Goal: Information Seeking & Learning: Learn about a topic

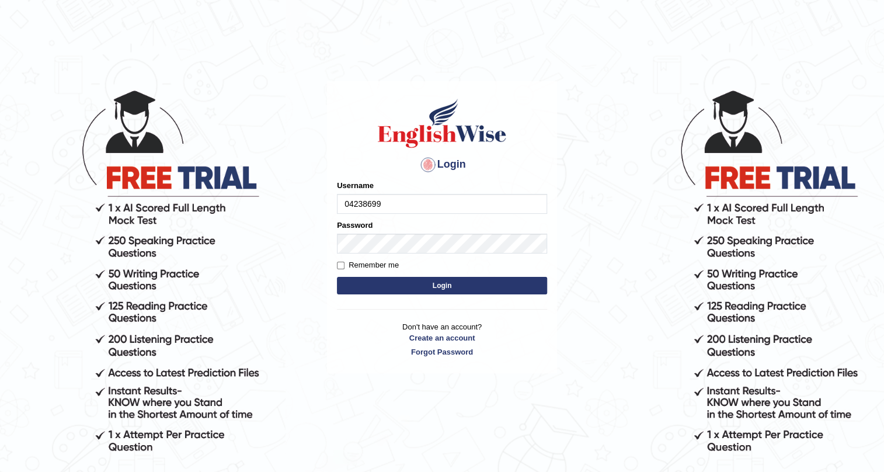
type input "0423869925"
click at [392, 281] on button "Login" at bounding box center [442, 286] width 210 height 18
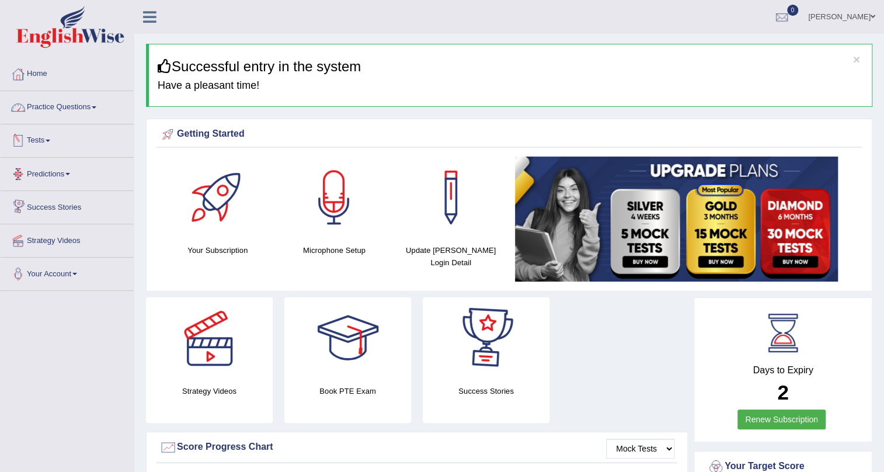
click at [42, 113] on link "Practice Questions" at bounding box center [67, 105] width 133 height 29
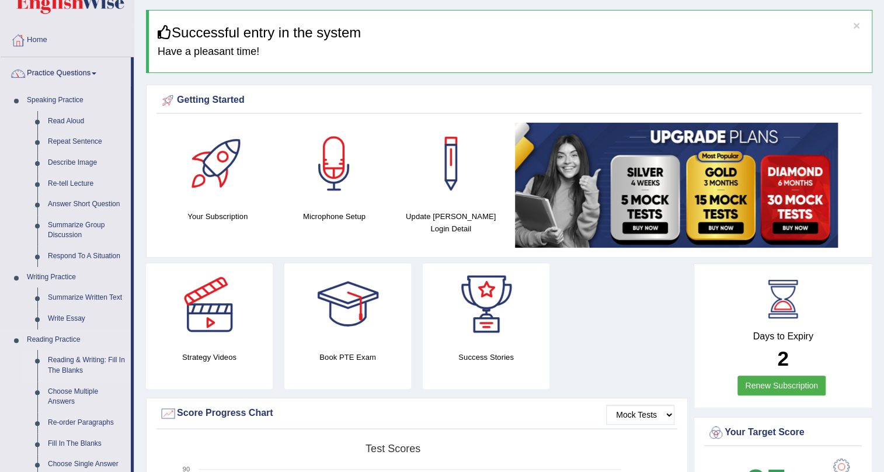
scroll to position [53, 0]
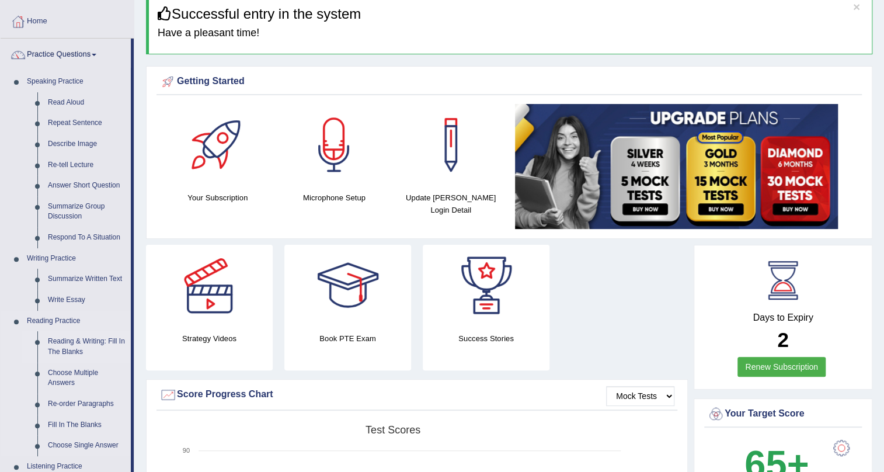
click at [79, 347] on link "Reading & Writing: Fill In The Blanks" at bounding box center [87, 346] width 88 height 31
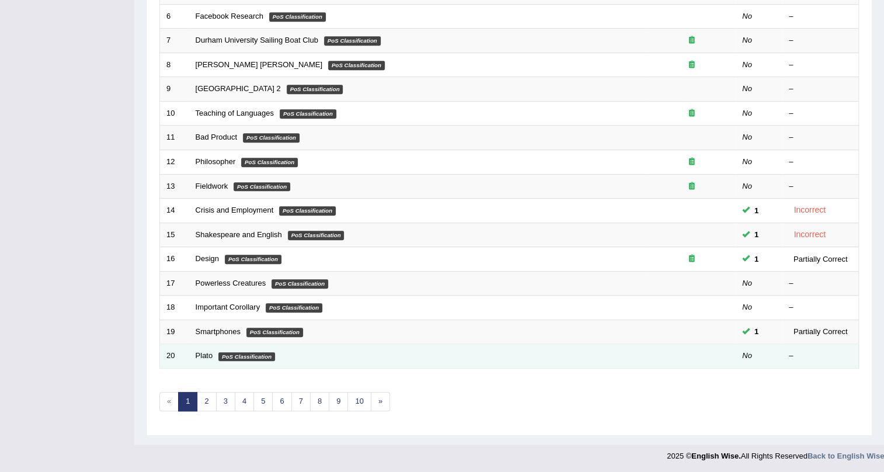
click at [386, 348] on td "Plato PoS Classification" at bounding box center [418, 356] width 459 height 25
click at [203, 354] on link "Plato" at bounding box center [205, 355] width 18 height 9
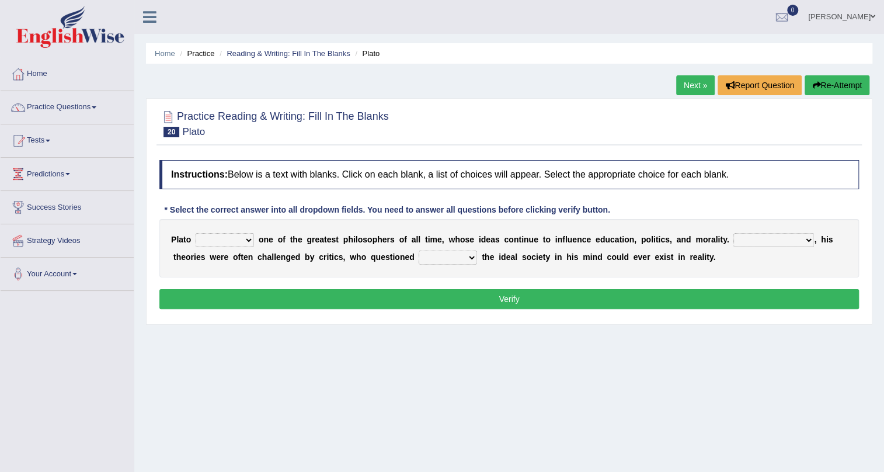
click at [215, 85] on div "Home Practice Reading & Writing: Fill In The Blanks Plato Next » Report Questio…" at bounding box center [509, 292] width 750 height 584
click at [240, 245] on select "keeps comes claims remains" at bounding box center [225, 240] width 58 height 14
click at [243, 241] on select "keeps comes claims remains" at bounding box center [225, 240] width 58 height 14
click at [249, 239] on select "keeps comes claims remains" at bounding box center [225, 240] width 58 height 14
select select "comes"
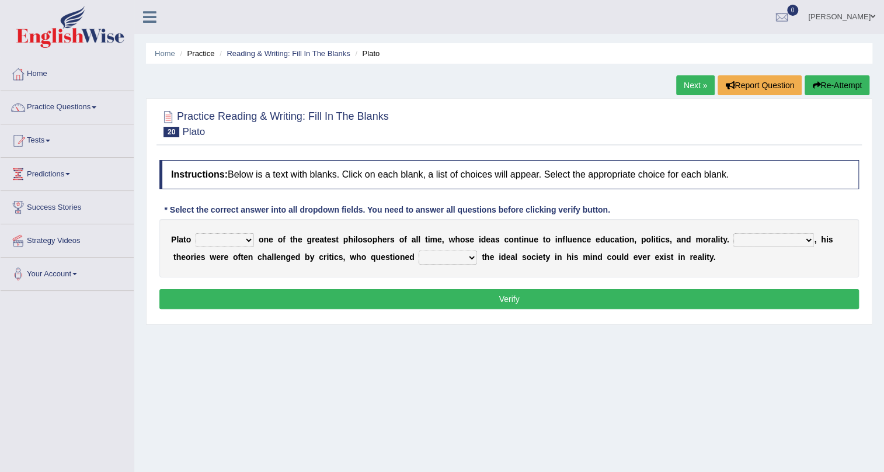
click at [196, 233] on select "keeps comes claims remains" at bounding box center [225, 240] width 58 height 14
click at [776, 241] on select "Notwithstanding So However Whatever" at bounding box center [773, 240] width 81 height 14
select select "However"
click at [733, 233] on select "Notwithstanding So However Whatever" at bounding box center [773, 240] width 81 height 14
click at [470, 250] on select "which what that whether" at bounding box center [448, 257] width 58 height 14
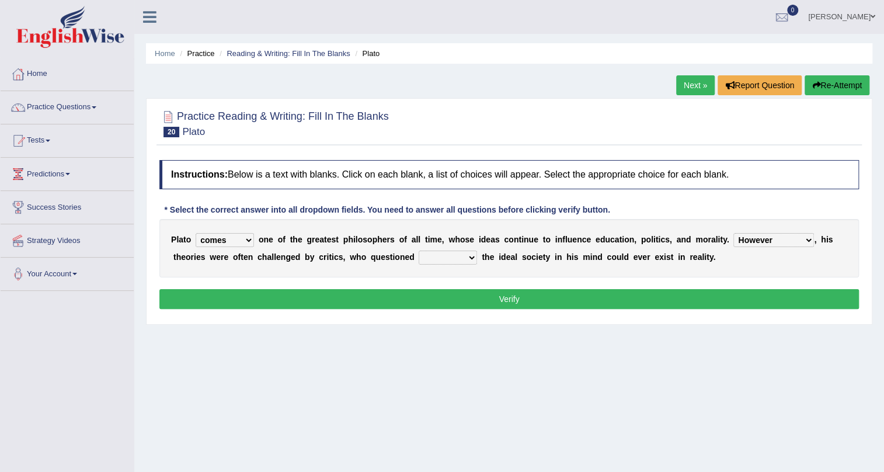
select select "that"
click at [419, 250] on select "which what that whether" at bounding box center [448, 257] width 58 height 14
click at [429, 301] on button "Verify" at bounding box center [508, 299] width 699 height 20
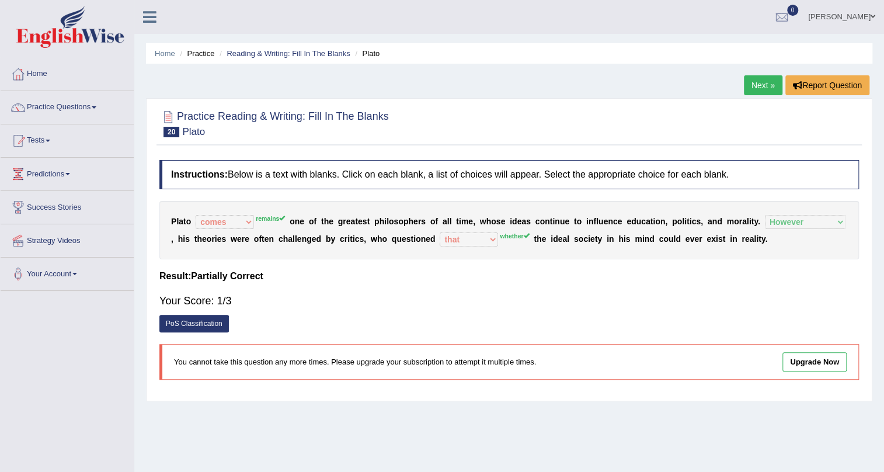
click at [767, 92] on link "Next »" at bounding box center [763, 85] width 39 height 20
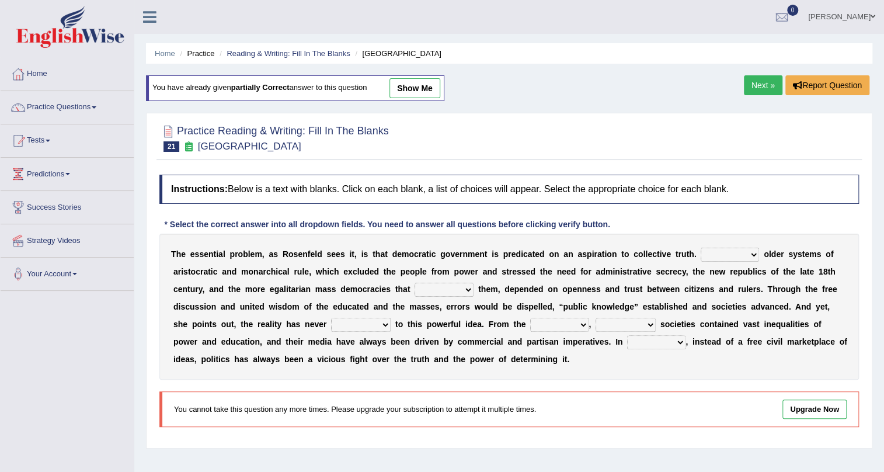
click at [758, 83] on link "Next »" at bounding box center [763, 85] width 39 height 20
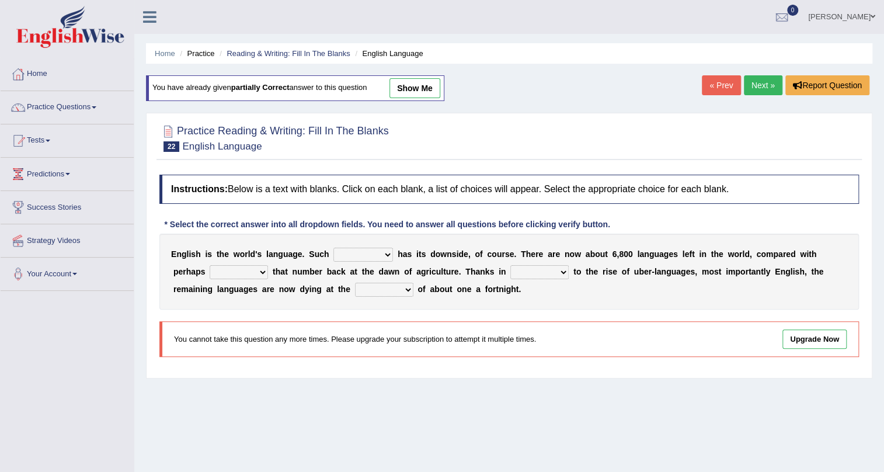
click at [752, 87] on link "Next »" at bounding box center [763, 85] width 39 height 20
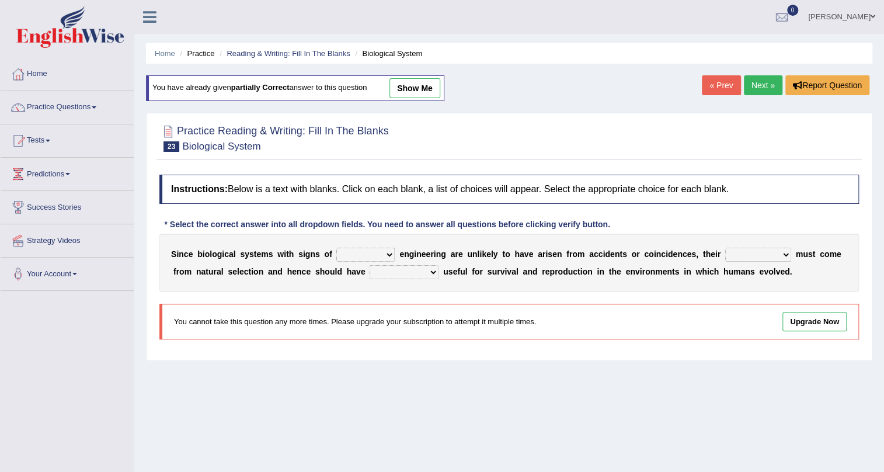
click at [752, 87] on link "Next »" at bounding box center [763, 85] width 39 height 20
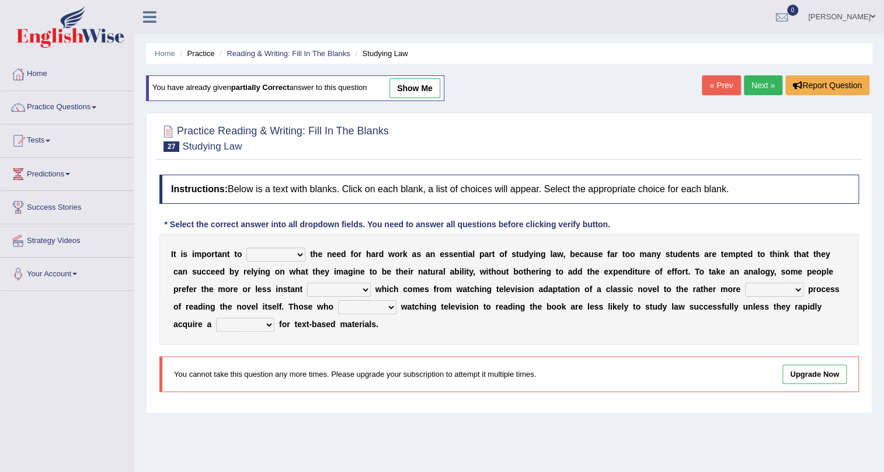
click at [752, 87] on link "Next »" at bounding box center [763, 85] width 39 height 20
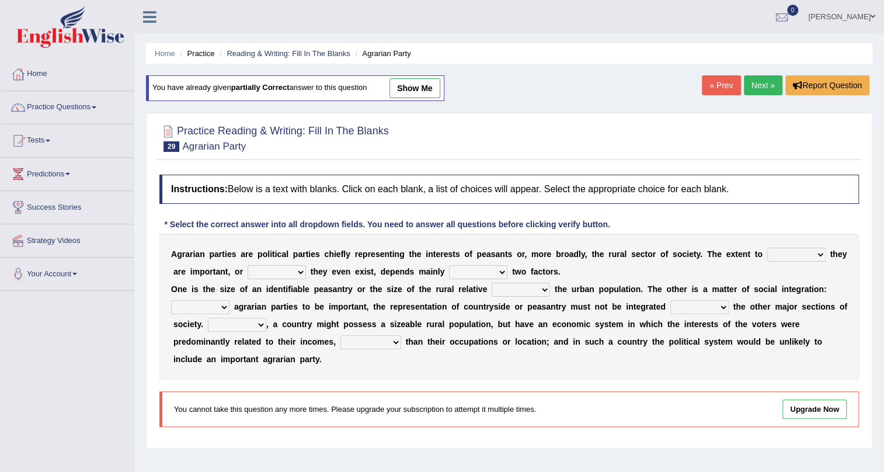
click at [752, 87] on link "Next »" at bounding box center [763, 85] width 39 height 20
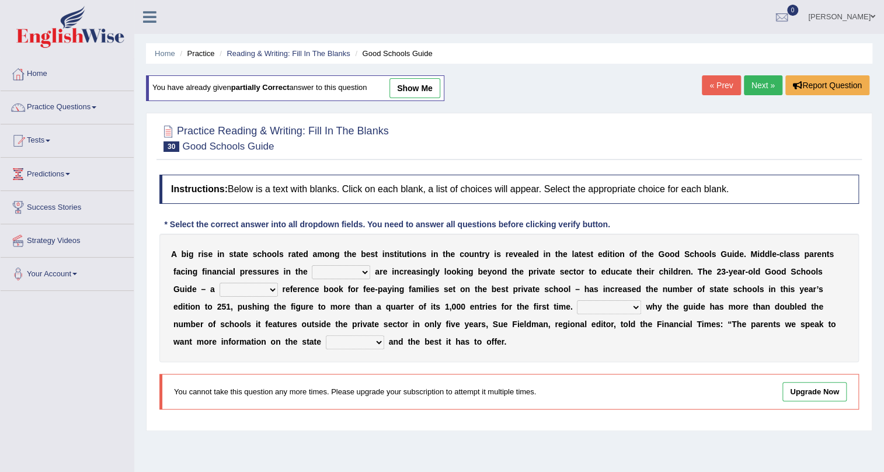
click at [752, 87] on link "Next »" at bounding box center [763, 85] width 39 height 20
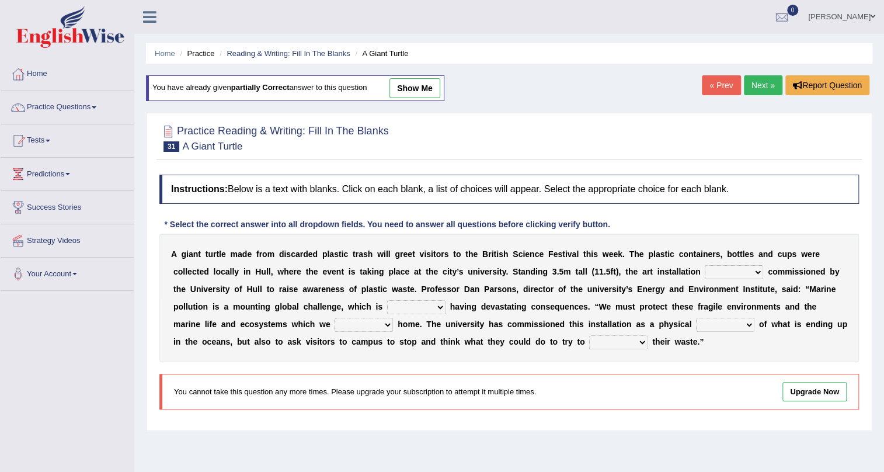
click at [752, 87] on link "Next »" at bounding box center [763, 85] width 39 height 20
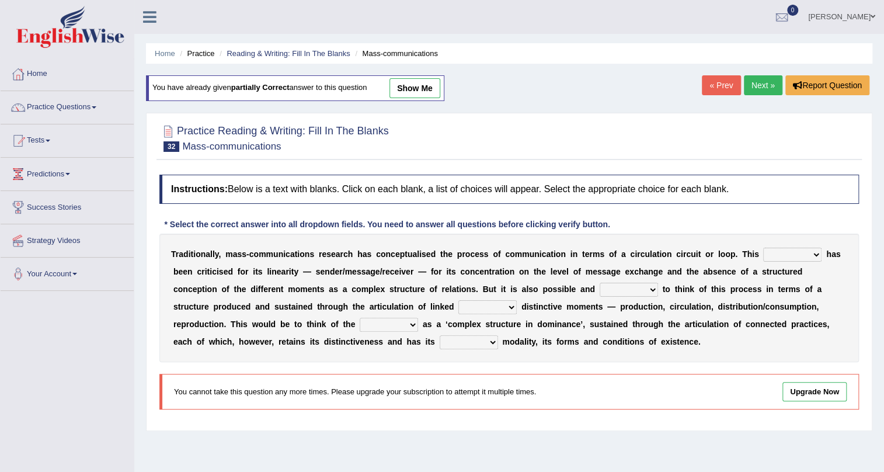
click at [752, 87] on link "Next »" at bounding box center [763, 85] width 39 height 20
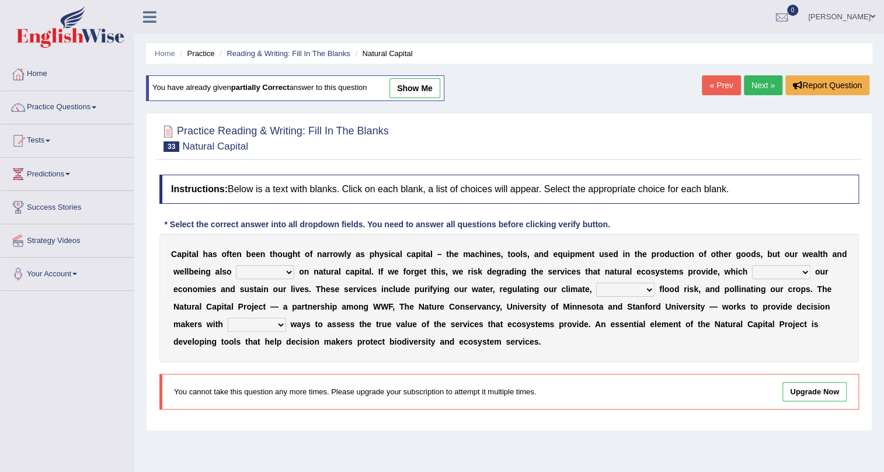
drag, startPoint x: 0, startPoint y: 0, endPoint x: 751, endPoint y: 88, distance: 756.5
click at [751, 88] on link "Next »" at bounding box center [763, 85] width 39 height 20
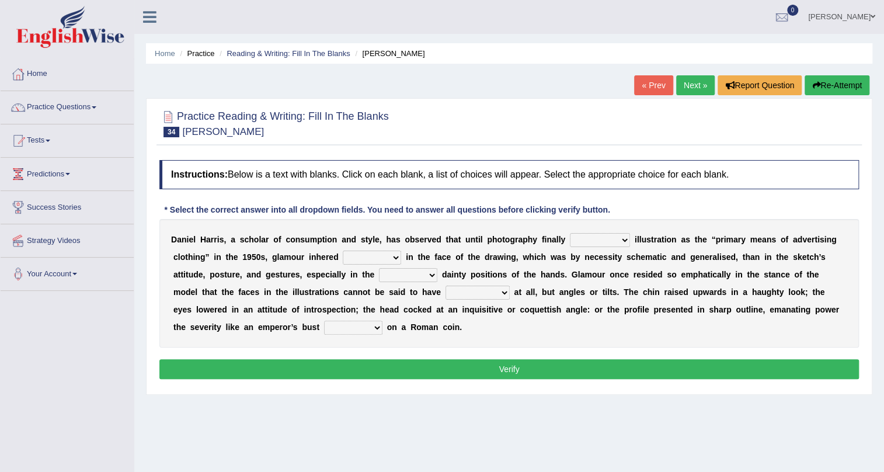
click at [603, 240] on select "supplanted removed supplied assorted" at bounding box center [600, 240] width 60 height 14
select select "assorted"
click at [570, 233] on select "supplanted removed supplied assorted" at bounding box center [600, 240] width 60 height 14
click at [374, 256] on select "more many lack less" at bounding box center [372, 257] width 58 height 14
click at [503, 329] on div "D a n i e l H a r r i s , a s c h o l a r o f c o n s u m p t i o n a n d s t y…" at bounding box center [508, 283] width 699 height 128
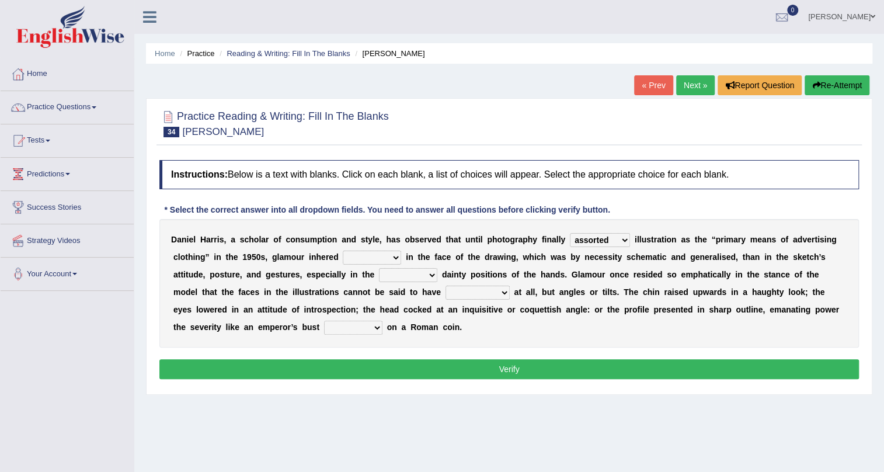
click at [363, 256] on select "more many lack less" at bounding box center [372, 257] width 58 height 14
select select "many"
click at [343, 250] on select "more many lack less" at bounding box center [372, 257] width 58 height 14
click at [402, 277] on select "full exact strangely effective" at bounding box center [408, 275] width 58 height 14
select select "exact"
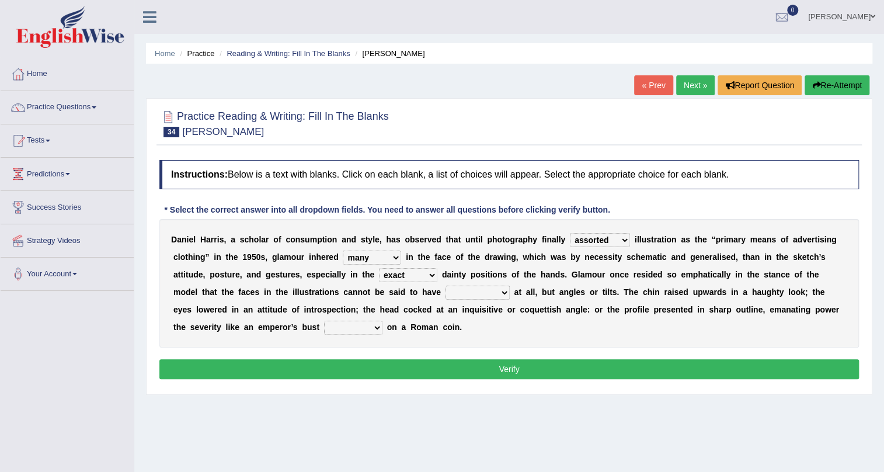
click at [379, 268] on select "full exact strangely effective" at bounding box center [408, 275] width 58 height 14
click at [477, 288] on select "impressed dubbing expressions extensions" at bounding box center [477, 292] width 64 height 14
click at [466, 285] on select "impressed dubbing expressions extensions" at bounding box center [477, 292] width 64 height 14
click at [483, 290] on select "impressed dubbing expressions extensions" at bounding box center [477, 292] width 64 height 14
select select "impressed"
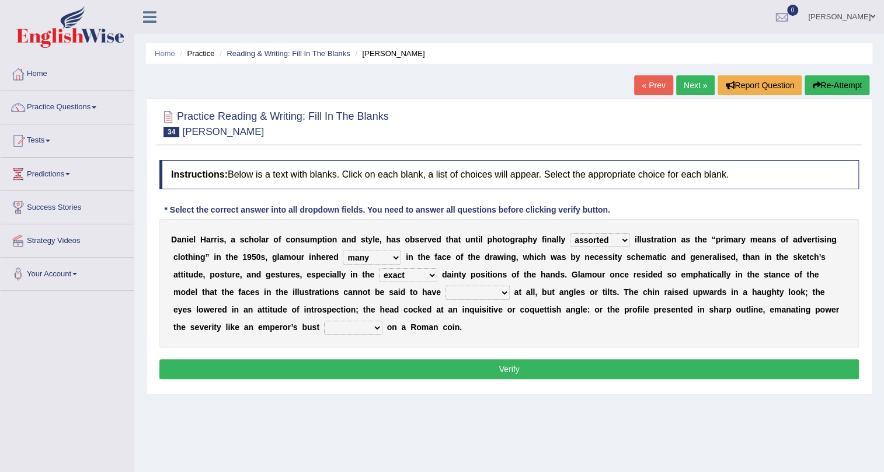
click at [445, 285] on select "impressed dubbing expressions extensions" at bounding box center [477, 292] width 64 height 14
click at [346, 330] on select "bossed legalized rebell embossed" at bounding box center [353, 327] width 58 height 14
click at [427, 273] on select "full exact strangely effective" at bounding box center [408, 275] width 58 height 14
select select "strangely"
click at [379, 268] on select "full exact strangely effective" at bounding box center [408, 275] width 58 height 14
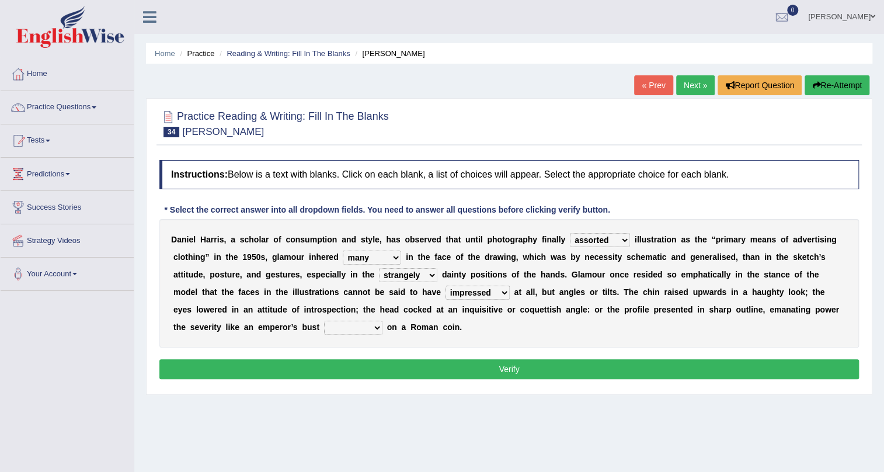
click at [357, 323] on select "bossed legalized rebell embossed" at bounding box center [353, 327] width 58 height 14
select select "rebell"
click at [324, 320] on select "bossed legalized rebell embossed" at bounding box center [353, 327] width 58 height 14
click at [349, 368] on button "Verify" at bounding box center [508, 369] width 699 height 20
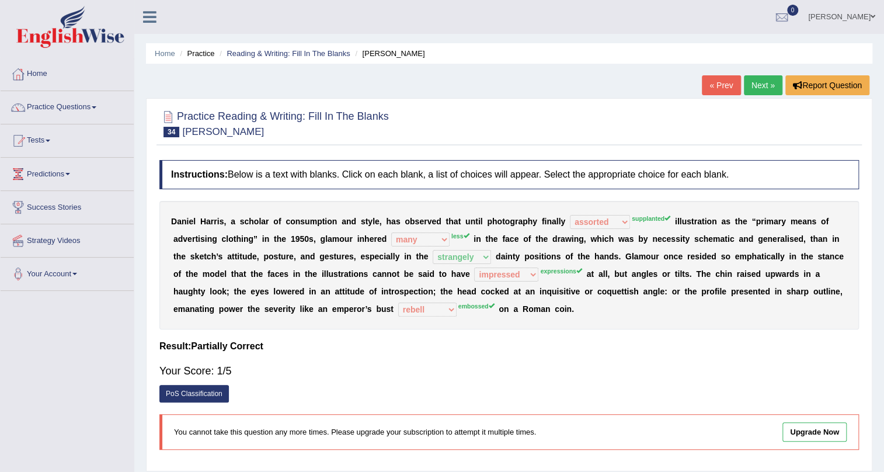
click at [767, 89] on link "Next »" at bounding box center [763, 85] width 39 height 20
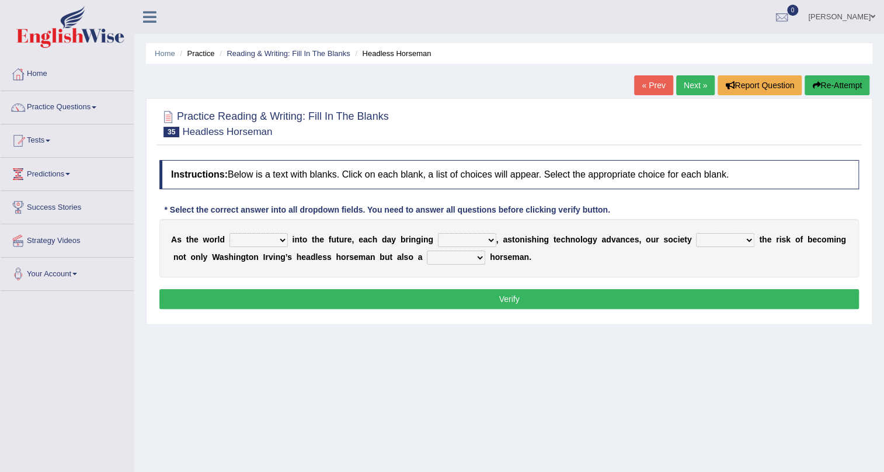
click at [278, 238] on select "grade lost changes form" at bounding box center [258, 240] width 58 height 14
select select "grade"
click at [229, 233] on select "grade lost changes form" at bounding box center [258, 240] width 58 height 14
click at [486, 237] on select "back new front extra" at bounding box center [467, 240] width 58 height 14
select select "new"
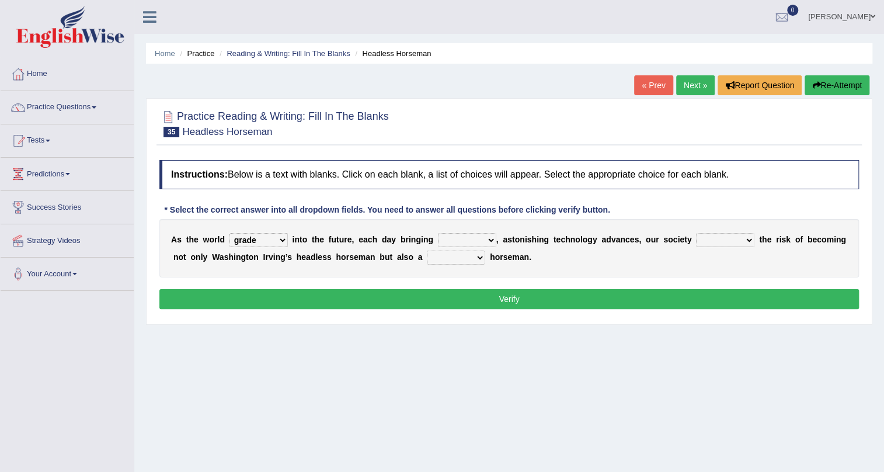
click at [438, 233] on select "back new front extra" at bounding box center [467, 240] width 58 height 14
click at [486, 235] on select "back new front extra" at bounding box center [467, 240] width 58 height 14
click at [713, 239] on select "ran runs rode ride" at bounding box center [725, 240] width 58 height 14
select select "ride"
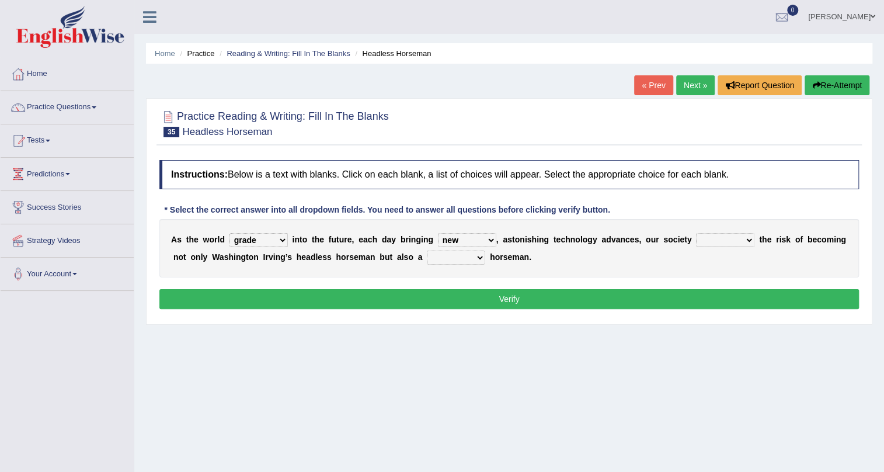
click at [696, 233] on select "ran runs rode ride" at bounding box center [725, 240] width 58 height 14
click at [472, 252] on select "heartless rude nice kind" at bounding box center [456, 257] width 58 height 14
select select "heartless"
click at [427, 250] on select "heartless rude nice kind" at bounding box center [456, 257] width 58 height 14
click at [455, 302] on button "Verify" at bounding box center [508, 299] width 699 height 20
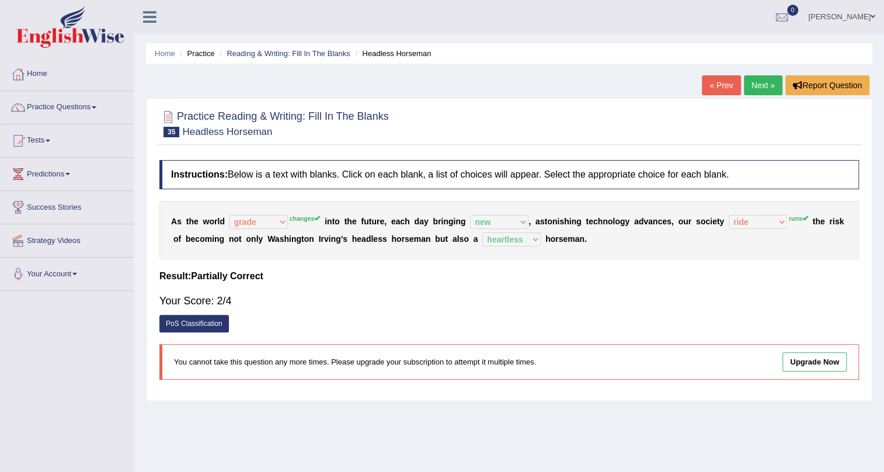
click at [765, 90] on link "Next »" at bounding box center [763, 85] width 39 height 20
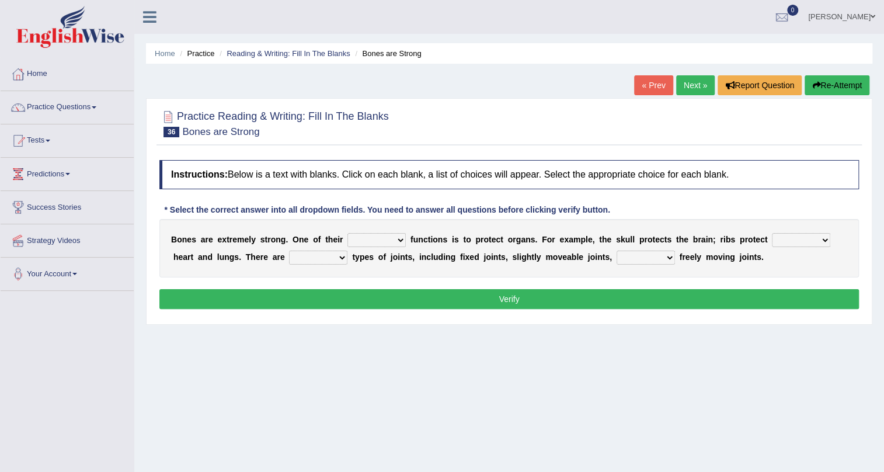
click at [393, 238] on select "first main stable important" at bounding box center [376, 240] width 58 height 14
select select "main"
click at [347, 233] on select "first main stable important" at bounding box center [376, 240] width 58 height 14
click at [812, 242] on select "then there this the" at bounding box center [801, 240] width 58 height 14
select select "the"
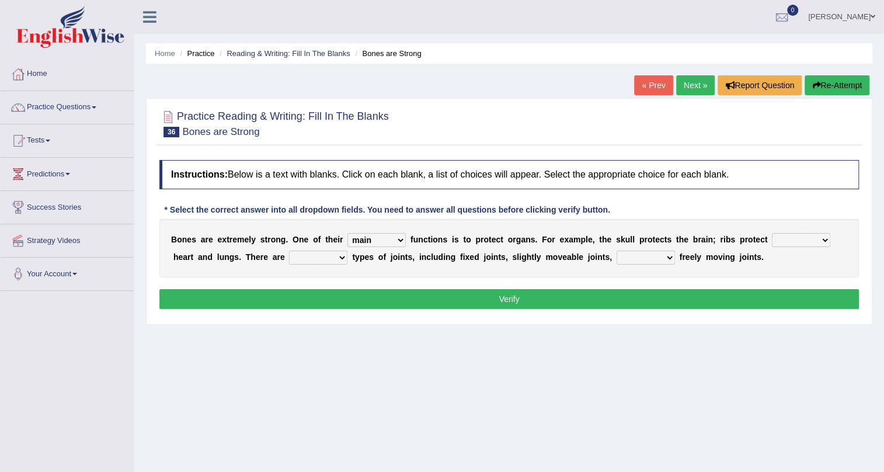
click at [772, 233] on select "then there this the" at bounding box center [801, 240] width 58 height 14
click at [316, 256] on select "several many three seperate" at bounding box center [318, 257] width 58 height 14
click at [641, 257] on select "or and because hence" at bounding box center [645, 257] width 58 height 14
select select "and"
click at [616, 250] on select "or and because hence" at bounding box center [645, 257] width 58 height 14
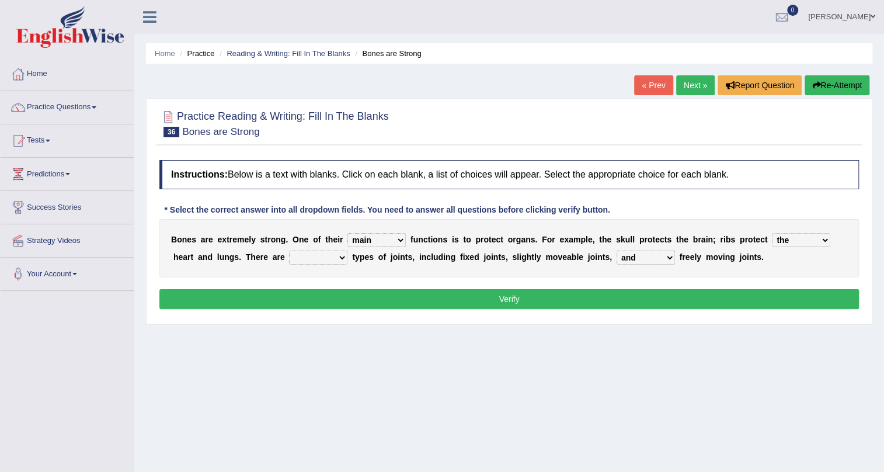
click at [330, 256] on select "several many three seperate" at bounding box center [318, 257] width 58 height 14
select select "three"
click at [289, 250] on select "several many three seperate" at bounding box center [318, 257] width 58 height 14
click at [371, 289] on button "Verify" at bounding box center [508, 299] width 699 height 20
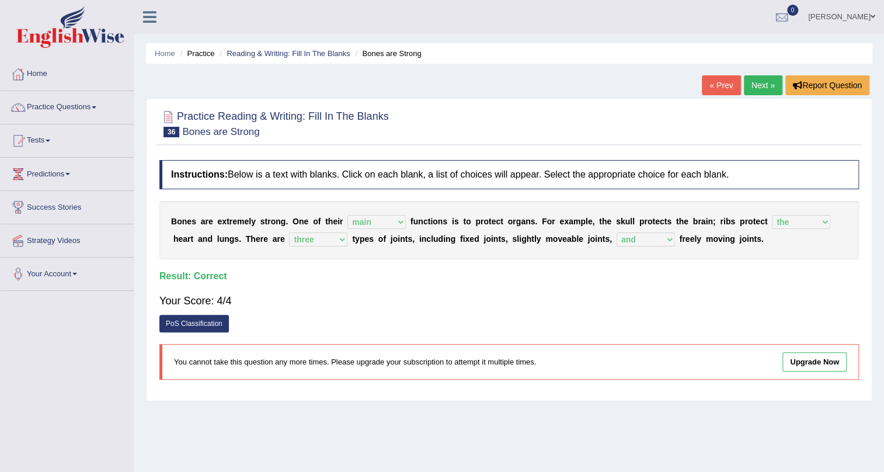
click at [757, 92] on link "Next »" at bounding box center [763, 85] width 39 height 20
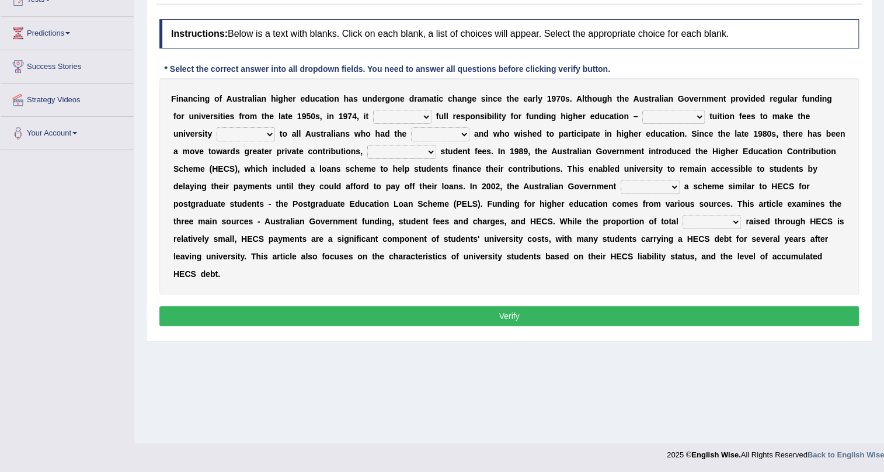
scroll to position [35, 0]
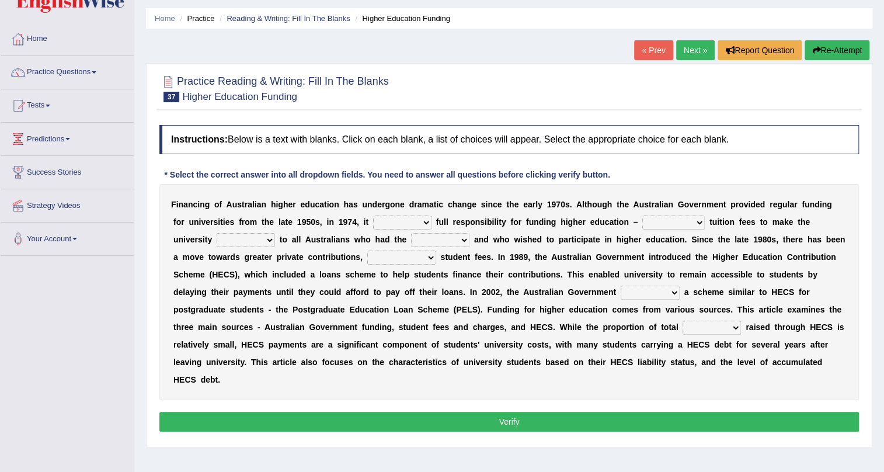
click at [414, 220] on select "affirmed assumed allured attacked" at bounding box center [402, 222] width 58 height 14
select select "affirmed"
click at [373, 215] on select "affirmed assumed allured attacked" at bounding box center [402, 222] width 58 height 14
click at [661, 224] on select "polishing astonishing ravishing abolishing" at bounding box center [673, 222] width 62 height 14
click at [256, 243] on select "accessible excessed accessed recessible" at bounding box center [246, 240] width 58 height 14
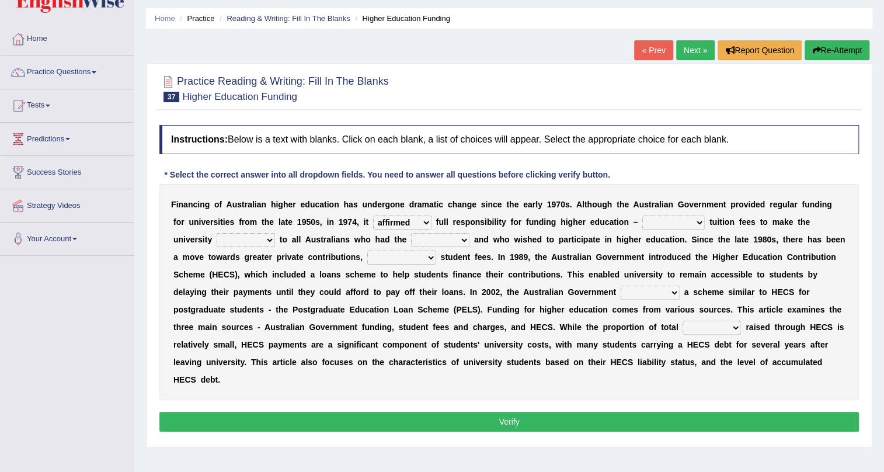
select select "accessible"
click at [217, 233] on select "accessible excessed accessed recessible" at bounding box center [246, 240] width 58 height 14
click at [654, 221] on select "polishing astonishing ravishing abolishing" at bounding box center [673, 222] width 62 height 14
select select "abolishing"
click at [642, 215] on select "polishing astonishing ravishing abolishing" at bounding box center [673, 222] width 62 height 14
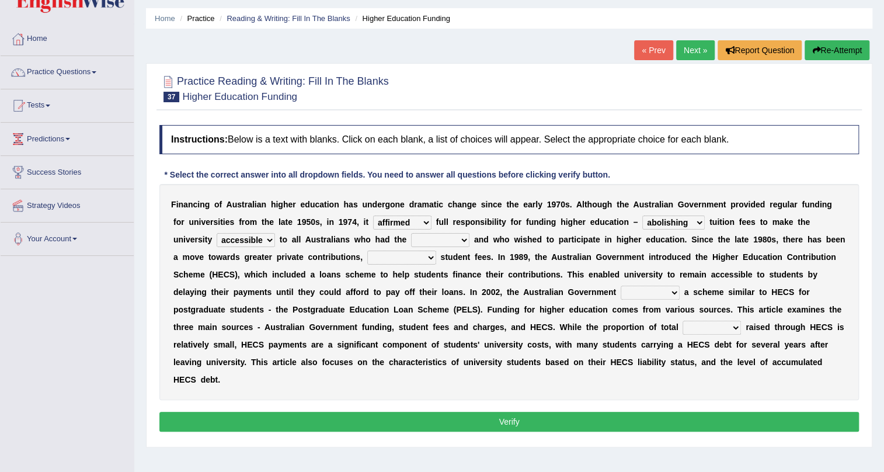
click at [454, 240] on select "credit added ability steaded" at bounding box center [440, 240] width 58 height 14
select select "ability"
click at [411, 233] on select "credit added ability steaded" at bounding box center [440, 240] width 58 height 14
click at [423, 255] on select "ridiculously particularly sustainability accessibility" at bounding box center [401, 257] width 69 height 14
click at [424, 259] on select "ridiculously particularly sustainability accessibility" at bounding box center [401, 257] width 69 height 14
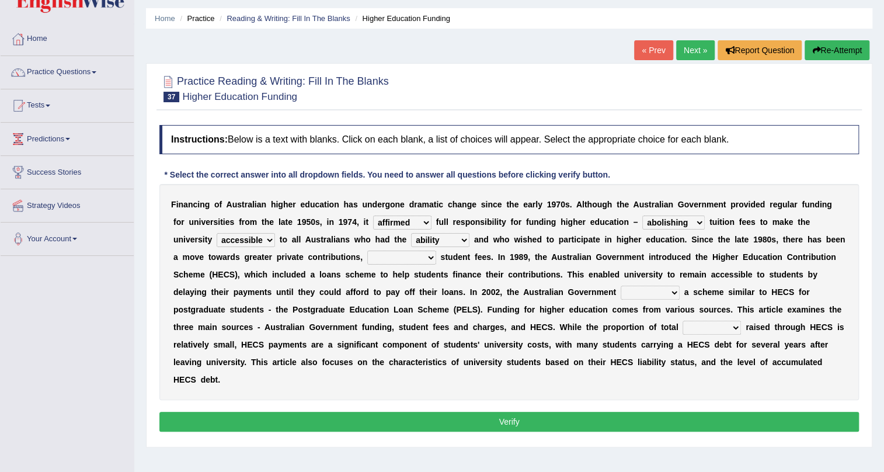
click at [396, 253] on select "ridiculously particularly sustainability accessibility" at bounding box center [401, 257] width 69 height 14
select select "sustainability"
click at [367, 250] on select "ridiculously particularly sustainability accessibility" at bounding box center [401, 257] width 69 height 14
click at [634, 285] on select "reduced affused refused introduced" at bounding box center [650, 292] width 59 height 14
select select "introduced"
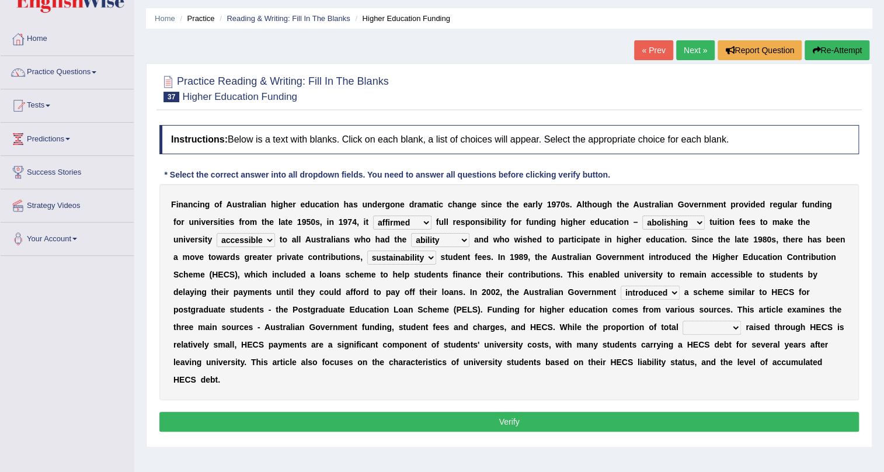
click at [621, 285] on select "reduced affused refused introduced" at bounding box center [650, 292] width 59 height 14
click at [704, 329] on select "money revenue losses funds" at bounding box center [711, 327] width 58 height 14
select select "revenue"
click at [682, 320] on select "money revenue losses funds" at bounding box center [711, 327] width 58 height 14
click at [455, 417] on button "Verify" at bounding box center [508, 422] width 699 height 20
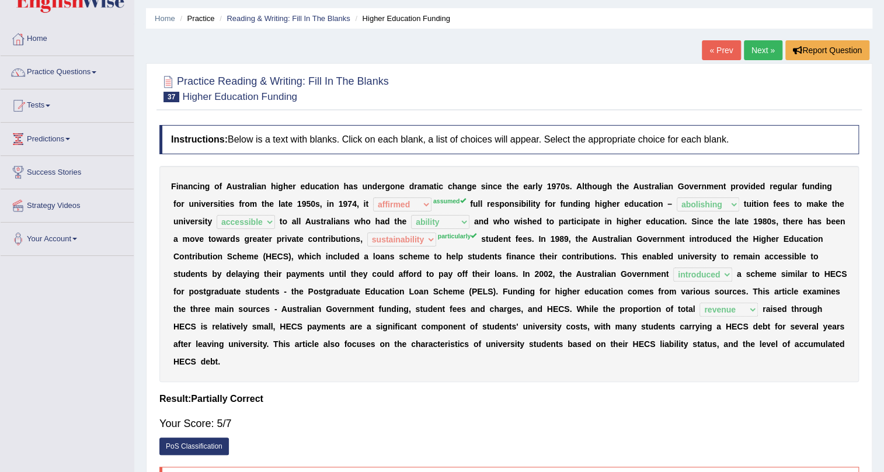
click at [757, 57] on link "Next »" at bounding box center [763, 50] width 39 height 20
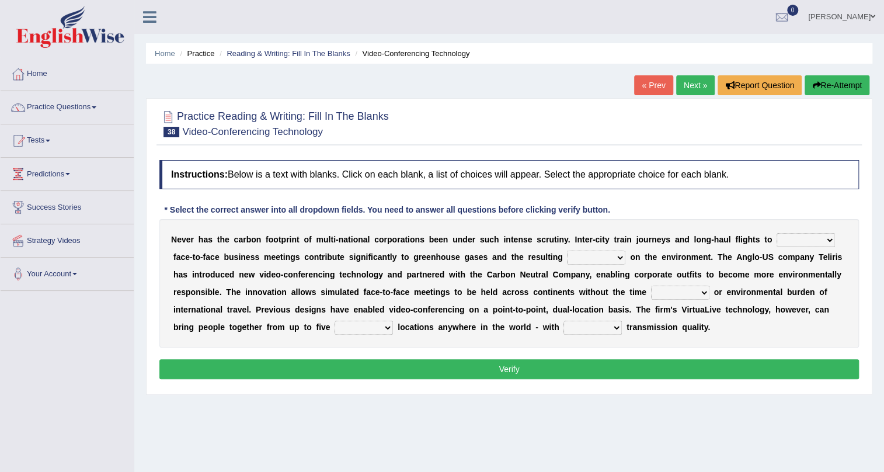
click at [791, 239] on select "take show conduct extend" at bounding box center [805, 240] width 58 height 14
click at [776, 233] on select "take show conduct extend" at bounding box center [805, 240] width 58 height 14
click at [801, 242] on select "take show conduct extend" at bounding box center [805, 240] width 58 height 14
select select "take"
click at [776, 233] on select "take show conduct extend" at bounding box center [805, 240] width 58 height 14
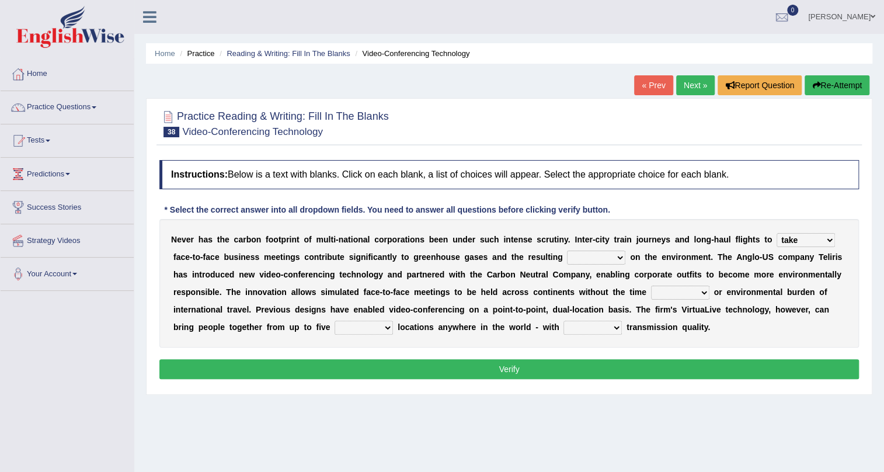
click at [614, 262] on select "stress pain rest strain" at bounding box center [596, 257] width 58 height 14
select select "stress"
click at [567, 250] on select "stress pain rest strain" at bounding box center [596, 257] width 58 height 14
click at [660, 295] on select "pressure leisure stable measure" at bounding box center [680, 292] width 58 height 14
select select "leisure"
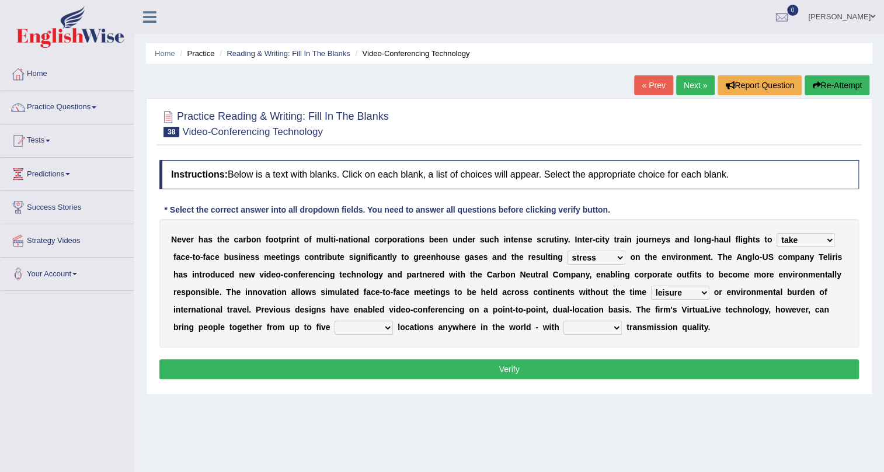
click at [651, 285] on select "pressure leisure stable measure" at bounding box center [680, 292] width 58 height 14
click at [367, 328] on select "different great separate suspect" at bounding box center [364, 327] width 58 height 14
select select "different"
click at [335, 320] on select "different great separate suspect" at bounding box center [364, 327] width 58 height 14
click at [609, 329] on select "called suspected unrivalled tribled" at bounding box center [592, 327] width 58 height 14
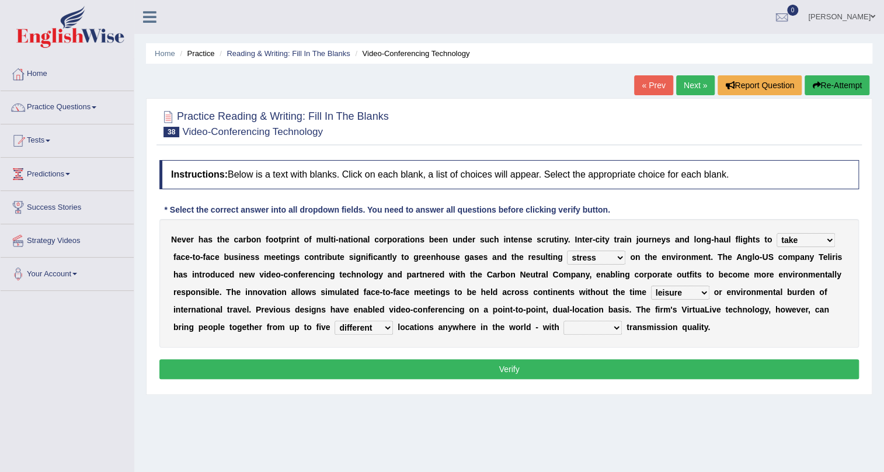
select select "tribled"
click at [563, 320] on select "called suspected unrivalled tribled" at bounding box center [592, 327] width 58 height 14
click at [563, 372] on button "Verify" at bounding box center [508, 369] width 699 height 20
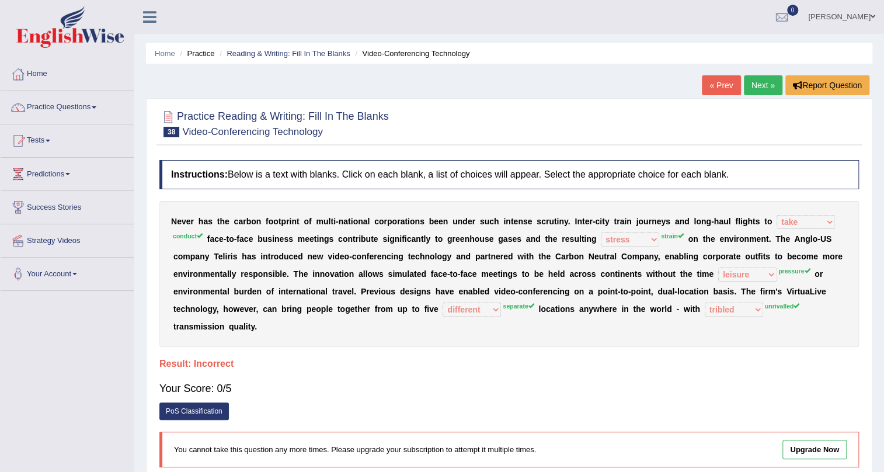
click at [758, 88] on link "Next »" at bounding box center [763, 85] width 39 height 20
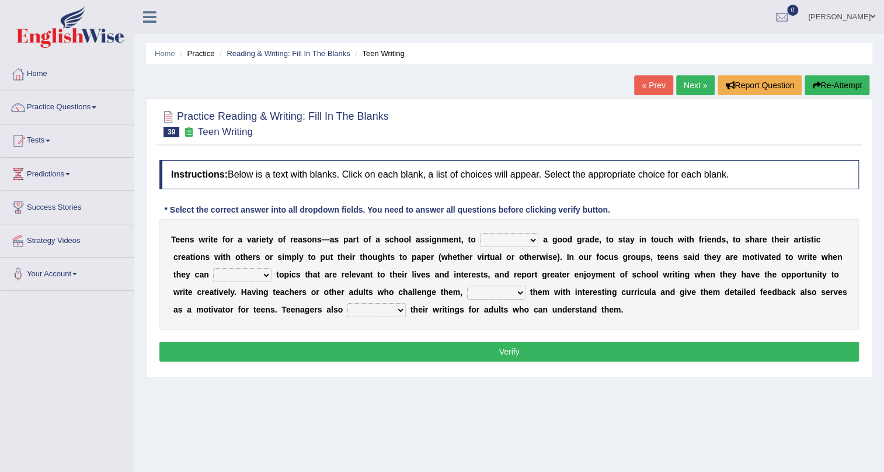
click at [520, 238] on select "take get give held" at bounding box center [509, 240] width 58 height 14
select select "get"
click at [480, 233] on select "take get give held" at bounding box center [509, 240] width 58 height 14
click at [252, 275] on select "show handle subscribe select" at bounding box center [242, 275] width 58 height 14
select select "select"
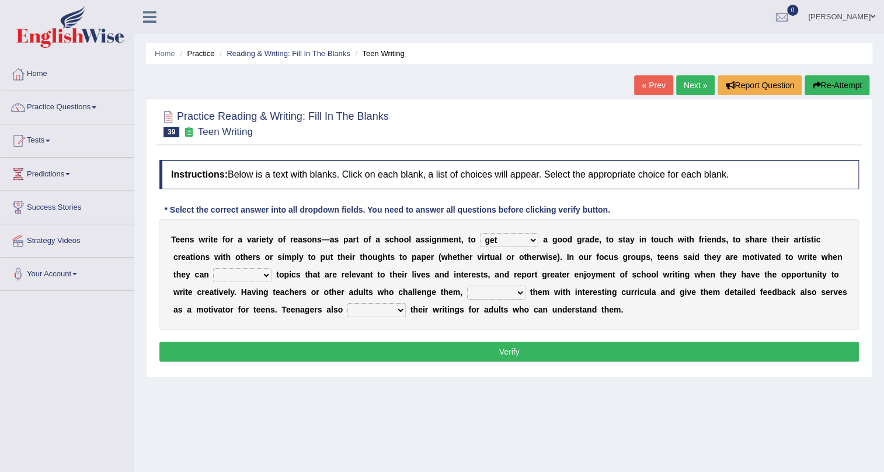
click at [213, 268] on select "show handle subscribe select" at bounding box center [242, 275] width 58 height 14
click at [497, 291] on select "shower present exempt fill" at bounding box center [496, 292] width 58 height 14
select select "fill"
click at [467, 285] on select "shower present exempt fill" at bounding box center [496, 292] width 58 height 14
click at [363, 312] on select "compose recite show serve" at bounding box center [376, 310] width 58 height 14
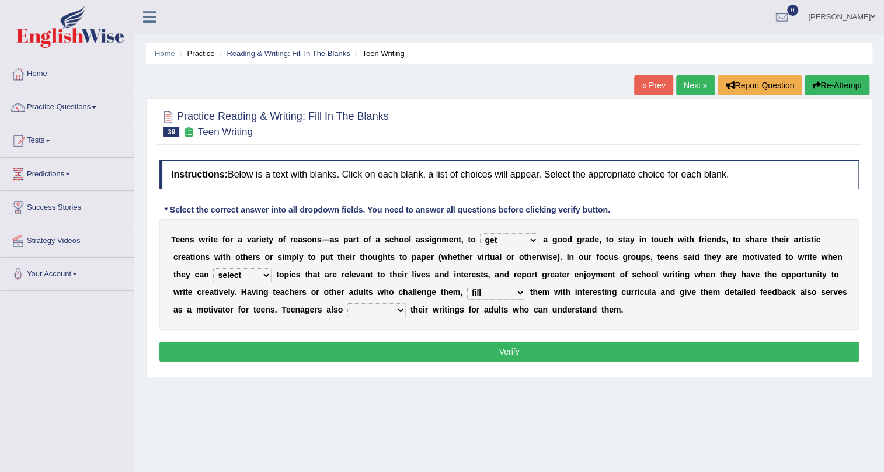
select select "recite"
click at [347, 303] on select "compose recite show serve" at bounding box center [376, 310] width 58 height 14
click at [400, 351] on button "Verify" at bounding box center [508, 352] width 699 height 20
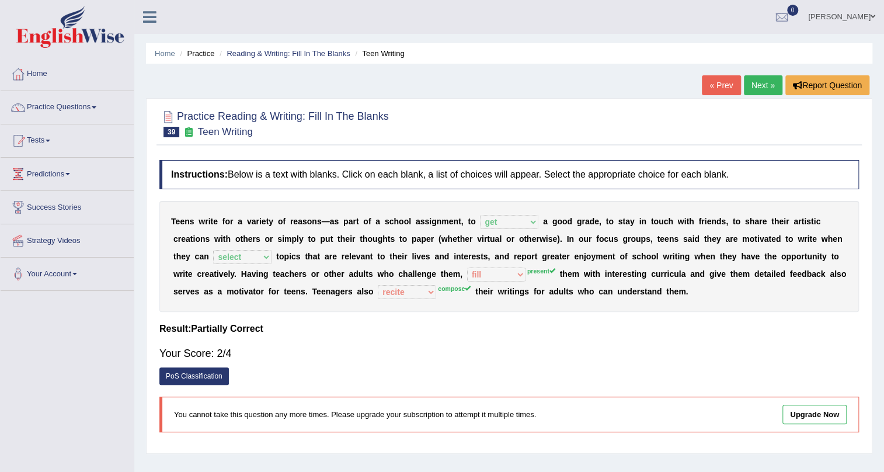
click at [747, 85] on link "Next »" at bounding box center [763, 85] width 39 height 20
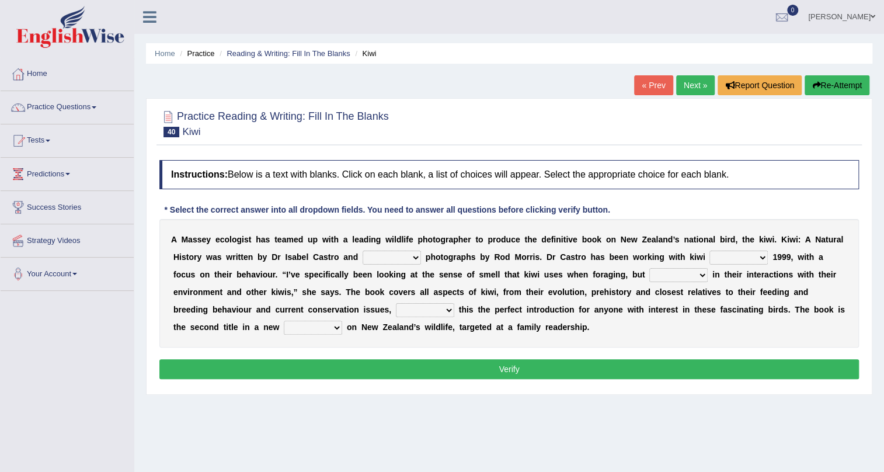
click at [393, 256] on select "taken brought featured crept" at bounding box center [392, 257] width 58 height 14
select select "featured"
click at [363, 250] on select "taken brought featured crept" at bounding box center [392, 257] width 58 height 14
click at [753, 257] on select "at with before since" at bounding box center [738, 257] width 58 height 14
select select "since"
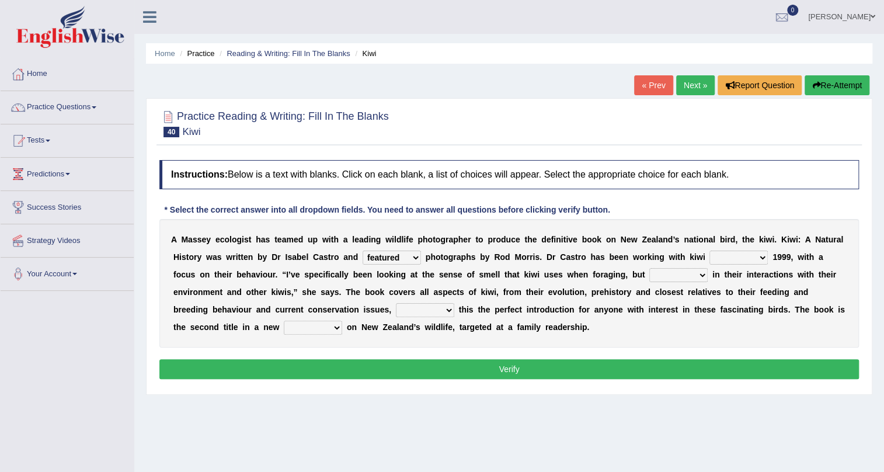
click at [709, 250] on select "at with before since" at bounding box center [738, 257] width 58 height 14
click at [684, 275] on select "also and hence therefore" at bounding box center [678, 275] width 58 height 14
select select "also"
click at [649, 268] on select "also and hence therefore" at bounding box center [678, 275] width 58 height 14
click at [421, 312] on select "taking thinking making calling" at bounding box center [425, 310] width 58 height 14
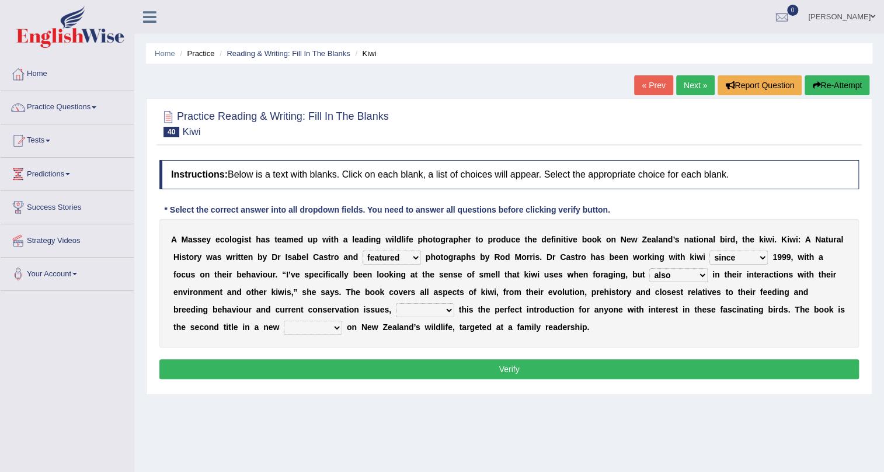
select select "thinking"
click at [396, 303] on select "taking thinking making calling" at bounding box center [425, 310] width 58 height 14
click at [311, 322] on select "wedge series tokens groups" at bounding box center [313, 327] width 58 height 14
select select "series"
click at [284, 320] on select "wedge series tokens groups" at bounding box center [313, 327] width 58 height 14
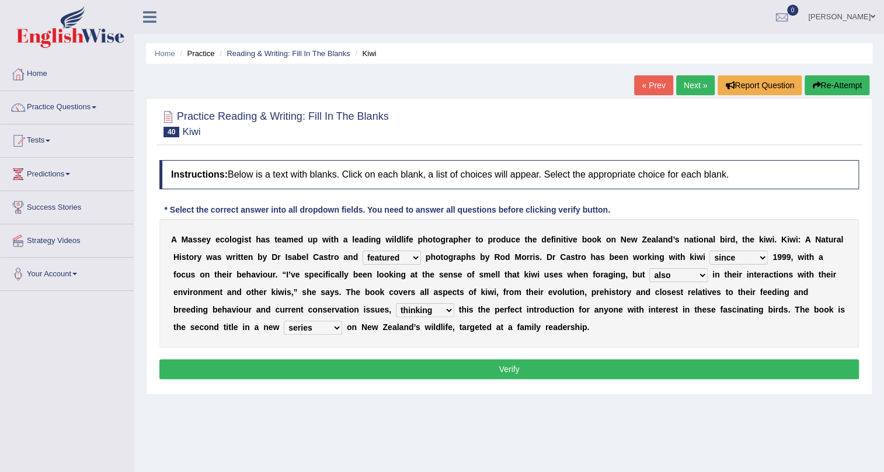
click at [323, 362] on button "Verify" at bounding box center [508, 369] width 699 height 20
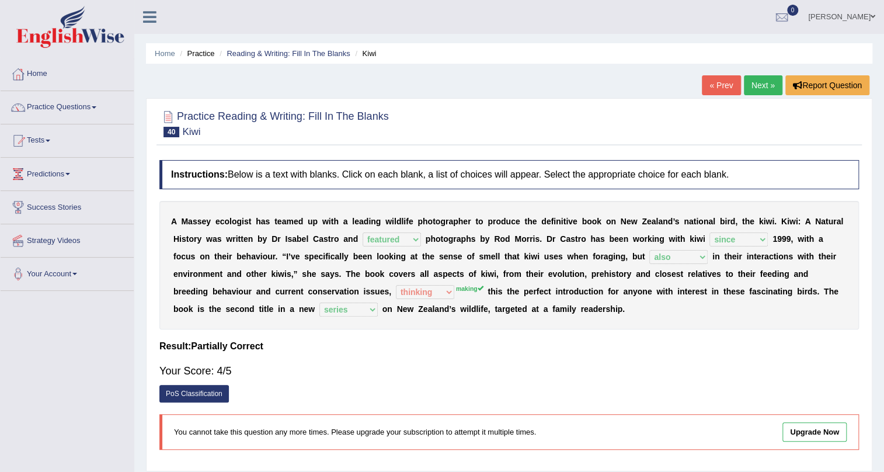
click at [769, 79] on link "Next »" at bounding box center [763, 85] width 39 height 20
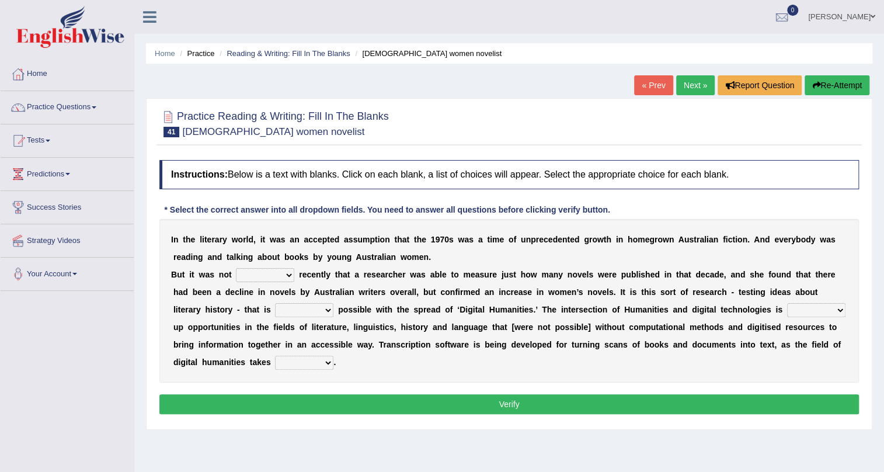
click at [268, 273] on select "still until rested done" at bounding box center [265, 275] width 58 height 14
select select "until"
click at [236, 268] on select "still until rested done" at bounding box center [265, 275] width 58 height 14
click at [303, 313] on select "getting growing staying becoming" at bounding box center [304, 310] width 58 height 14
click at [576, 355] on div "I n t h e l i t e r a r y w o r l d , i t w a s a n a c c e p t e d a s s u m p…" at bounding box center [508, 300] width 699 height 163
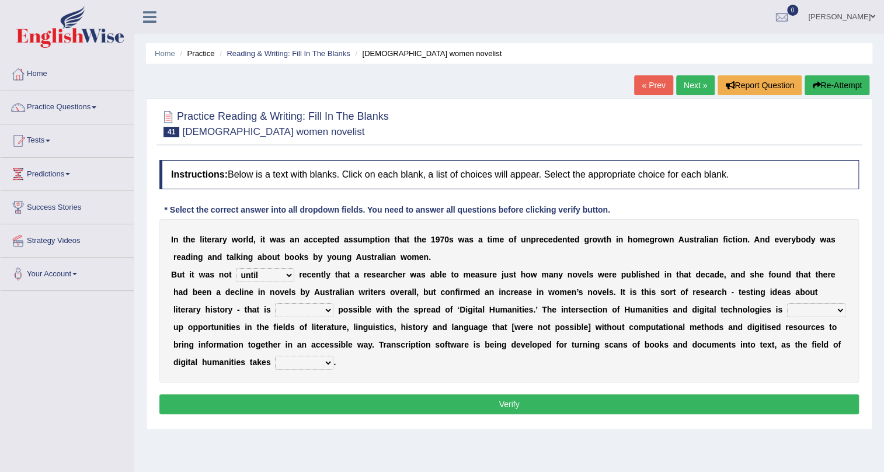
click at [793, 308] on select "bringing showing accessing opening" at bounding box center [816, 310] width 58 height 14
click at [823, 308] on select "bringing showing accessing opening" at bounding box center [816, 310] width 58 height 14
click at [844, 322] on div "I n t h e l i t e r a r y w o r l d , i t w a s a n a c c e p t e d a s s u m p…" at bounding box center [508, 300] width 699 height 163
select select "bringing"
click at [787, 303] on select "bringing showing accessing opening" at bounding box center [816, 310] width 58 height 14
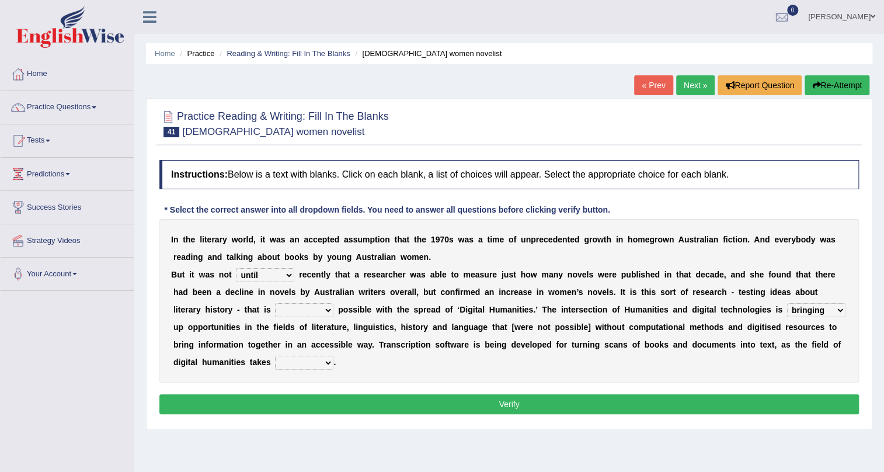
click at [315, 363] on select "up in off down" at bounding box center [304, 363] width 58 height 14
select select "up"
click at [275, 356] on select "up in off down" at bounding box center [304, 363] width 58 height 14
click at [304, 398] on button "Verify" at bounding box center [508, 404] width 699 height 20
click at [320, 312] on select "getting growing staying becoming" at bounding box center [304, 310] width 58 height 14
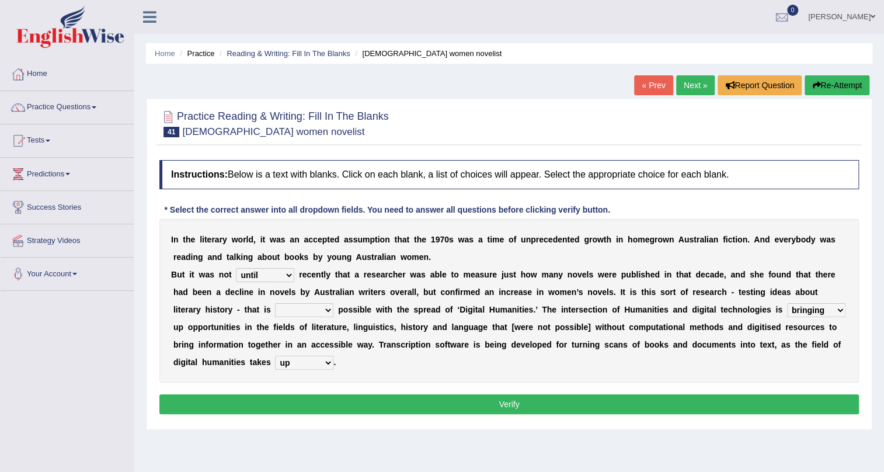
select select "growing"
click at [275, 303] on select "getting growing staying becoming" at bounding box center [304, 310] width 58 height 14
click at [348, 398] on button "Verify" at bounding box center [508, 404] width 699 height 20
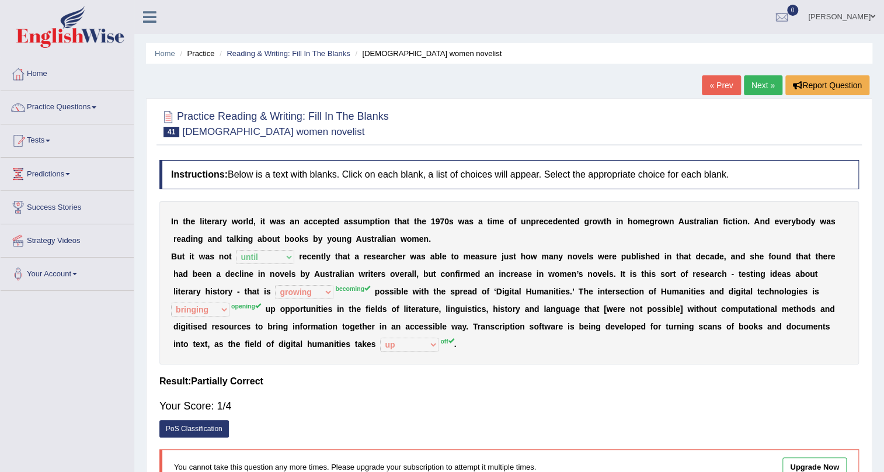
click at [767, 88] on link "Next »" at bounding box center [763, 85] width 39 height 20
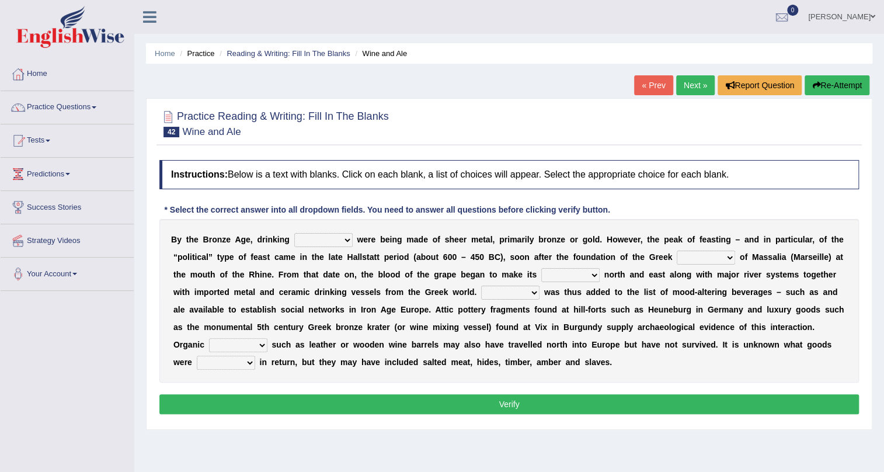
click at [348, 243] on select "things glasses vessels tassels" at bounding box center [323, 240] width 58 height 14
select select "glasses"
click at [294, 233] on select "things glasses vessels tassels" at bounding box center [323, 240] width 58 height 14
click at [717, 257] on select "colony ambience places stories" at bounding box center [706, 257] width 58 height 14
click at [677, 250] on select "colony ambience places stories" at bounding box center [706, 257] width 58 height 14
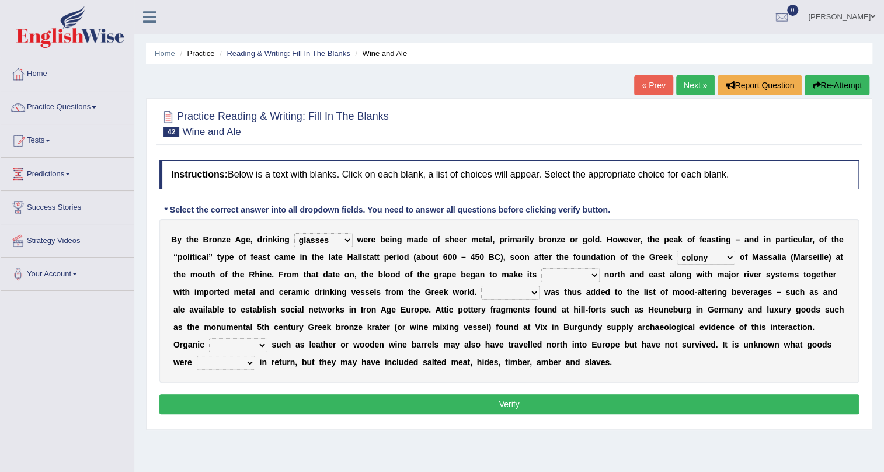
click at [720, 257] on select "colony ambience places stories" at bounding box center [706, 257] width 58 height 14
select select "ambience"
click at [677, 250] on select "colony ambience places stories" at bounding box center [706, 257] width 58 height 14
click at [595, 278] on select "stay way prey pray" at bounding box center [570, 275] width 58 height 14
select select "way"
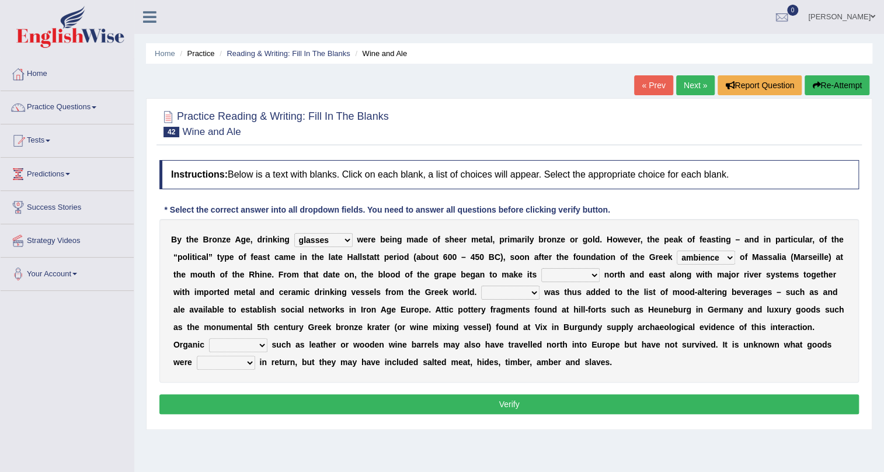
click at [541, 268] on select "stay way prey pray" at bounding box center [570, 275] width 58 height 14
click at [517, 291] on select "Shine Rhime Lime Wine" at bounding box center [510, 292] width 58 height 14
select select "Wine"
click at [481, 285] on select "Shine Rhime Lime Wine" at bounding box center [510, 292] width 58 height 14
click at [232, 343] on select "pouches containers bowls metals" at bounding box center [238, 345] width 58 height 14
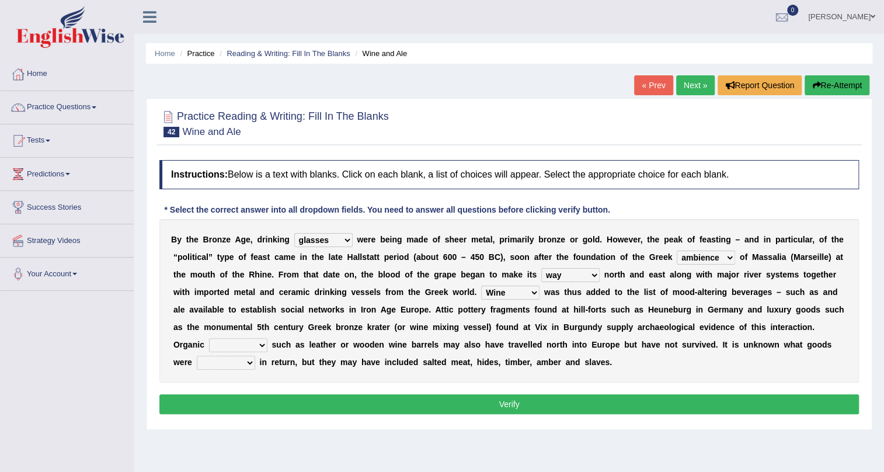
select select "containers"
click at [209, 338] on select "pouches containers bowls metals" at bounding box center [238, 345] width 58 height 14
click at [201, 362] on select "needed brought traded included" at bounding box center [226, 363] width 58 height 14
select select "brought"
click at [197, 356] on select "needed brought traded included" at bounding box center [226, 363] width 58 height 14
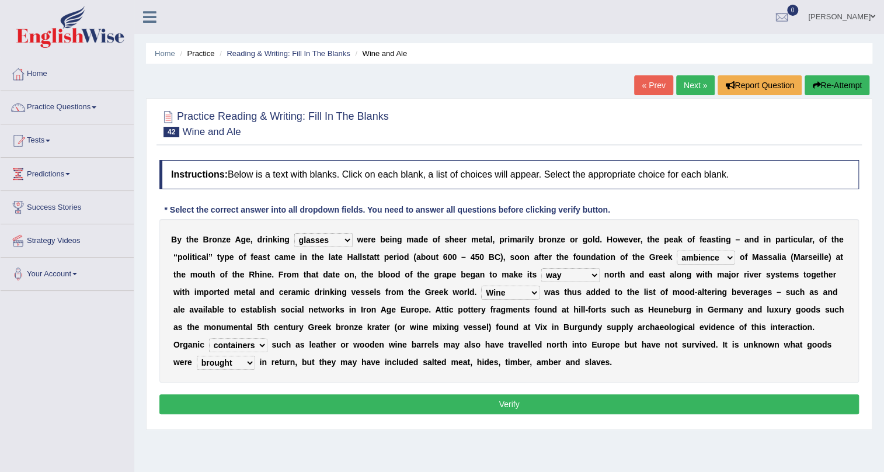
click at [280, 413] on button "Verify" at bounding box center [508, 404] width 699 height 20
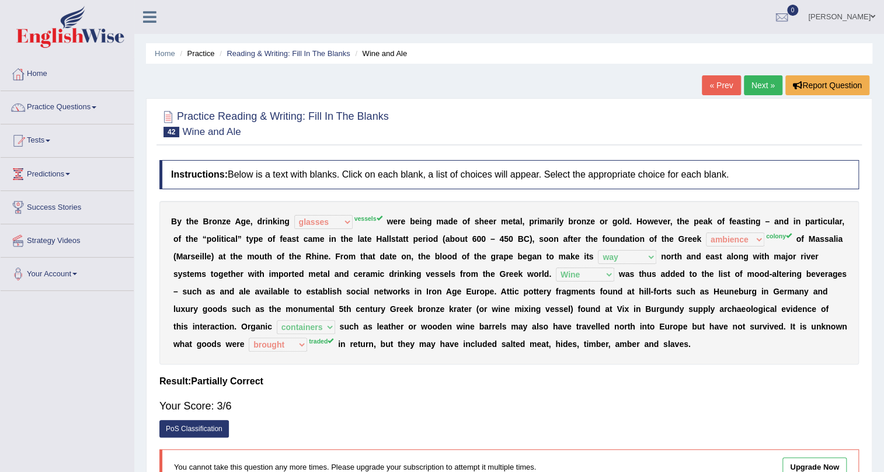
click at [765, 79] on link "Next »" at bounding box center [763, 85] width 39 height 20
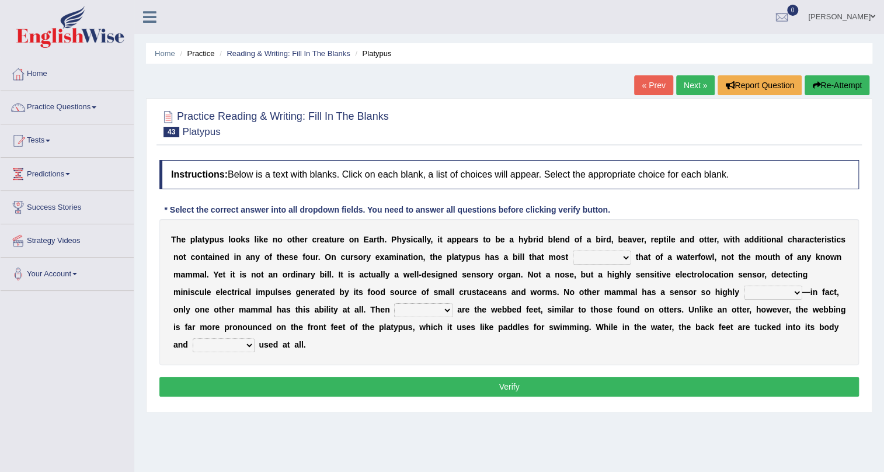
click at [593, 258] on select "say looks resembles likely" at bounding box center [602, 257] width 58 height 14
select select "looks"
click at [573, 250] on select "say looks resembles likely" at bounding box center [602, 257] width 58 height 14
click at [755, 295] on select "installed developed pervasive dependent" at bounding box center [773, 292] width 58 height 14
select select "developed"
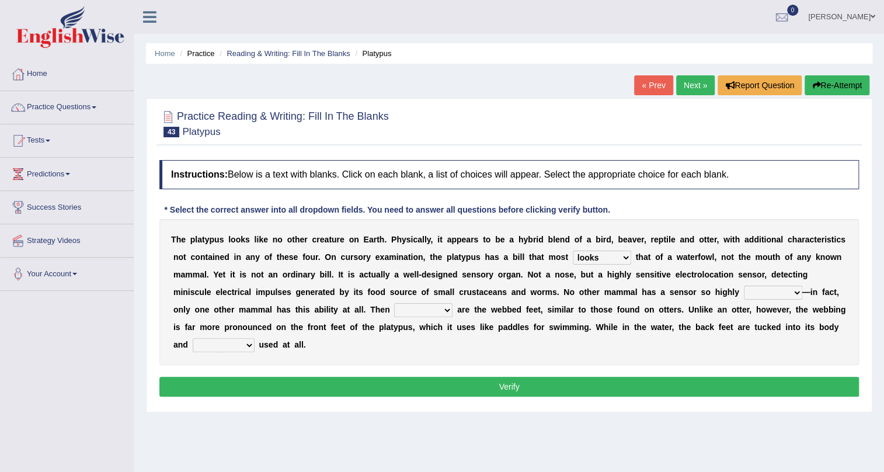
click at [744, 285] on select "installed developed pervasive dependent" at bounding box center [773, 292] width 58 height 14
click at [429, 314] on select "so as their there" at bounding box center [423, 310] width 58 height 14
select select "their"
click at [394, 303] on select "so as their there" at bounding box center [423, 310] width 58 height 14
click at [242, 346] on select "purportedly hardly legged lagged" at bounding box center [224, 345] width 62 height 14
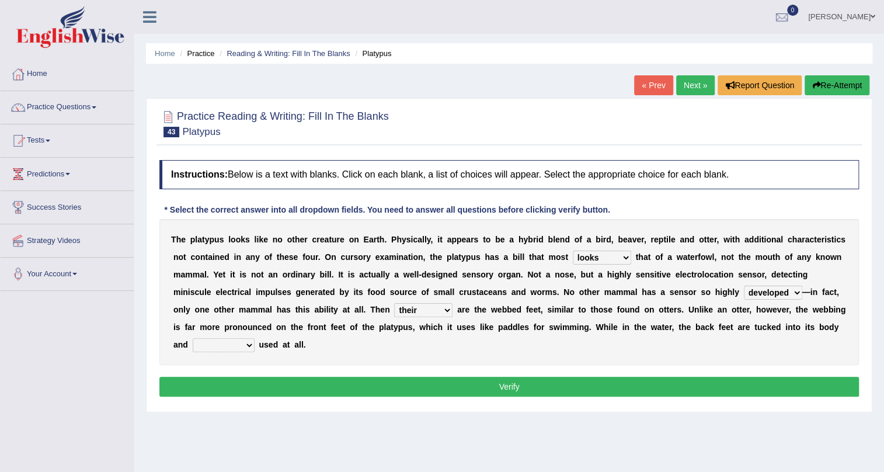
select select "purportedly"
click at [193, 338] on select "purportedly hardly legged lagged" at bounding box center [224, 345] width 62 height 14
click at [262, 378] on button "Verify" at bounding box center [508, 387] width 699 height 20
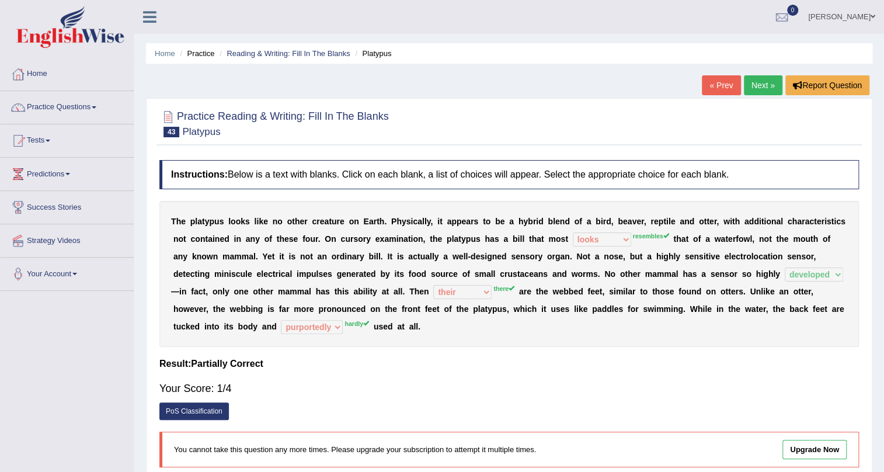
click at [764, 82] on link "Next »" at bounding box center [763, 85] width 39 height 20
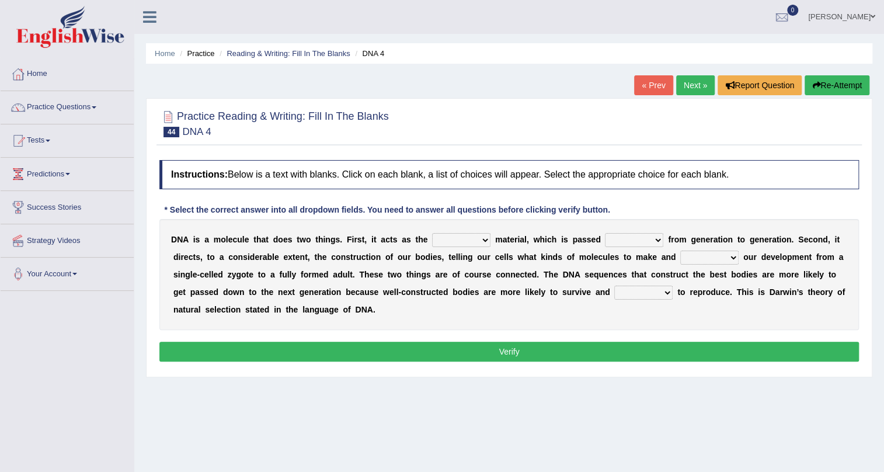
click at [473, 235] on select "bone crucial hereditary circular" at bounding box center [461, 240] width 58 height 14
select select "hereditary"
click at [432, 233] on select "bone crucial hereditary circular" at bounding box center [461, 240] width 58 height 14
click at [643, 236] on select "up down then form" at bounding box center [634, 240] width 58 height 14
select select "up"
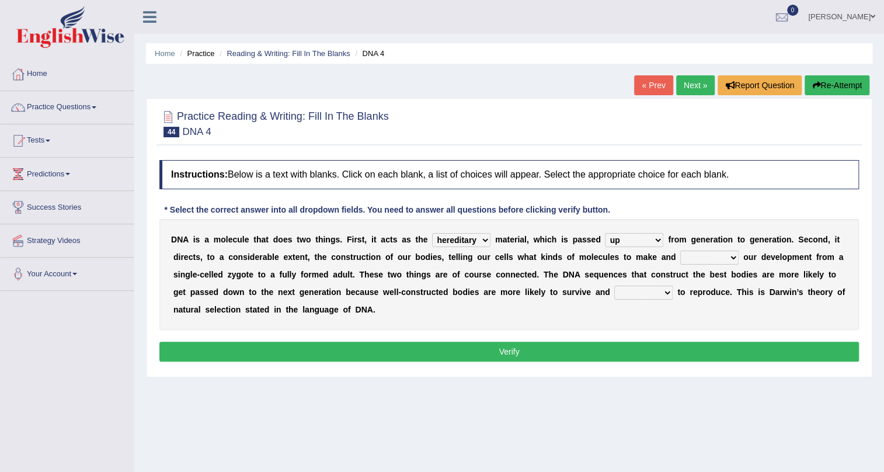
click at [605, 233] on select "up down then form" at bounding box center [634, 240] width 58 height 14
click at [707, 259] on select "installing exploring writing guiding" at bounding box center [709, 257] width 58 height 14
select select "guiding"
click at [680, 250] on select "installing exploring writing guiding" at bounding box center [709, 257] width 58 height 14
click at [642, 297] on select "able thus easy so" at bounding box center [643, 292] width 58 height 14
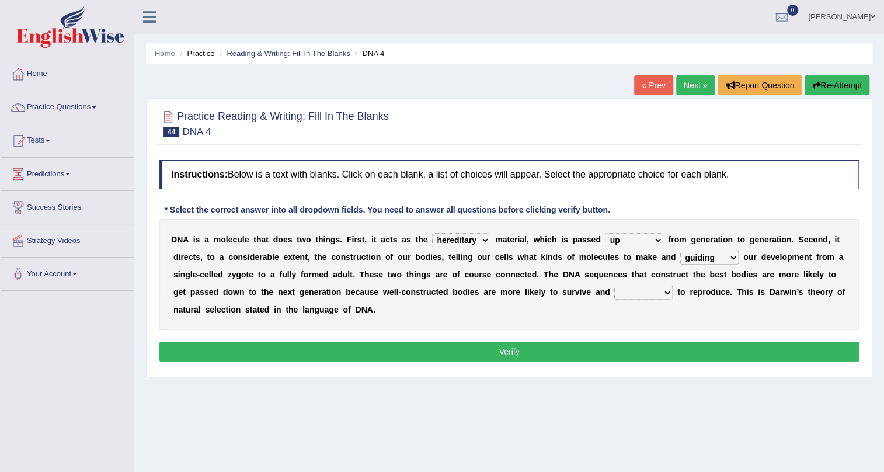
select select "able"
click at [614, 285] on select "able thus easy so" at bounding box center [643, 292] width 58 height 14
click at [513, 354] on button "Verify" at bounding box center [508, 352] width 699 height 20
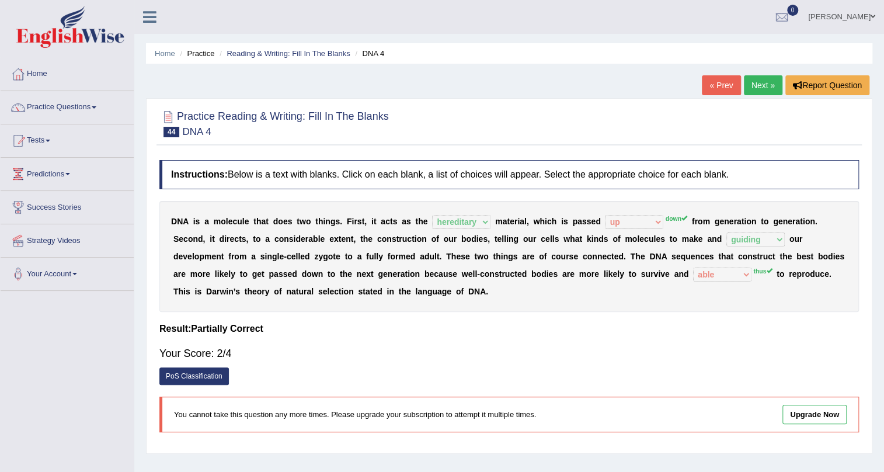
click at [773, 93] on link "Next »" at bounding box center [763, 85] width 39 height 20
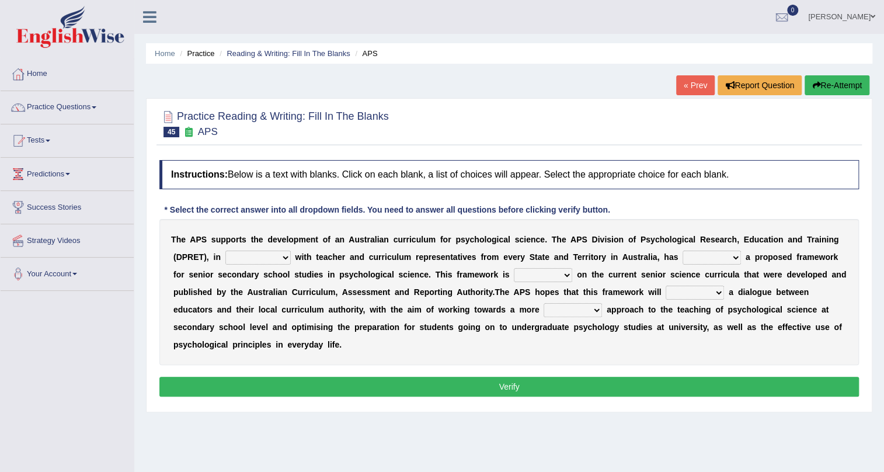
click at [242, 255] on select "aspiration assumption consultation connotation" at bounding box center [257, 257] width 65 height 14
select select "consultation"
click at [225, 250] on select "aspiration assumption consultation connotation" at bounding box center [257, 257] width 65 height 14
click at [725, 263] on select "deride denied demanded developed" at bounding box center [711, 257] width 58 height 14
select select "developed"
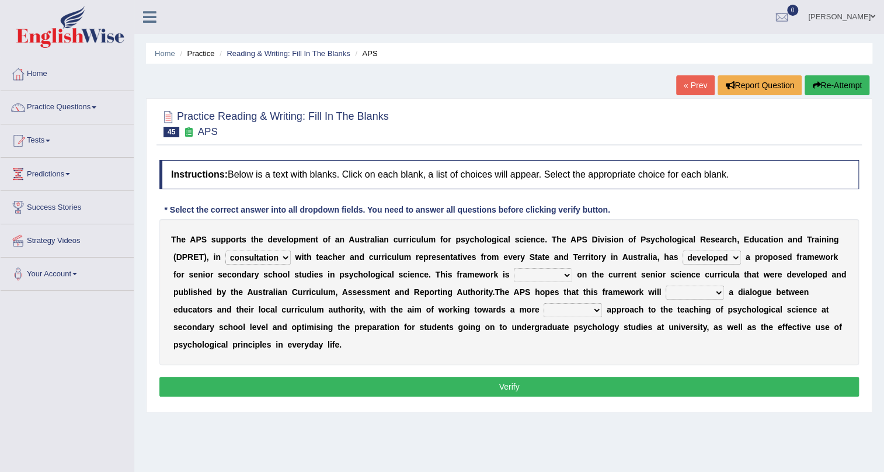
click at [682, 250] on select "deride denied demanded developed" at bounding box center [711, 257] width 58 height 14
click at [533, 274] on select "modelling meddling modelled meddled" at bounding box center [543, 275] width 58 height 14
select select "modelled"
click at [514, 268] on select "modelling meddling modelled meddled" at bounding box center [543, 275] width 58 height 14
click at [573, 271] on b at bounding box center [574, 274] width 5 height 9
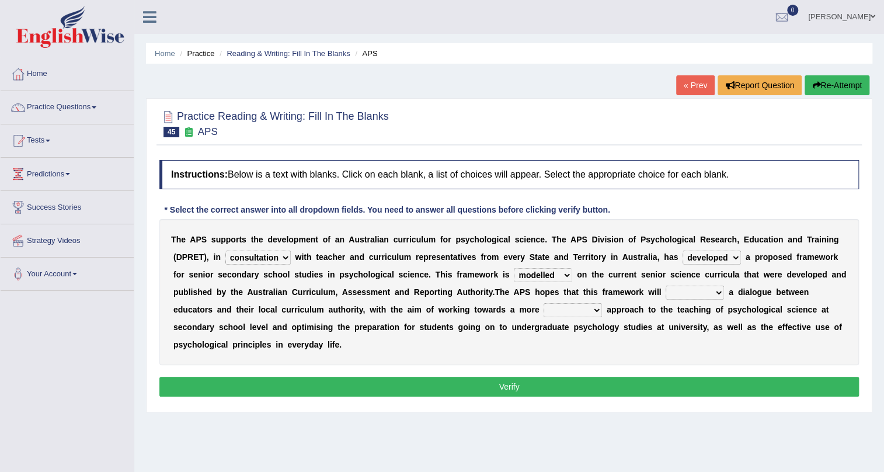
click at [696, 292] on select "facilitate facilitates facilitating facilitated" at bounding box center [695, 292] width 58 height 14
select select "facilitate"
click at [666, 285] on select "facilitate facilitates facilitating facilitated" at bounding box center [695, 292] width 58 height 14
click at [583, 312] on select "lenient abrasive consistent disruptive" at bounding box center [573, 310] width 58 height 14
select select "consistent"
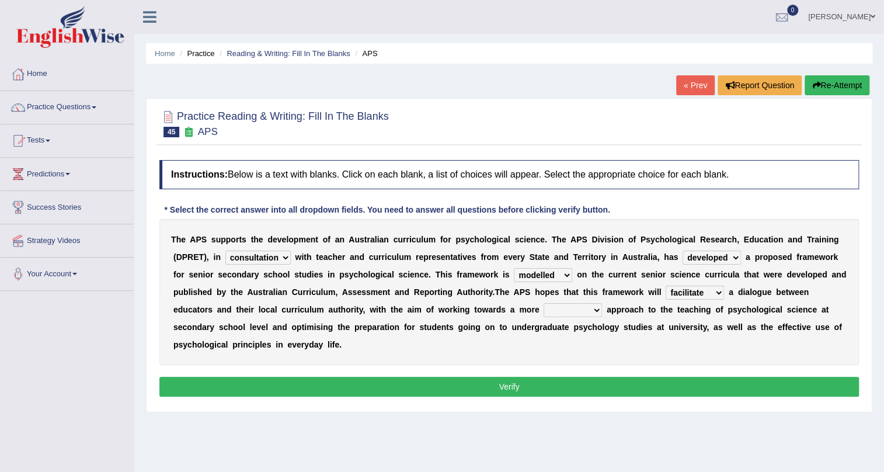
click at [544, 303] on select "lenient abrasive consistent disruptive" at bounding box center [573, 310] width 58 height 14
click at [555, 378] on button "Verify" at bounding box center [508, 387] width 699 height 20
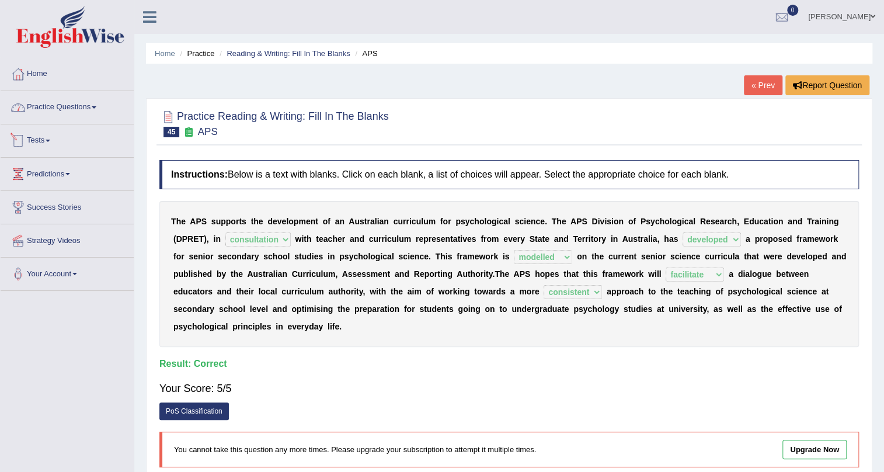
click at [61, 106] on link "Practice Questions" at bounding box center [67, 105] width 133 height 29
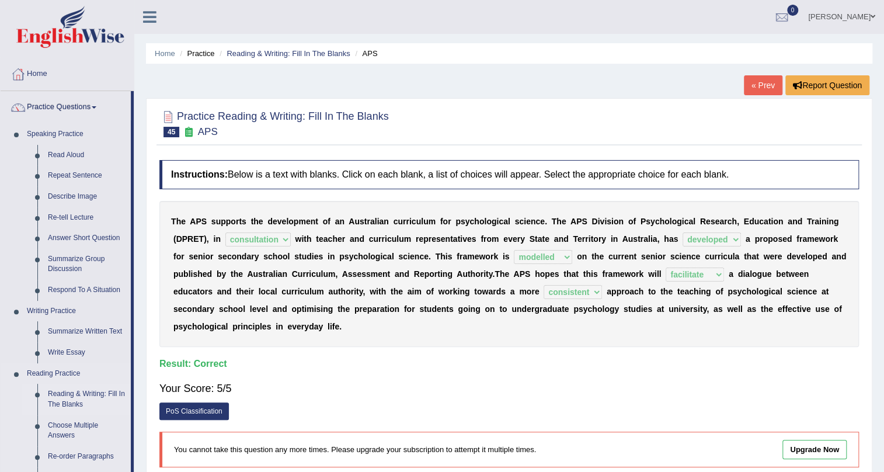
click at [81, 397] on link "Reading & Writing: Fill In The Blanks" at bounding box center [87, 399] width 88 height 31
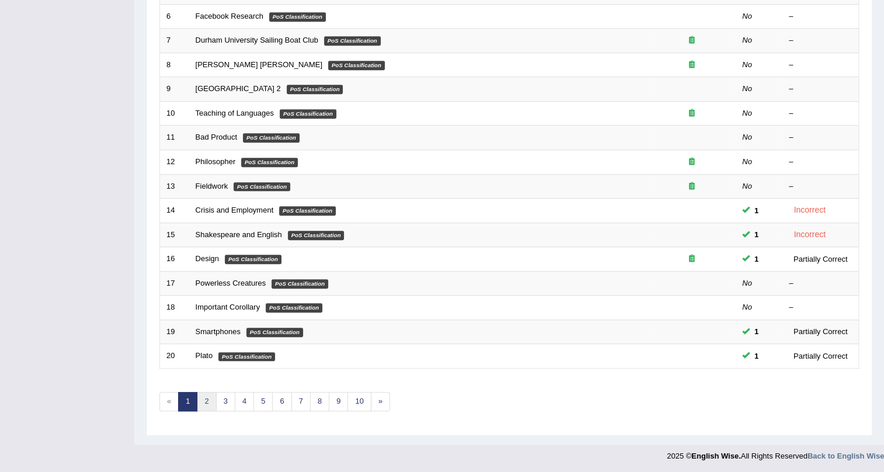
click at [212, 403] on link "2" at bounding box center [206, 401] width 19 height 19
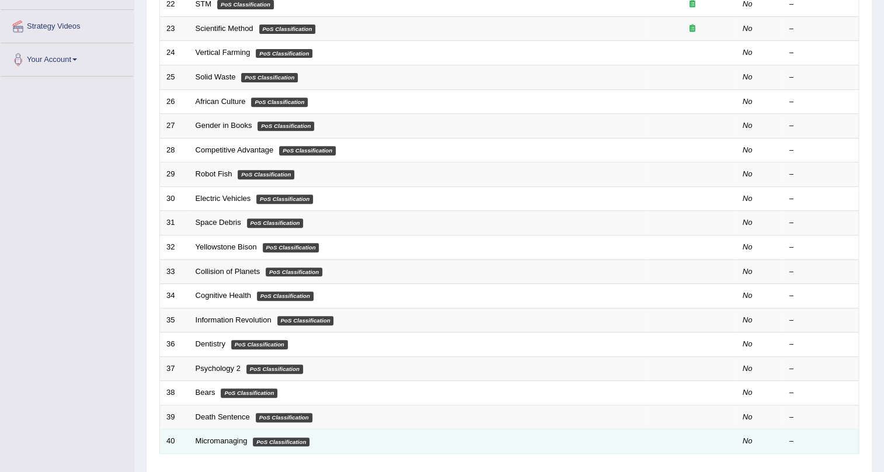
scroll to position [88, 0]
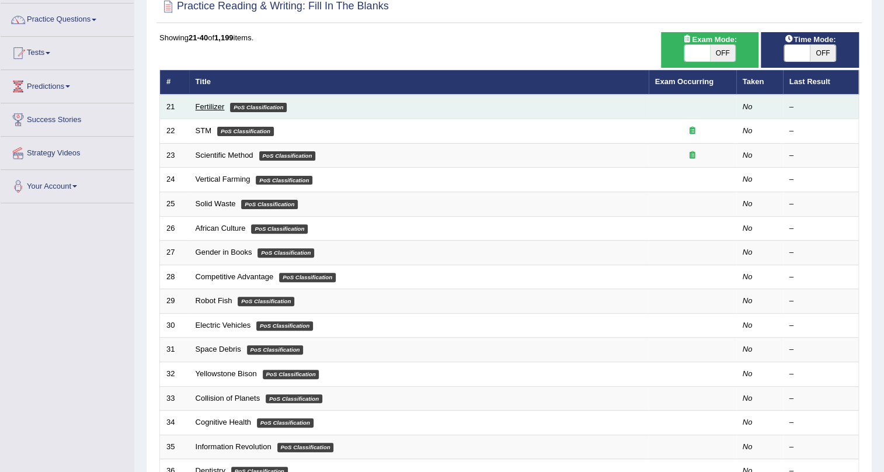
click at [210, 104] on link "Fertilizer" at bounding box center [210, 106] width 29 height 9
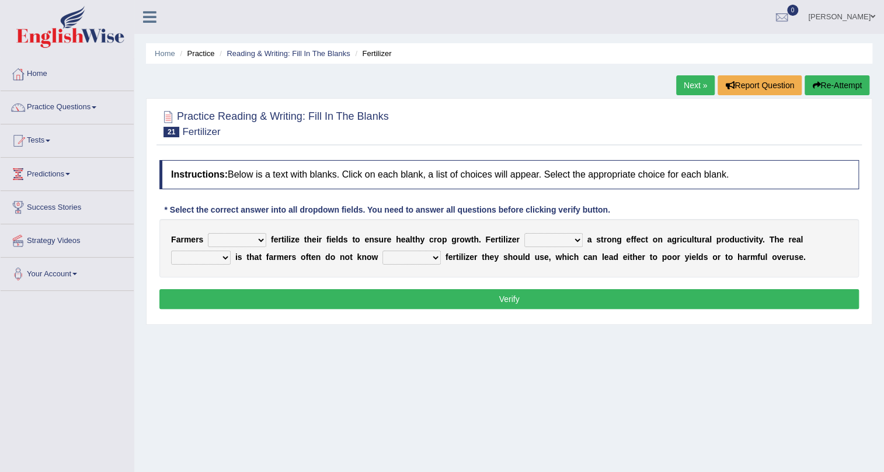
click at [236, 240] on select "must should need can" at bounding box center [237, 240] width 58 height 14
select select "should"
click at [208, 233] on select "must should need can" at bounding box center [237, 240] width 58 height 14
click at [560, 235] on select "has had have having" at bounding box center [553, 240] width 58 height 14
select select "has"
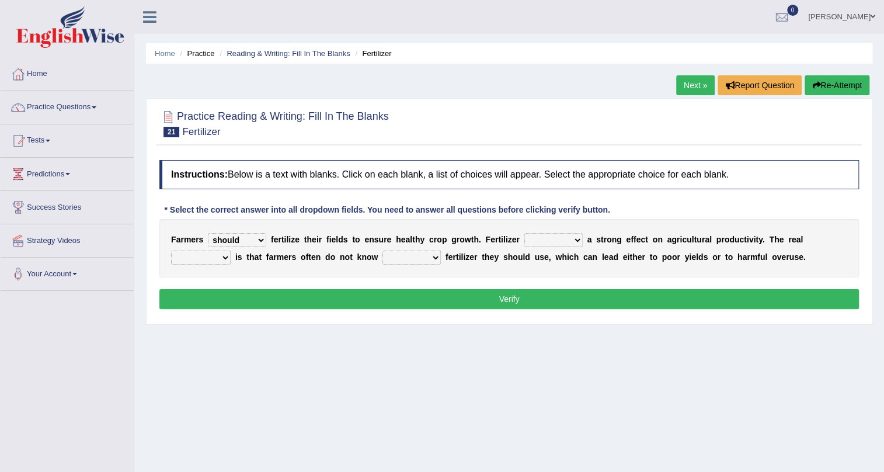
click at [524, 233] on select "has had have having" at bounding box center [553, 240] width 58 height 14
click at [214, 259] on select "problem question conclusion answer" at bounding box center [201, 257] width 60 height 14
select select "problem"
click at [171, 250] on select "problem question conclusion answer" at bounding box center [201, 257] width 60 height 14
click at [398, 253] on select "how much how many however so much" at bounding box center [411, 257] width 58 height 14
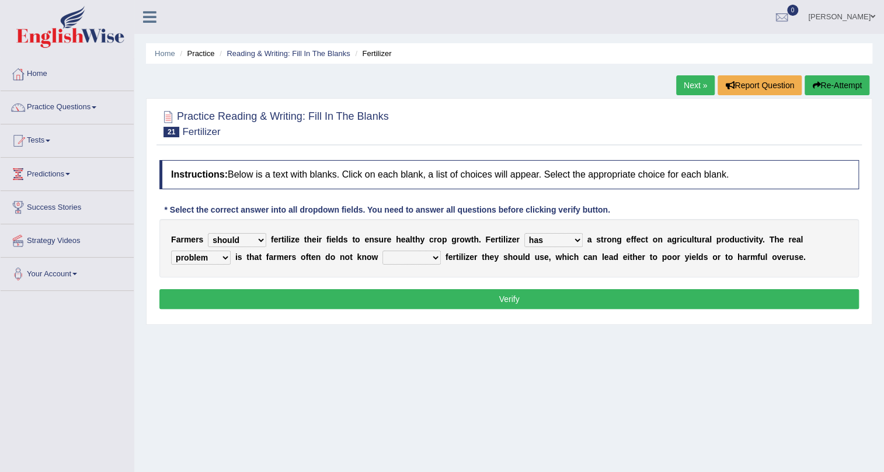
click at [382, 250] on select "how much how many however so much" at bounding box center [411, 257] width 58 height 14
click at [433, 260] on select "how much how many however so much" at bounding box center [411, 257] width 58 height 14
click at [382, 250] on select "how much how many however so much" at bounding box center [411, 257] width 58 height 14
click at [430, 255] on select "how much how many however so much" at bounding box center [411, 257] width 58 height 14
select select "how much"
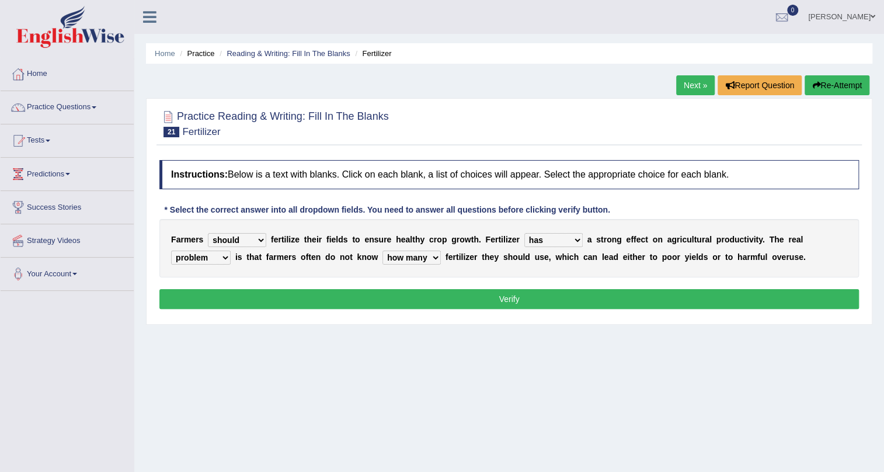
click at [382, 250] on select "how much how many however so much" at bounding box center [411, 257] width 58 height 14
click at [572, 297] on button "Verify" at bounding box center [508, 299] width 699 height 20
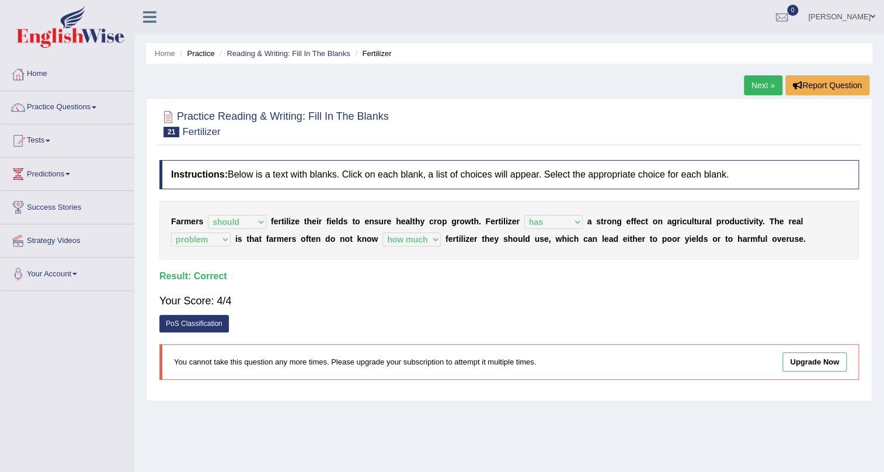
click at [768, 81] on link "Next »" at bounding box center [763, 85] width 39 height 20
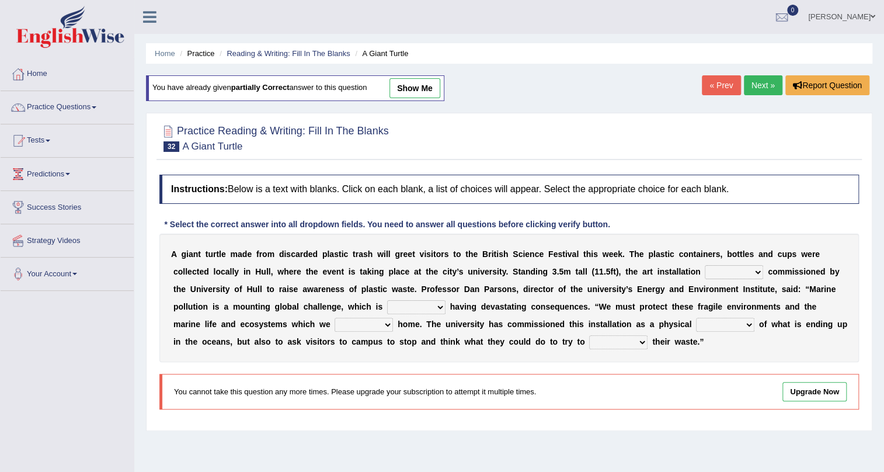
click at [764, 93] on link "Next »" at bounding box center [763, 85] width 39 height 20
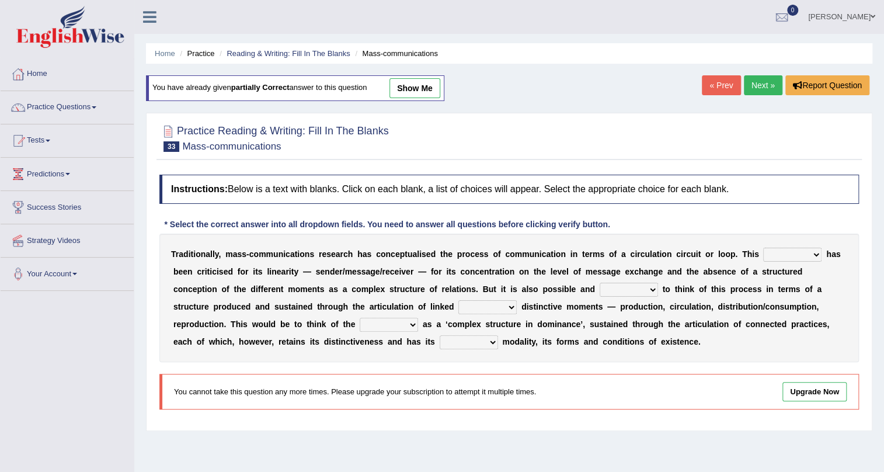
click at [764, 93] on link "Next »" at bounding box center [763, 85] width 39 height 20
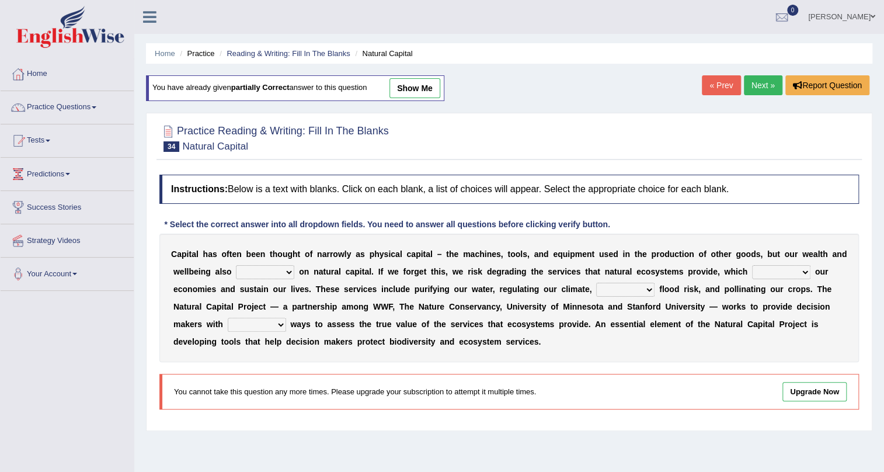
click at [764, 93] on link "Next »" at bounding box center [763, 85] width 39 height 20
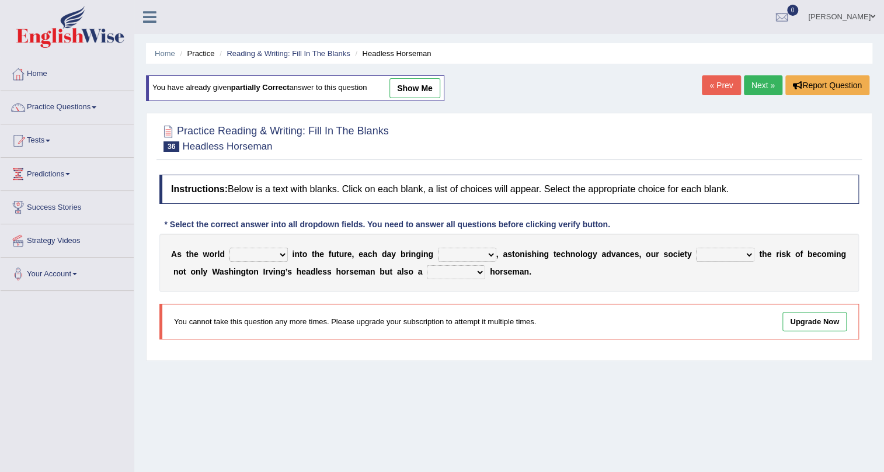
click at [764, 93] on link "Next »" at bounding box center [763, 85] width 39 height 20
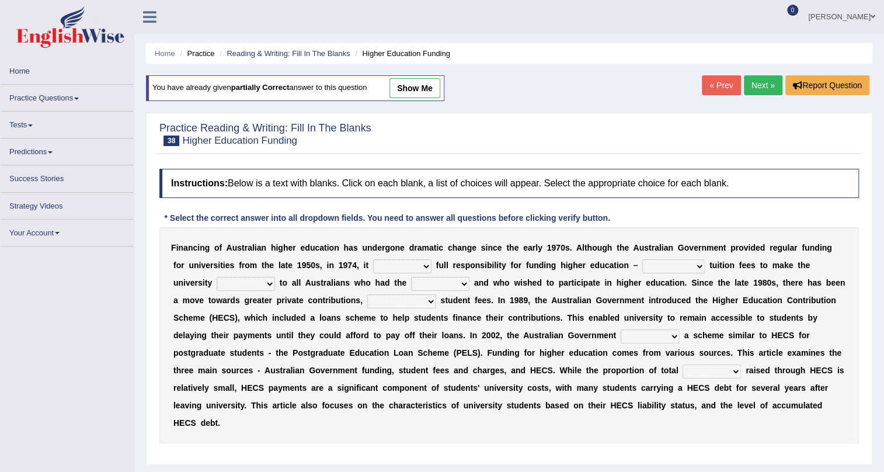
click at [764, 93] on link "Next »" at bounding box center [763, 85] width 39 height 20
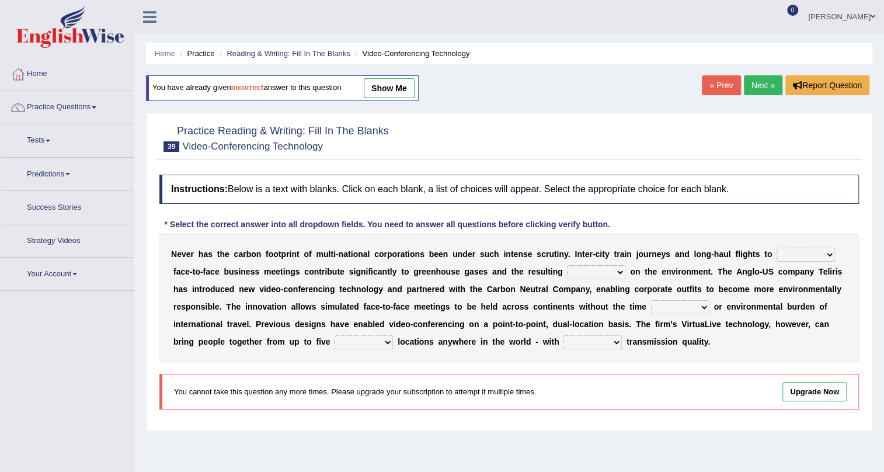
click at [764, 93] on link "Next »" at bounding box center [763, 85] width 39 height 20
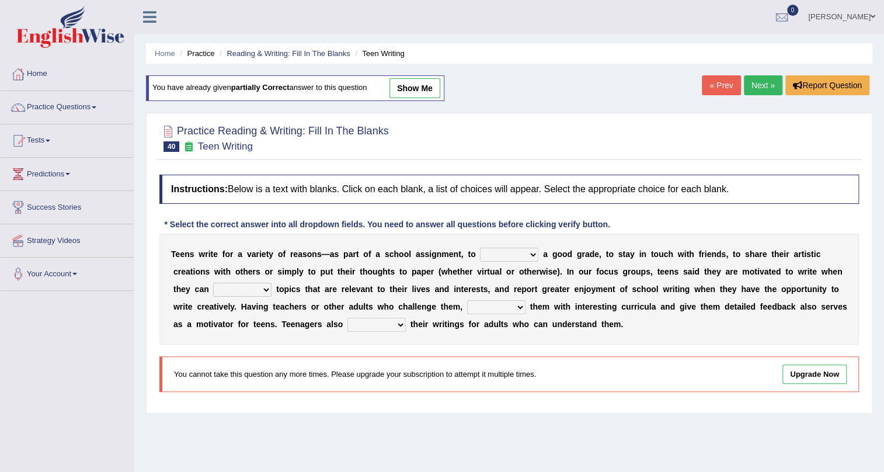
click at [764, 93] on link "Next »" at bounding box center [763, 85] width 39 height 20
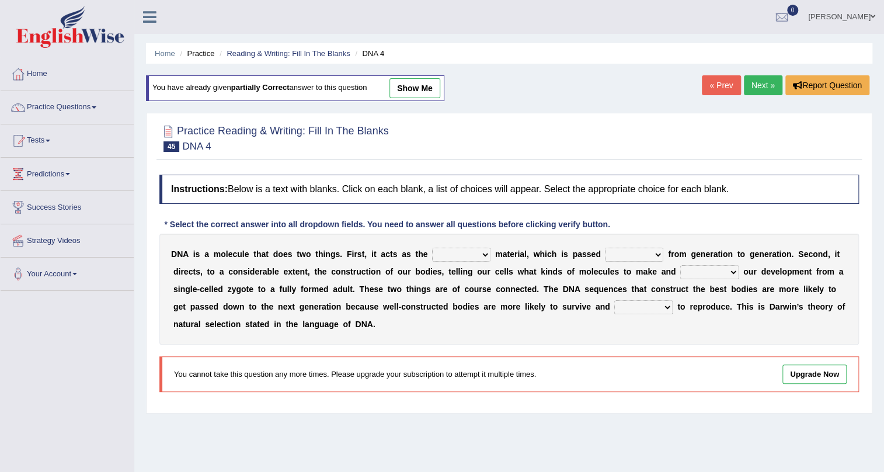
click at [764, 93] on link "Next »" at bounding box center [763, 85] width 39 height 20
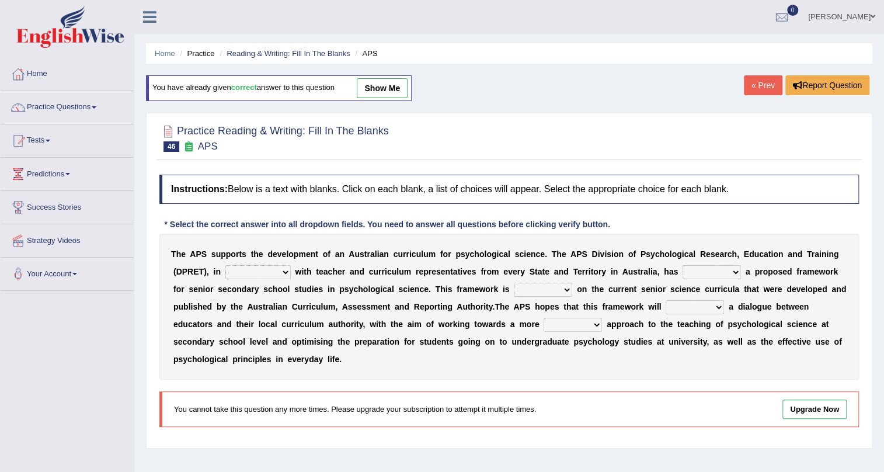
click at [381, 88] on link "show me" at bounding box center [382, 88] width 51 height 20
select select "consultation"
select select "developed"
select select "modelled"
select select "facilitate"
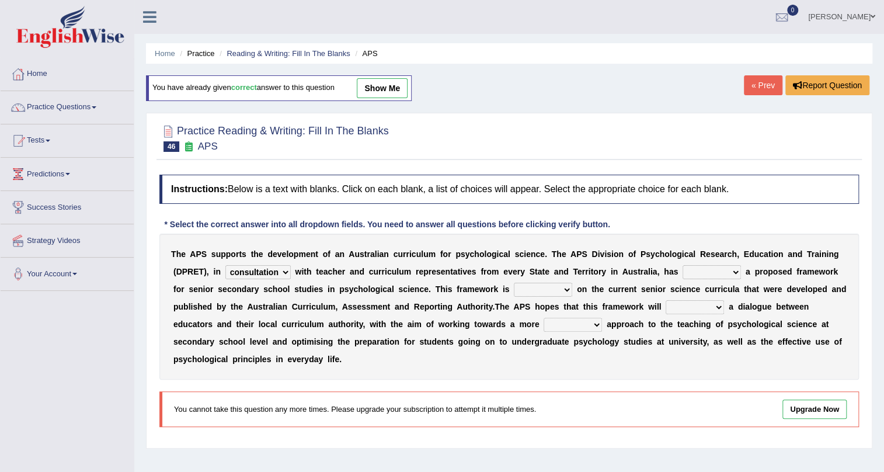
select select "consistent"
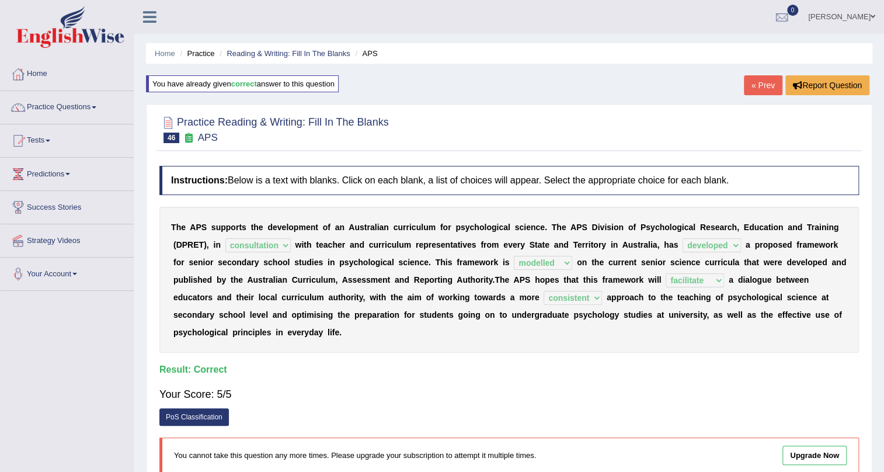
click at [757, 88] on link "« Prev" at bounding box center [763, 85] width 39 height 20
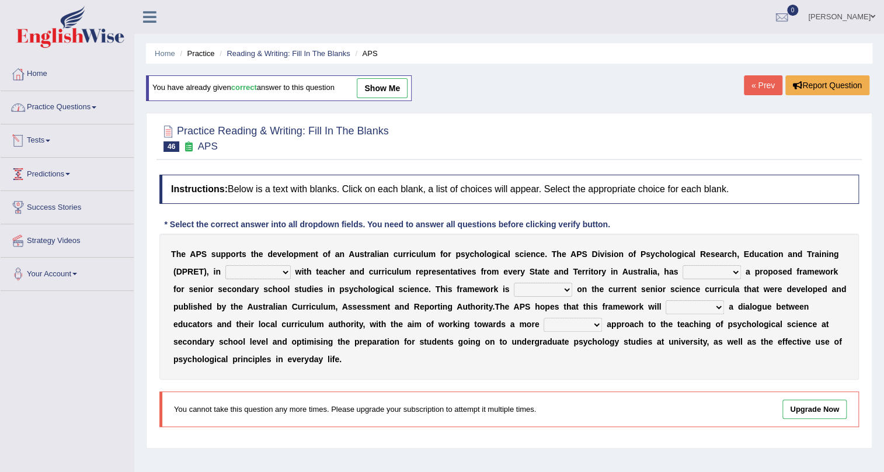
click at [54, 104] on link "Practice Questions" at bounding box center [67, 105] width 133 height 29
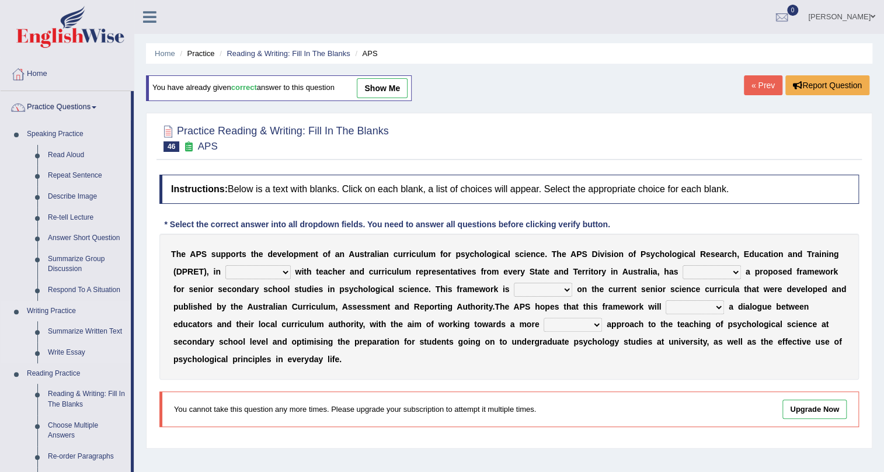
scroll to position [53, 0]
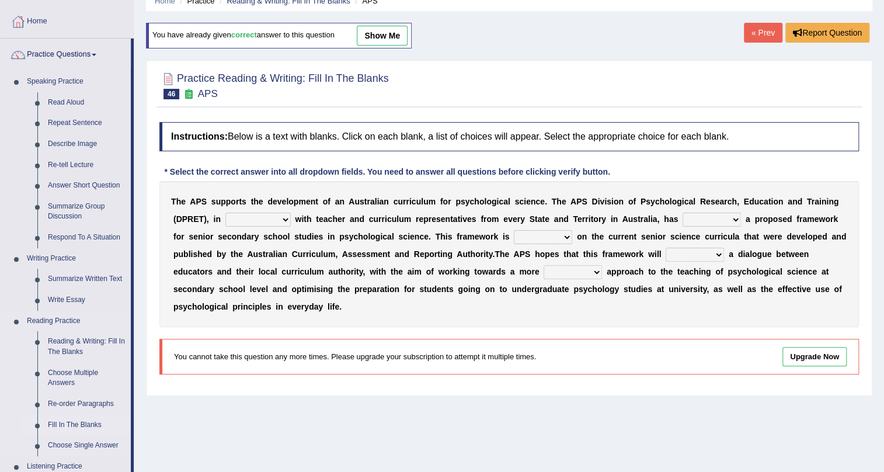
click at [73, 426] on link "Fill In The Blanks" at bounding box center [87, 424] width 88 height 21
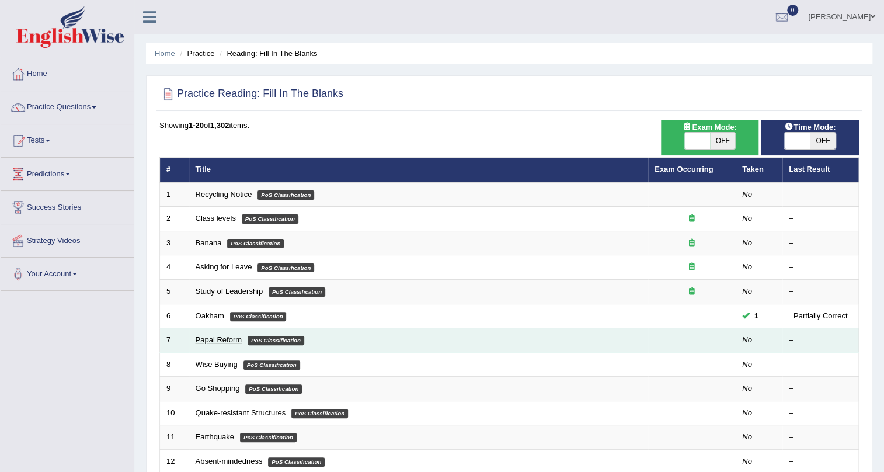
click at [204, 340] on link "Papal Reform" at bounding box center [219, 339] width 46 height 9
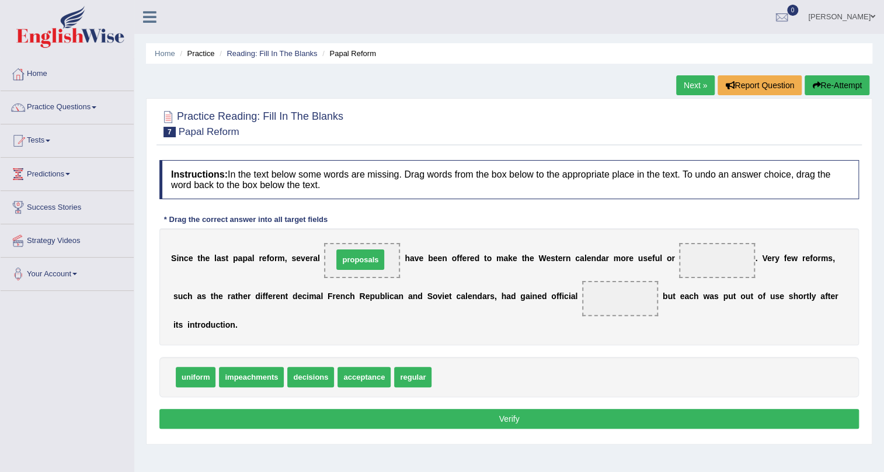
drag, startPoint x: 473, startPoint y: 377, endPoint x: 375, endPoint y: 259, distance: 153.3
drag, startPoint x: 371, startPoint y: 379, endPoint x: 619, endPoint y: 301, distance: 260.0
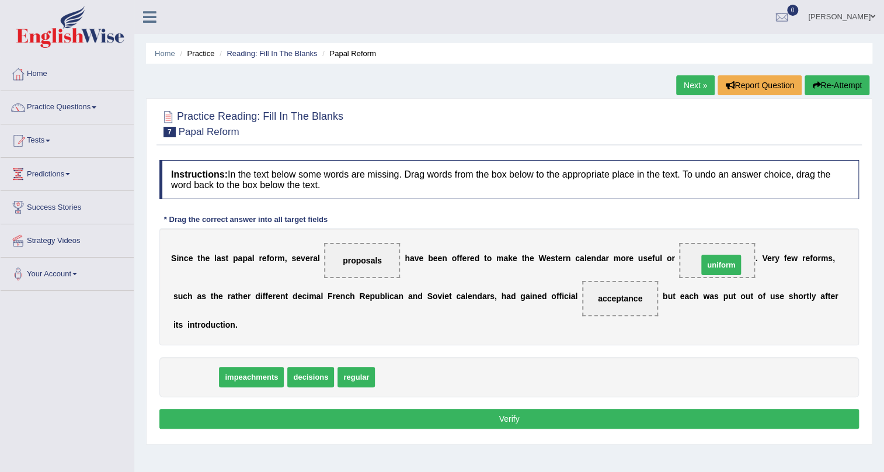
drag, startPoint x: 200, startPoint y: 379, endPoint x: 726, endPoint y: 267, distance: 537.2
click at [535, 413] on button "Verify" at bounding box center [508, 419] width 699 height 20
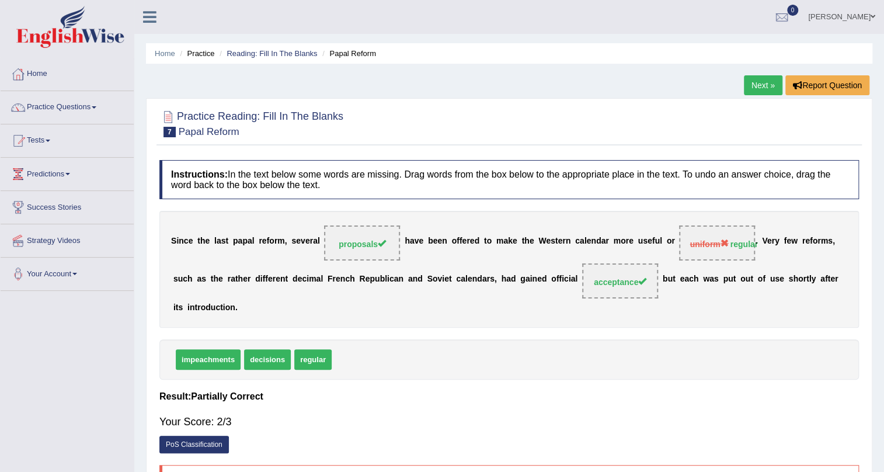
click at [747, 83] on link "Next »" at bounding box center [763, 85] width 39 height 20
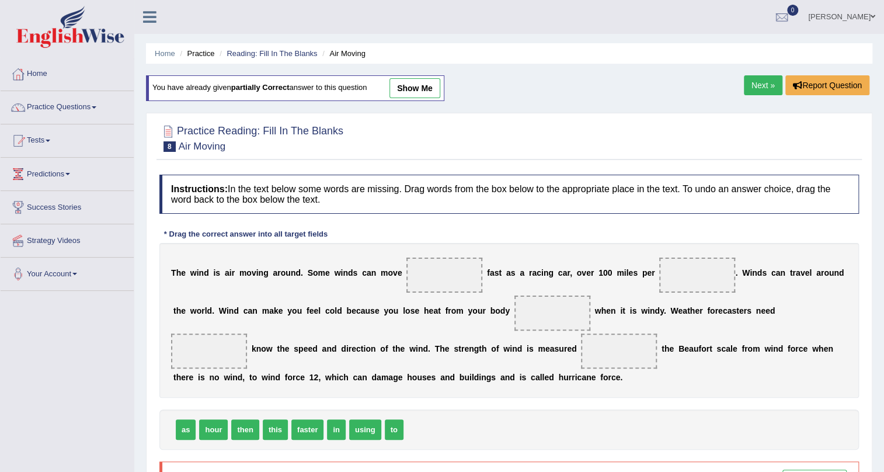
click at [763, 88] on link "Next »" at bounding box center [763, 85] width 39 height 20
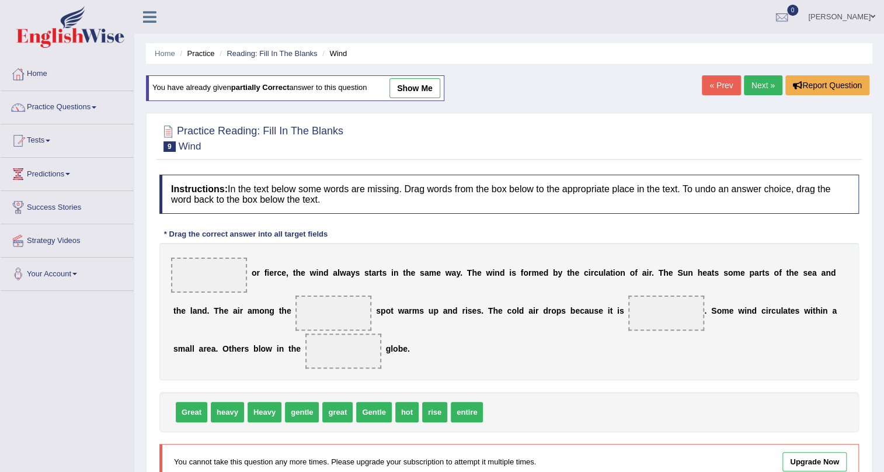
click at [758, 88] on link "Next »" at bounding box center [763, 85] width 39 height 20
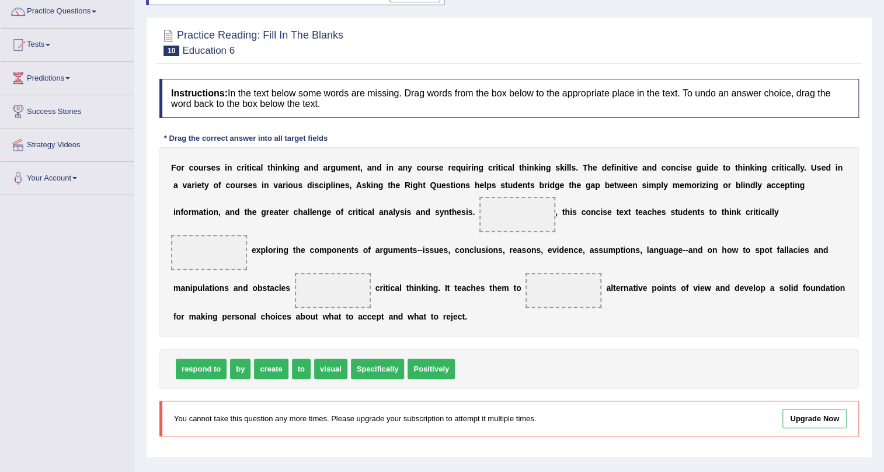
scroll to position [35, 0]
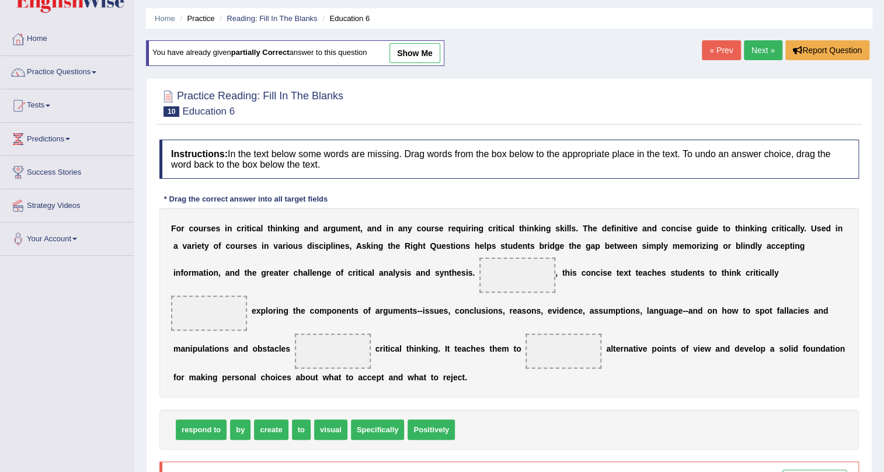
click at [768, 58] on link "Next »" at bounding box center [763, 50] width 39 height 20
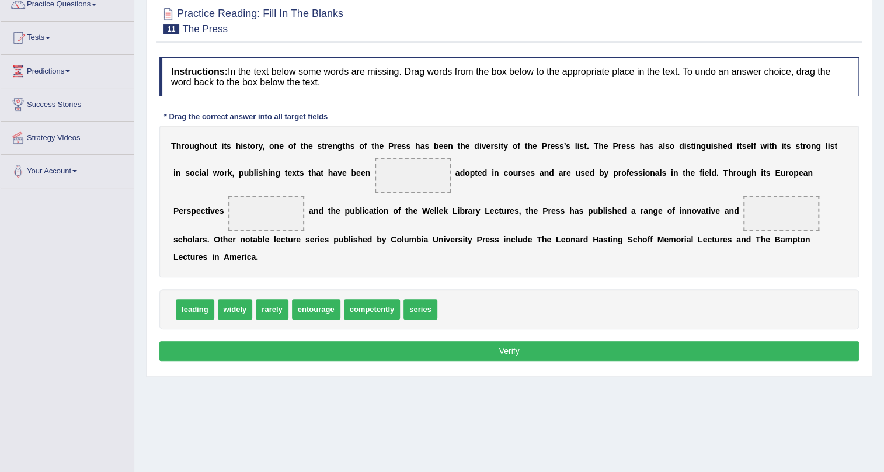
scroll to position [106, 0]
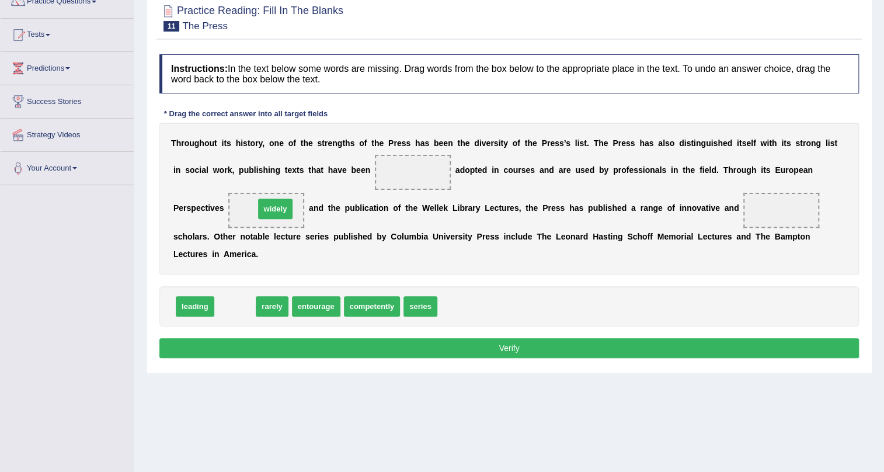
drag, startPoint x: 234, startPoint y: 306, endPoint x: 274, endPoint y: 209, distance: 104.9
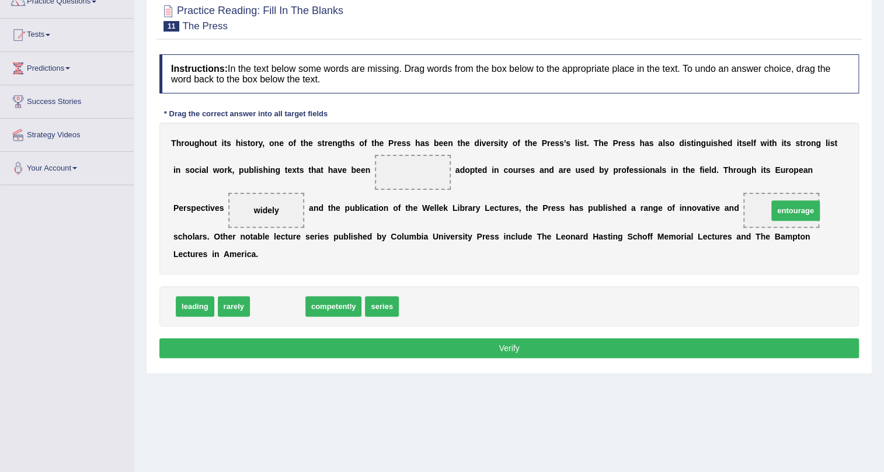
drag, startPoint x: 275, startPoint y: 304, endPoint x: 790, endPoint y: 208, distance: 523.7
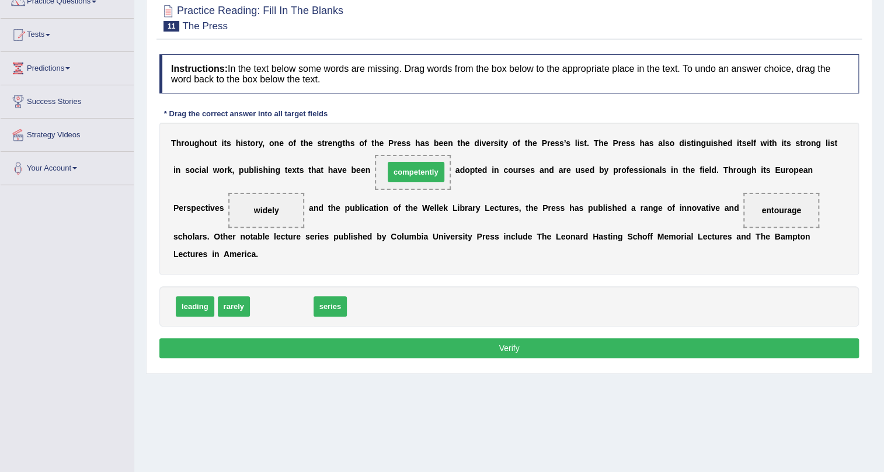
drag, startPoint x: 291, startPoint y: 308, endPoint x: 425, endPoint y: 175, distance: 189.5
click at [473, 343] on button "Verify" at bounding box center [508, 348] width 699 height 20
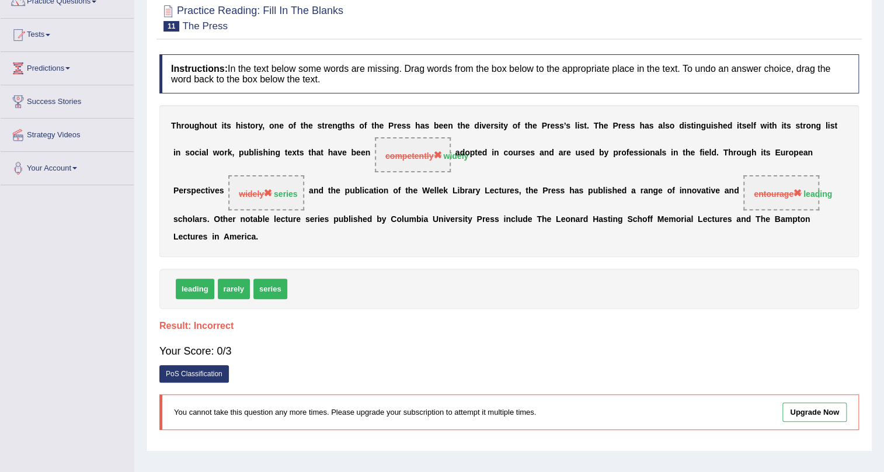
scroll to position [0, 0]
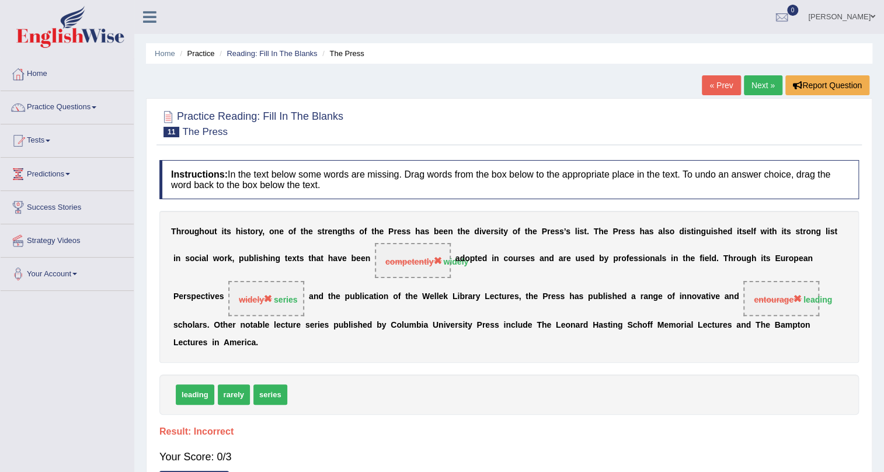
click at [751, 88] on link "Next »" at bounding box center [763, 85] width 39 height 20
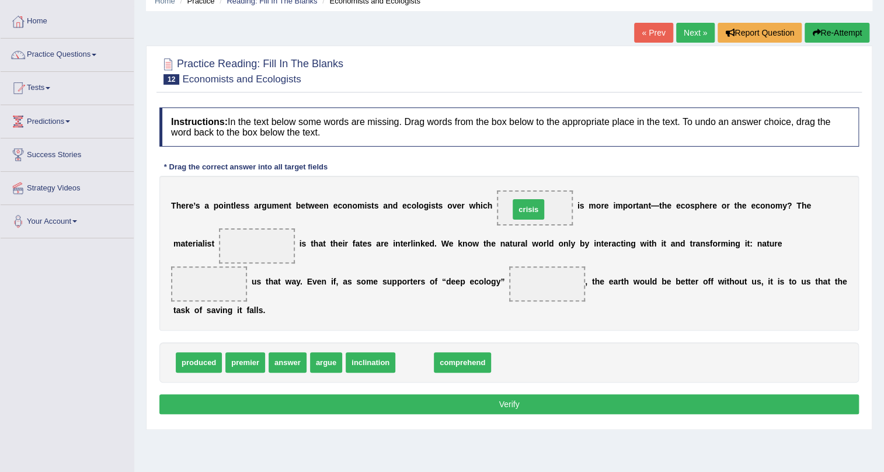
drag, startPoint x: 423, startPoint y: 365, endPoint x: 537, endPoint y: 212, distance: 190.7
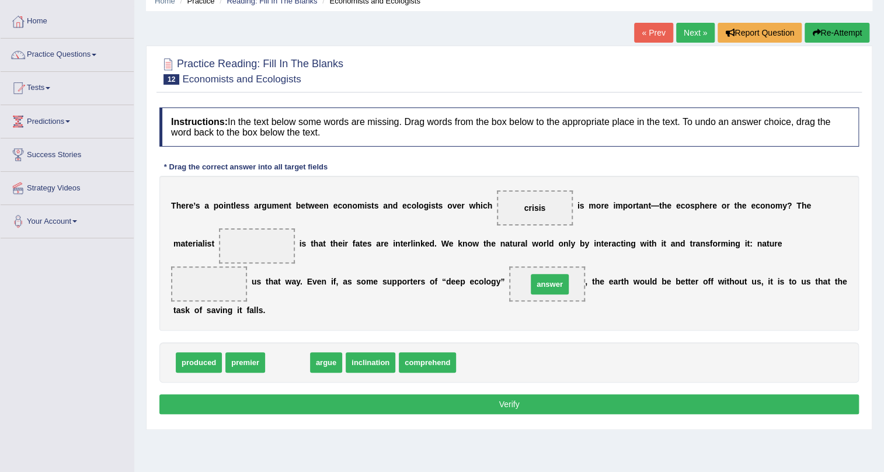
drag, startPoint x: 286, startPoint y: 365, endPoint x: 548, endPoint y: 287, distance: 273.5
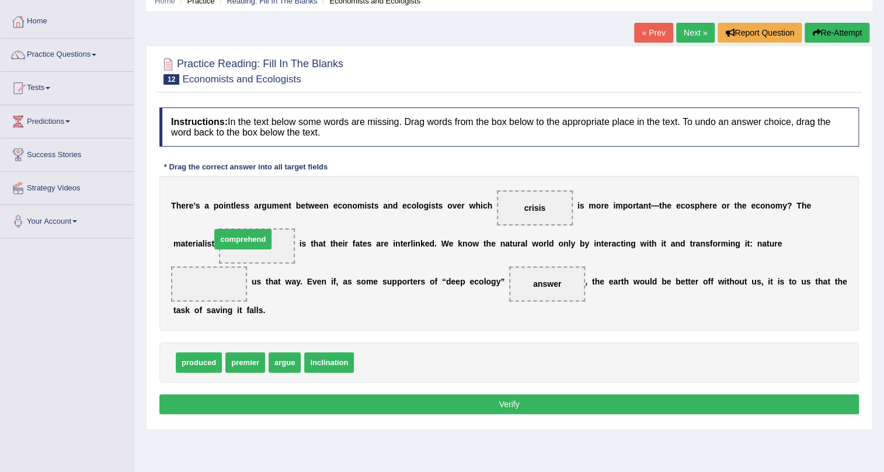
drag, startPoint x: 382, startPoint y: 365, endPoint x: 239, endPoint y: 242, distance: 188.8
drag, startPoint x: 262, startPoint y: 245, endPoint x: 223, endPoint y: 287, distance: 57.4
drag, startPoint x: 242, startPoint y: 364, endPoint x: 256, endPoint y: 250, distance: 114.0
click at [438, 403] on button "Verify" at bounding box center [508, 404] width 699 height 20
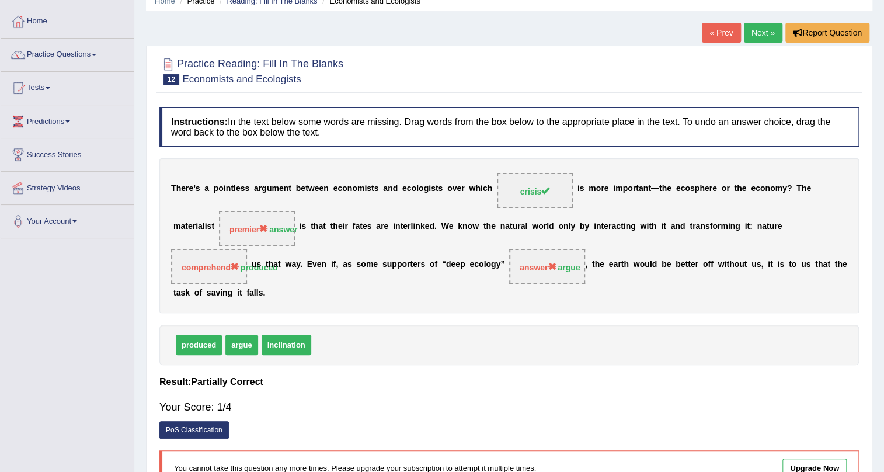
click at [751, 33] on link "Next »" at bounding box center [763, 33] width 39 height 20
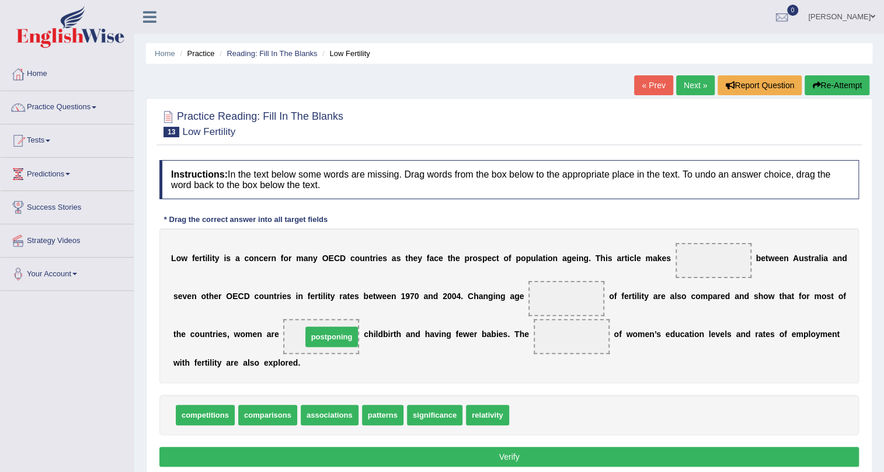
drag, startPoint x: 534, startPoint y: 418, endPoint x: 327, endPoint y: 340, distance: 221.5
drag, startPoint x: 480, startPoint y: 409, endPoint x: 560, endPoint y: 332, distance: 110.2
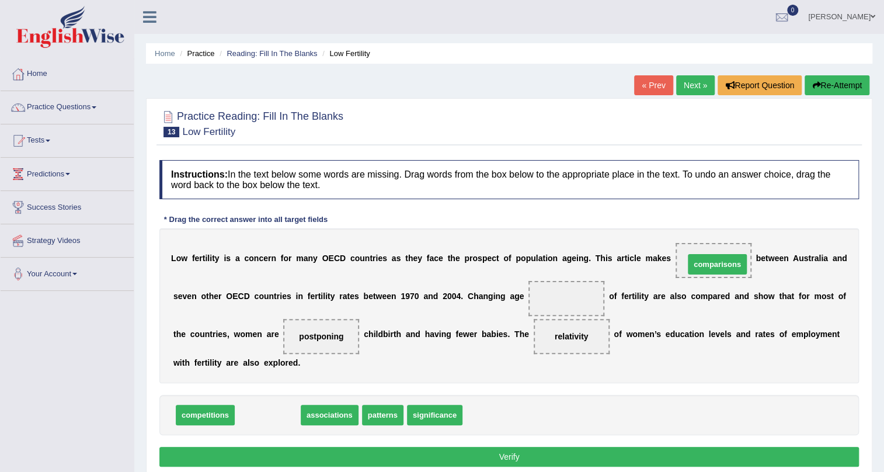
drag, startPoint x: 276, startPoint y: 415, endPoint x: 726, endPoint y: 264, distance: 474.1
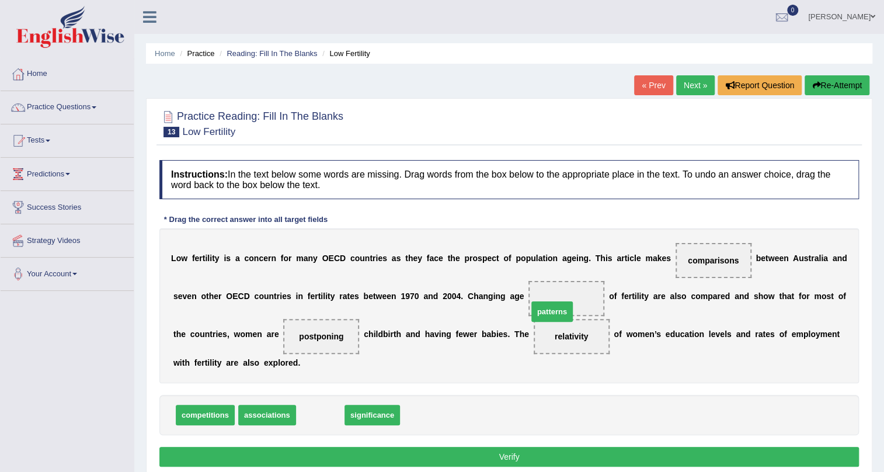
drag, startPoint x: 316, startPoint y: 413, endPoint x: 548, endPoint y: 309, distance: 253.8
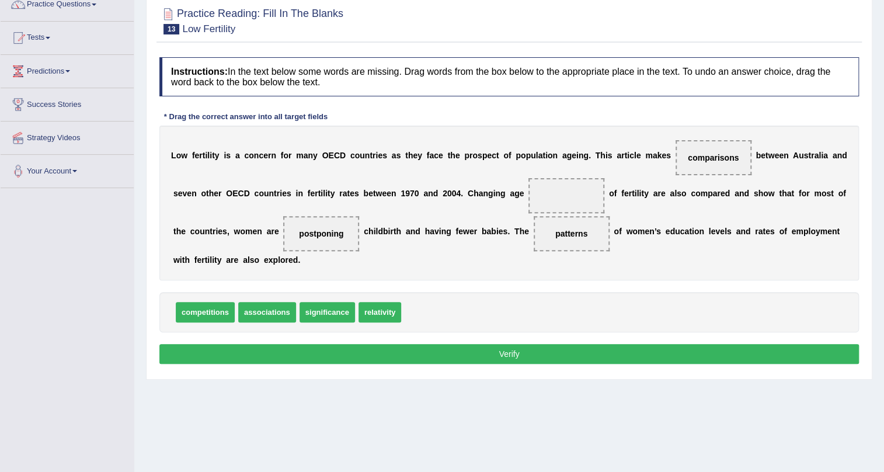
scroll to position [106, 0]
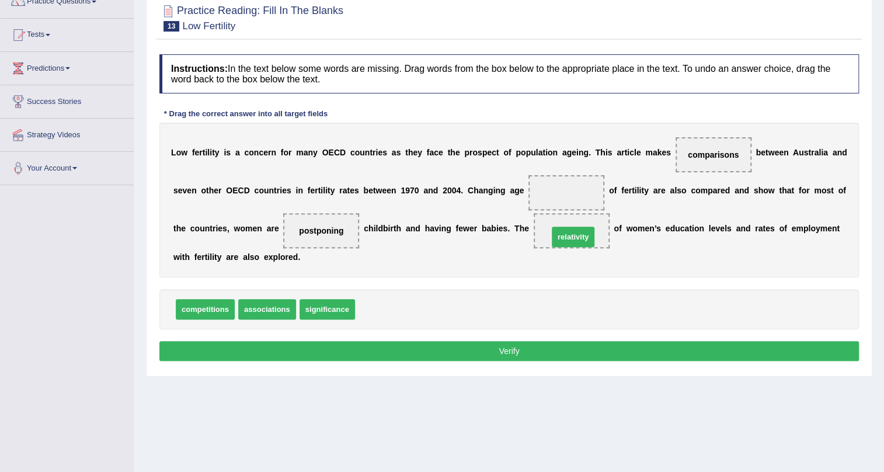
drag, startPoint x: 375, startPoint y: 311, endPoint x: 568, endPoint y: 239, distance: 206.1
drag, startPoint x: 363, startPoint y: 306, endPoint x: 542, endPoint y: 186, distance: 215.3
click at [447, 350] on button "Verify" at bounding box center [508, 351] width 699 height 20
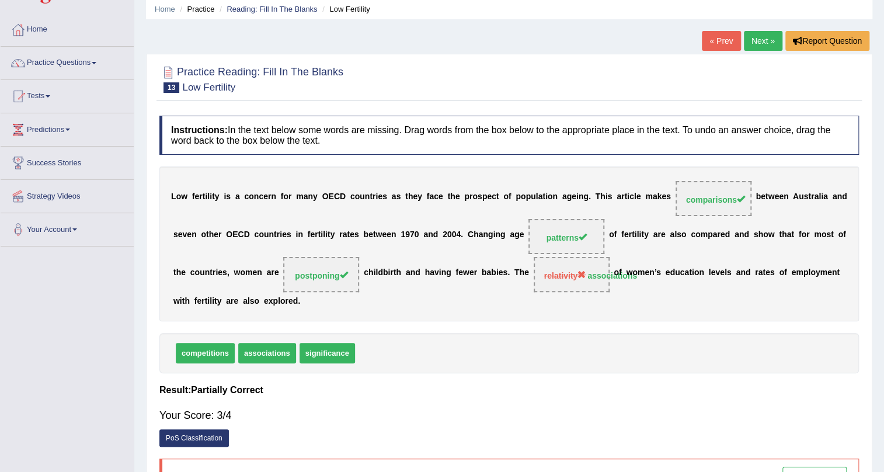
scroll to position [0, 0]
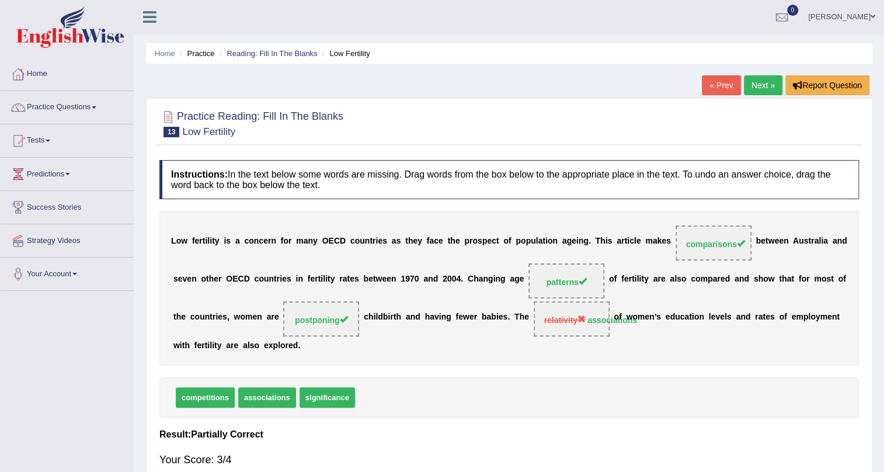
click at [769, 81] on link "Next »" at bounding box center [763, 85] width 39 height 20
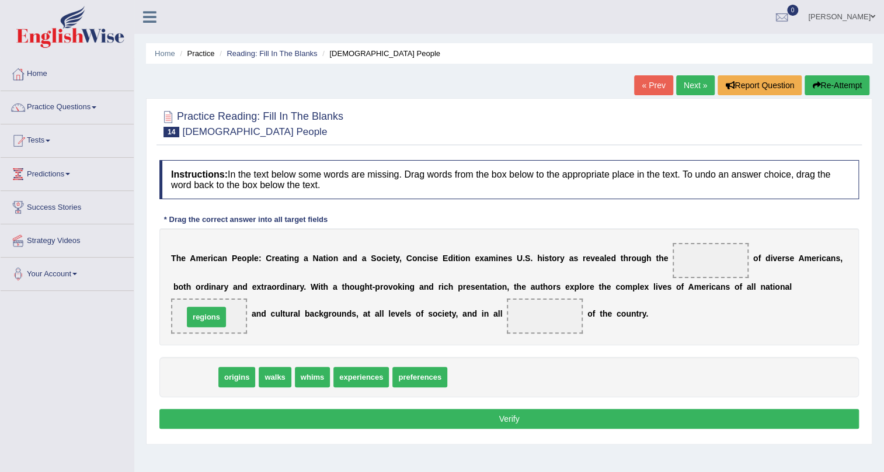
drag, startPoint x: 191, startPoint y: 375, endPoint x: 203, endPoint y: 315, distance: 61.1
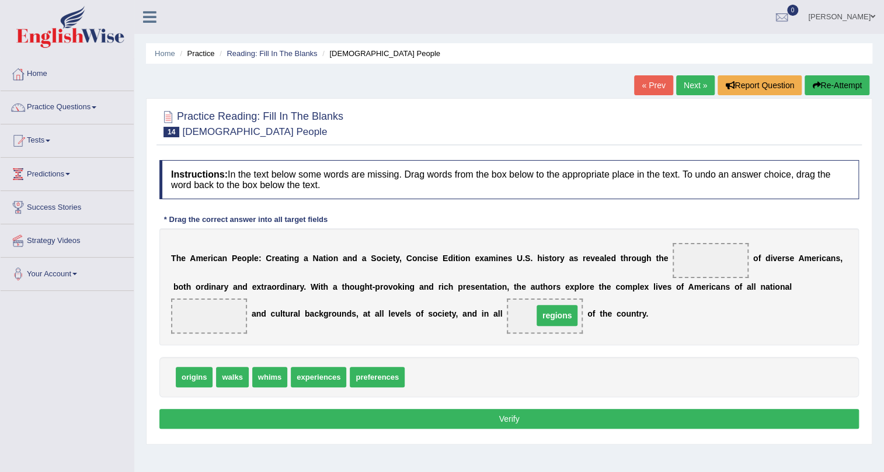
drag, startPoint x: 212, startPoint y: 315, endPoint x: 560, endPoint y: 315, distance: 347.9
drag, startPoint x: 203, startPoint y: 372, endPoint x: 720, endPoint y: 256, distance: 529.6
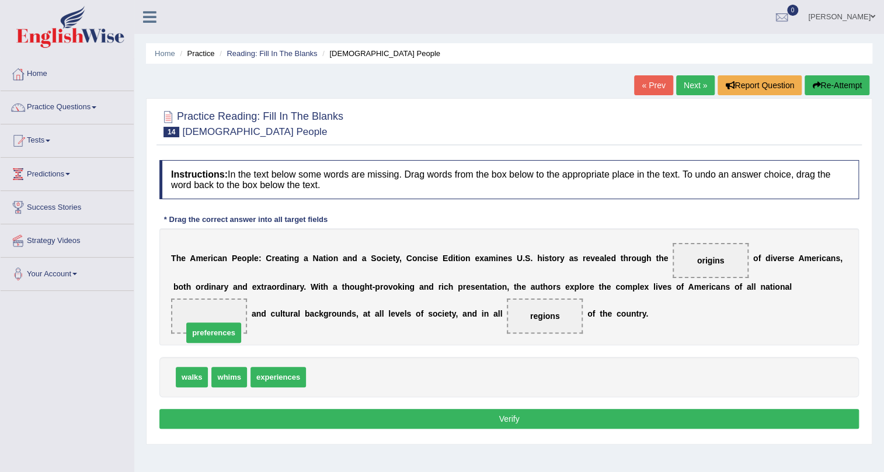
drag, startPoint x: 326, startPoint y: 379, endPoint x: 200, endPoint y: 323, distance: 138.2
click at [328, 415] on button "Verify" at bounding box center [508, 419] width 699 height 20
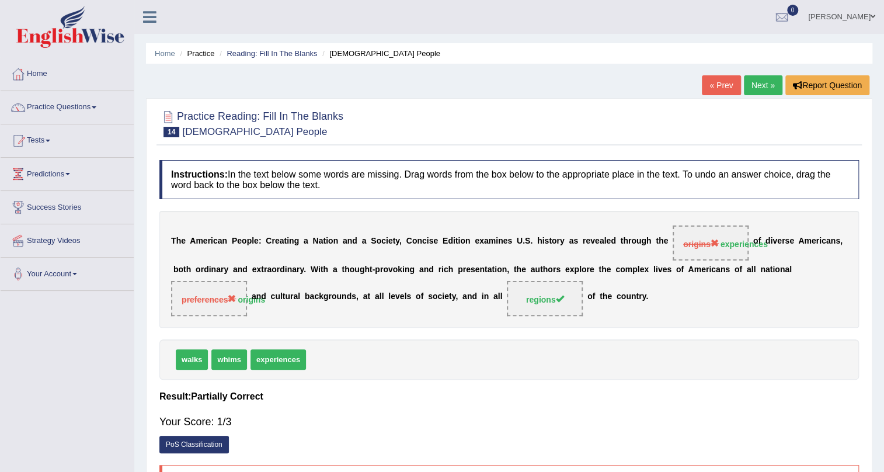
click at [756, 84] on link "Next »" at bounding box center [763, 85] width 39 height 20
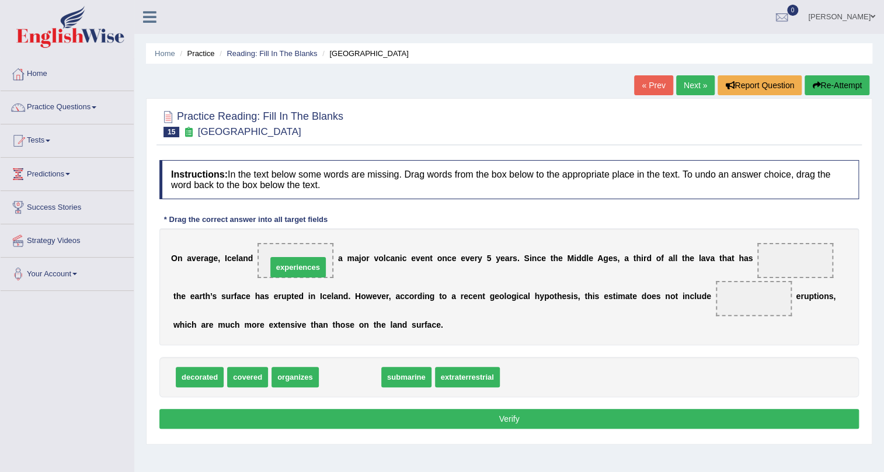
drag, startPoint x: 361, startPoint y: 379, endPoint x: 309, endPoint y: 270, distance: 121.4
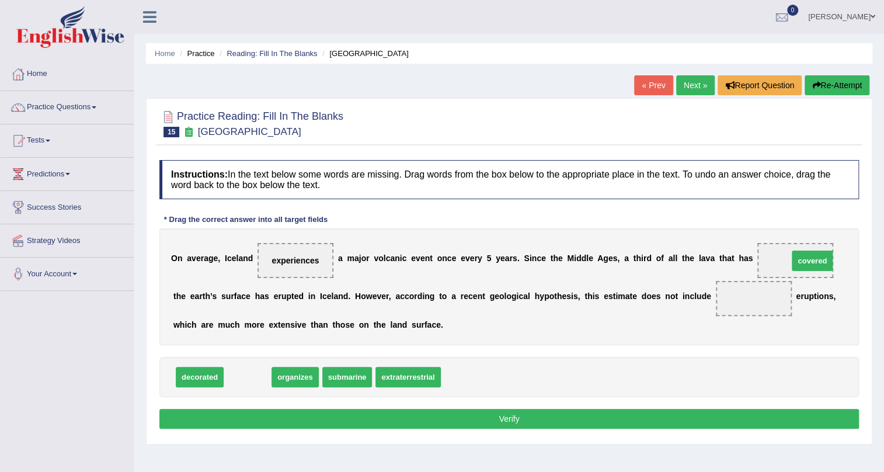
drag, startPoint x: 244, startPoint y: 378, endPoint x: 809, endPoint y: 262, distance: 576.4
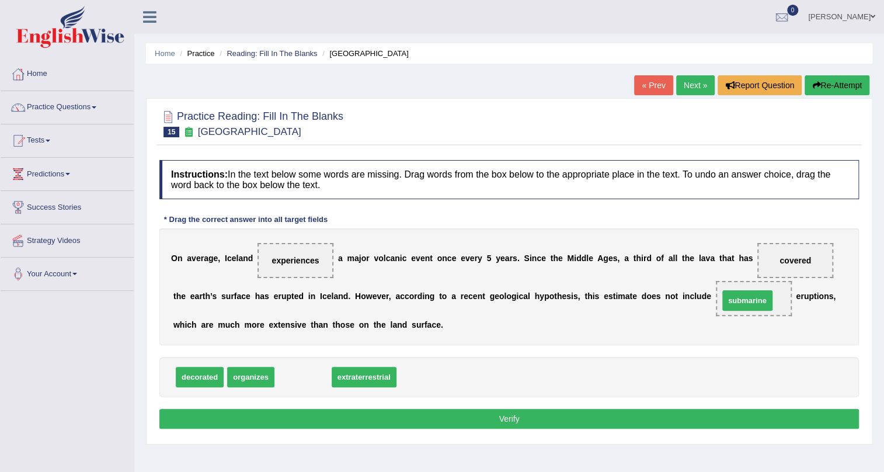
drag, startPoint x: 303, startPoint y: 377, endPoint x: 747, endPoint y: 301, distance: 450.8
click at [572, 410] on button "Verify" at bounding box center [508, 419] width 699 height 20
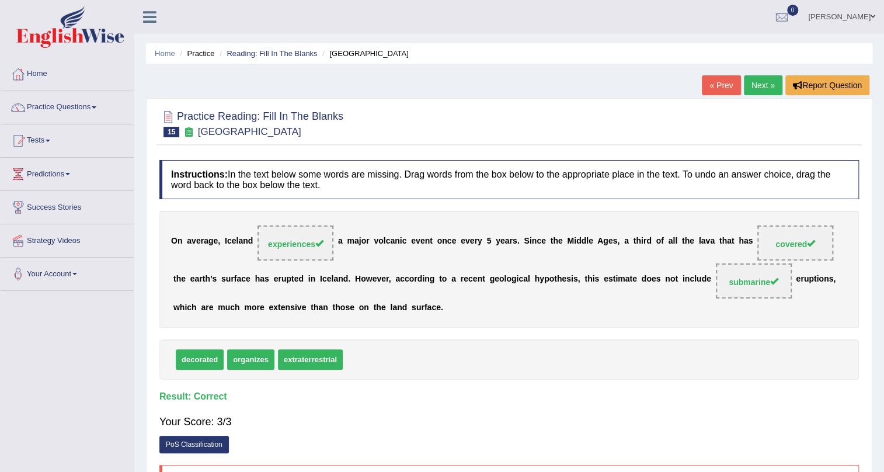
click at [768, 83] on link "Next »" at bounding box center [763, 85] width 39 height 20
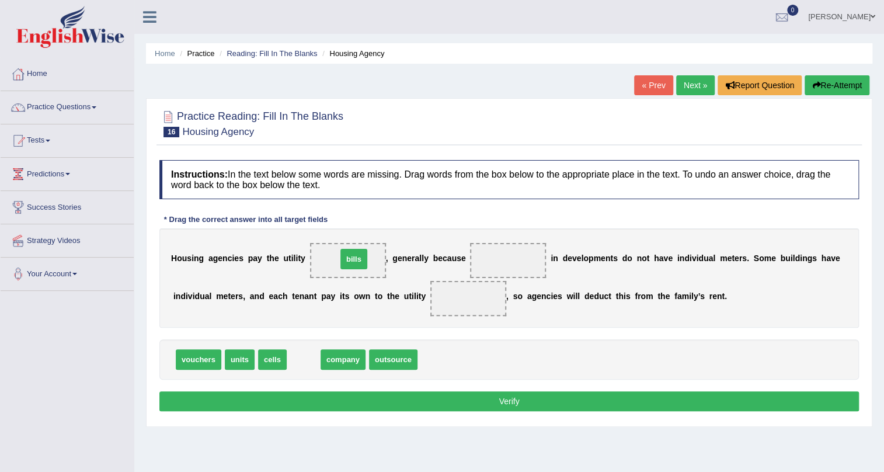
drag, startPoint x: 298, startPoint y: 357, endPoint x: 349, endPoint y: 256, distance: 112.3
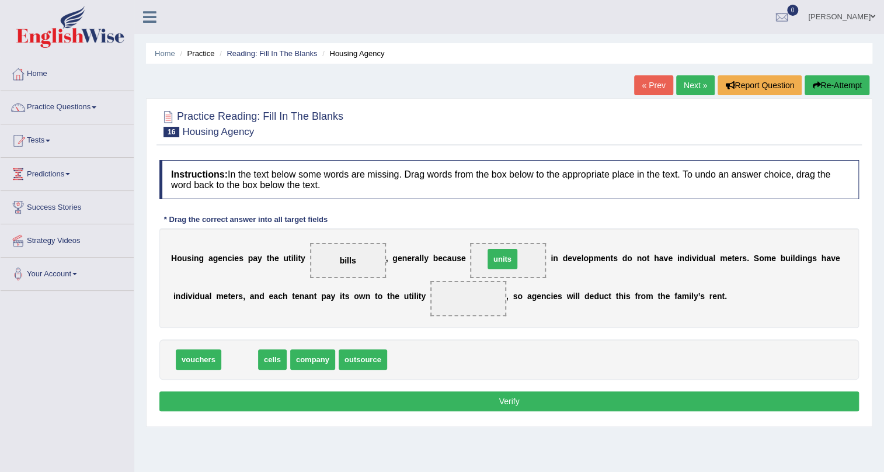
drag, startPoint x: 242, startPoint y: 353, endPoint x: 505, endPoint y: 253, distance: 281.2
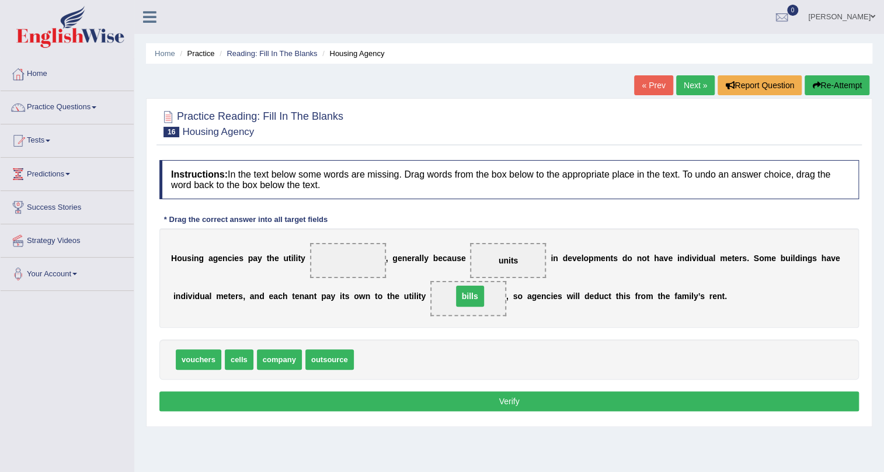
drag, startPoint x: 349, startPoint y: 259, endPoint x: 471, endPoint y: 295, distance: 127.1
drag, startPoint x: 297, startPoint y: 356, endPoint x: 476, endPoint y: 302, distance: 187.3
drag, startPoint x: 327, startPoint y: 358, endPoint x: 341, endPoint y: 259, distance: 99.7
click at [453, 395] on button "Verify" at bounding box center [508, 401] width 699 height 20
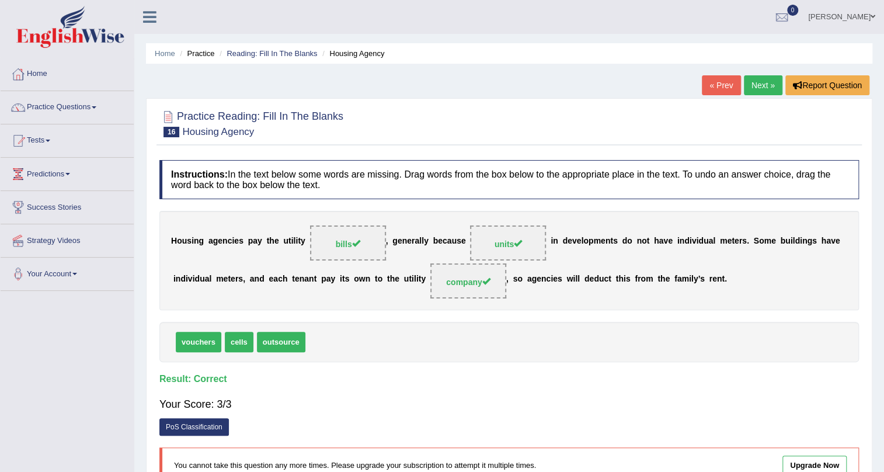
click at [755, 86] on link "Next »" at bounding box center [763, 85] width 39 height 20
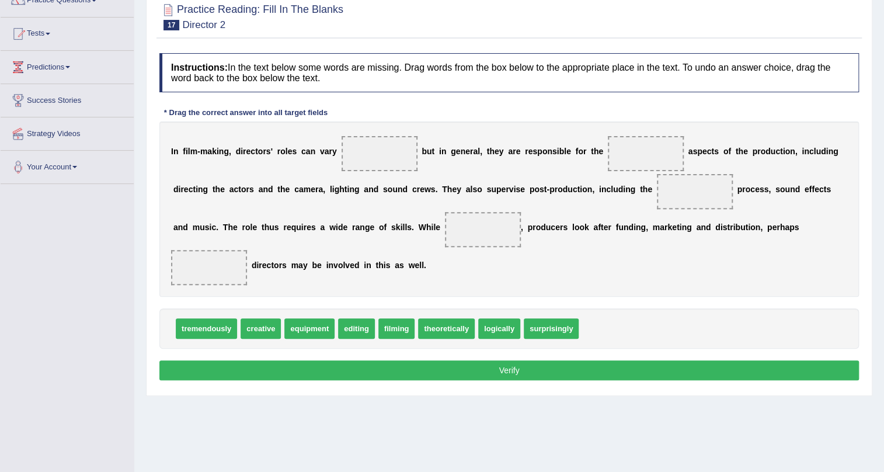
scroll to position [88, 0]
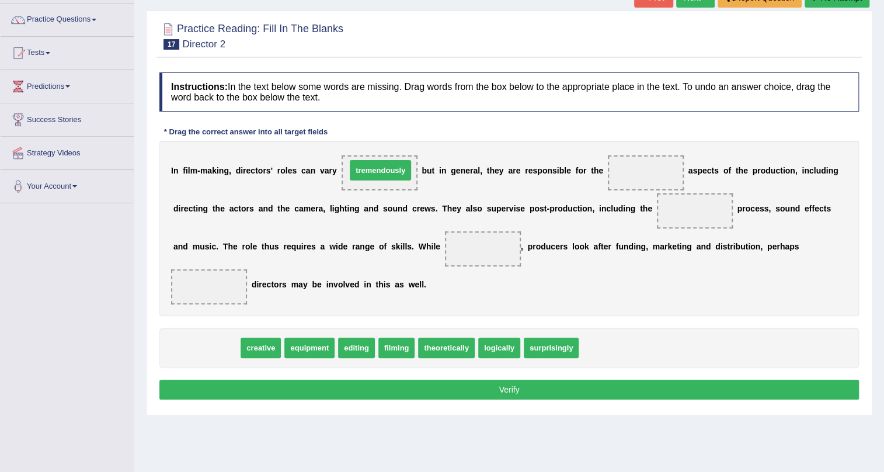
drag, startPoint x: 215, startPoint y: 348, endPoint x: 389, endPoint y: 170, distance: 248.5
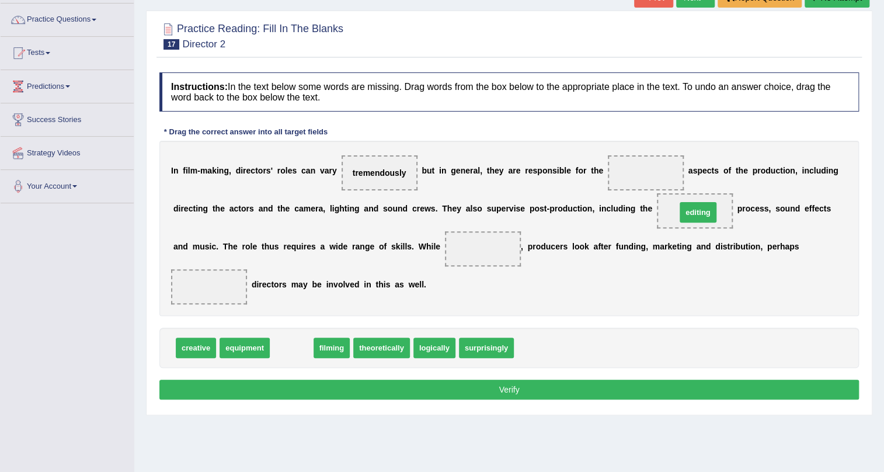
drag, startPoint x: 287, startPoint y: 349, endPoint x: 693, endPoint y: 213, distance: 428.3
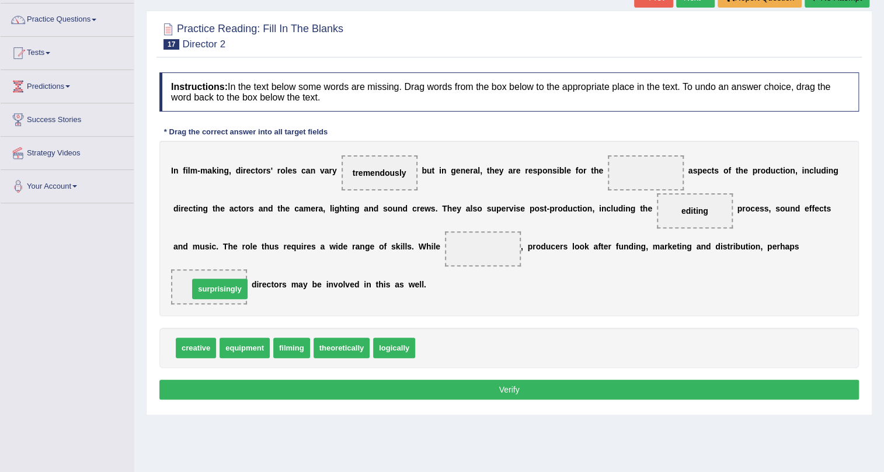
drag, startPoint x: 447, startPoint y: 347, endPoint x: 221, endPoint y: 288, distance: 234.1
drag, startPoint x: 199, startPoint y: 347, endPoint x: 653, endPoint y: 167, distance: 488.2
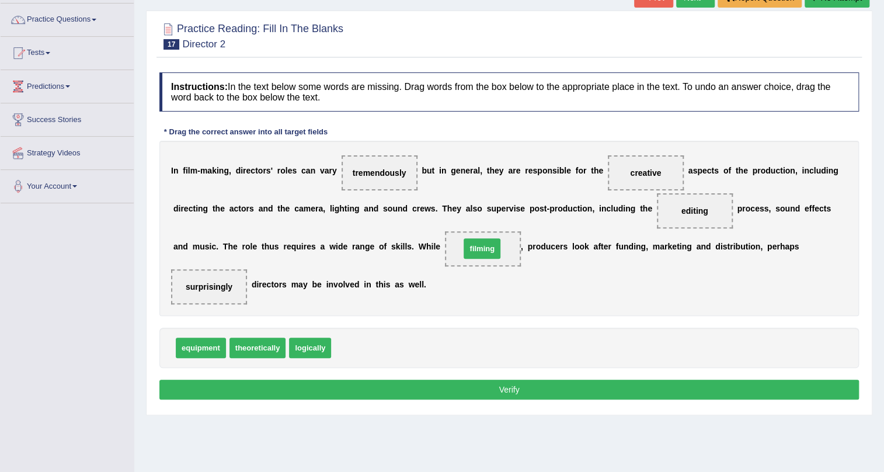
drag, startPoint x: 347, startPoint y: 350, endPoint x: 476, endPoint y: 250, distance: 163.1
click at [481, 385] on button "Verify" at bounding box center [508, 389] width 699 height 20
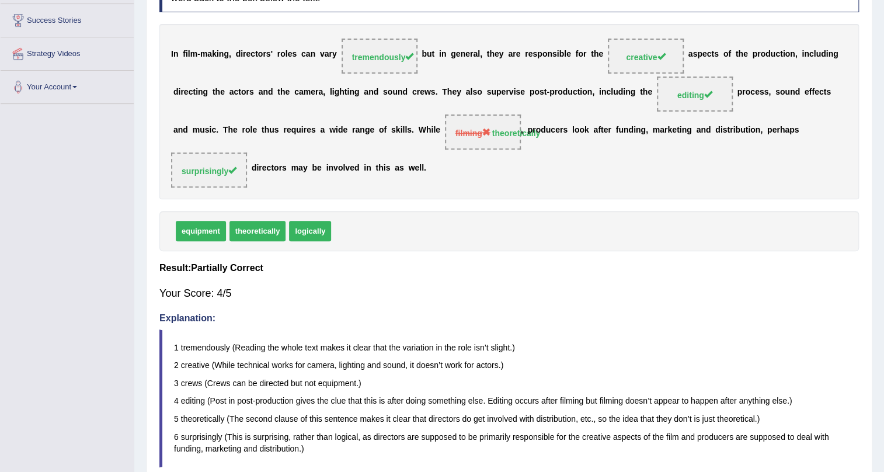
scroll to position [0, 0]
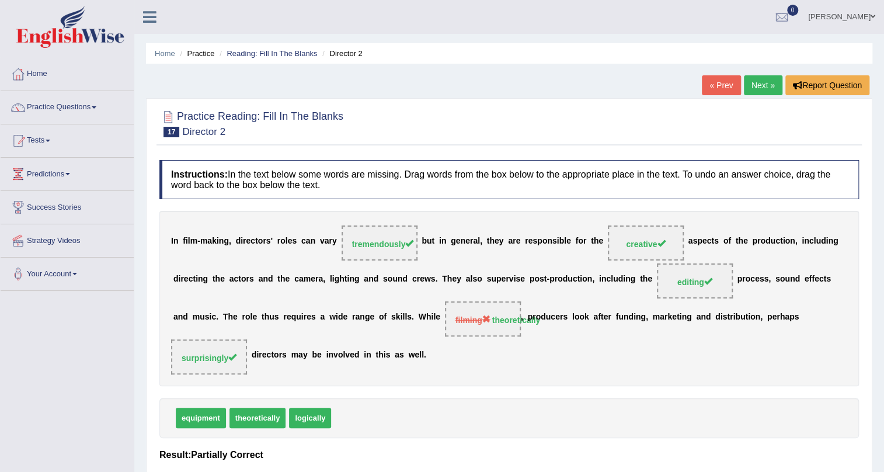
click at [762, 81] on link "Next »" at bounding box center [763, 85] width 39 height 20
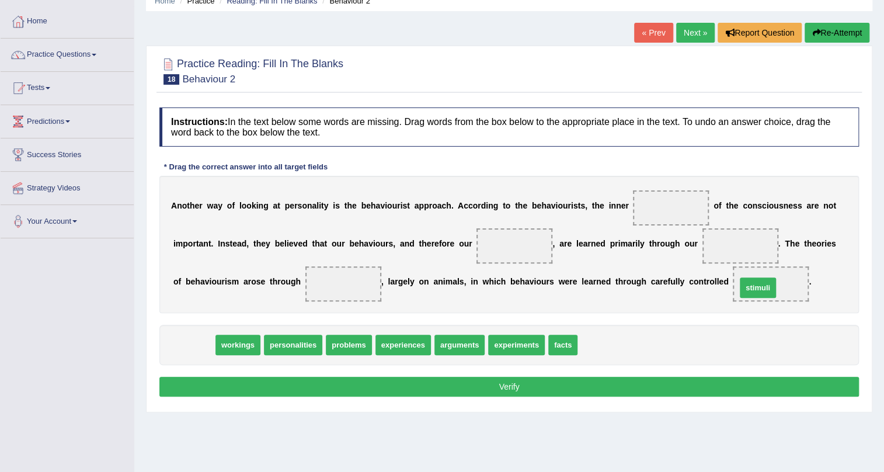
drag, startPoint x: 197, startPoint y: 343, endPoint x: 761, endPoint y: 285, distance: 566.8
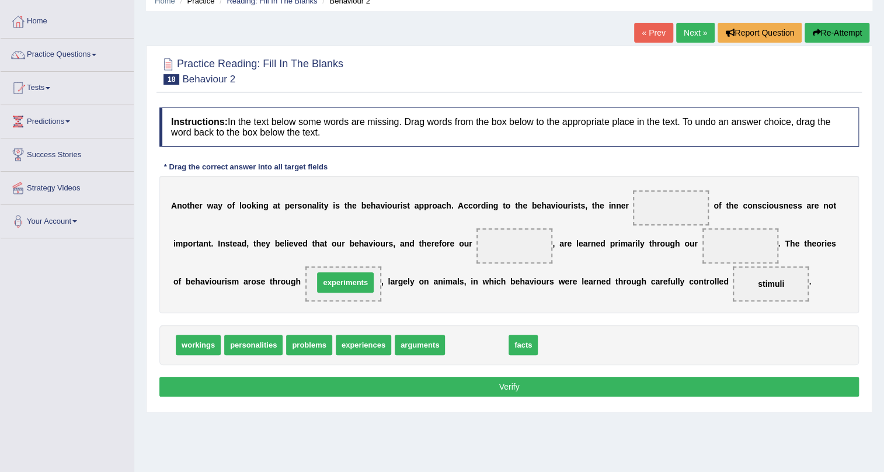
drag, startPoint x: 465, startPoint y: 342, endPoint x: 334, endPoint y: 279, distance: 145.4
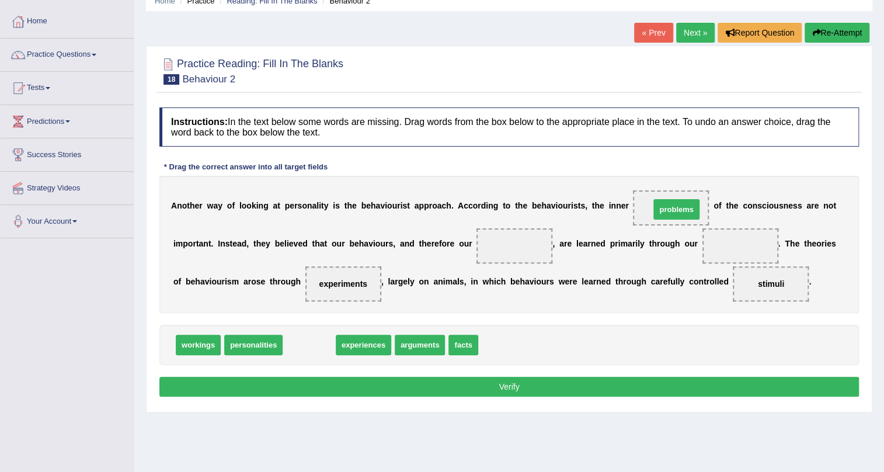
drag, startPoint x: 301, startPoint y: 341, endPoint x: 666, endPoint y: 205, distance: 388.6
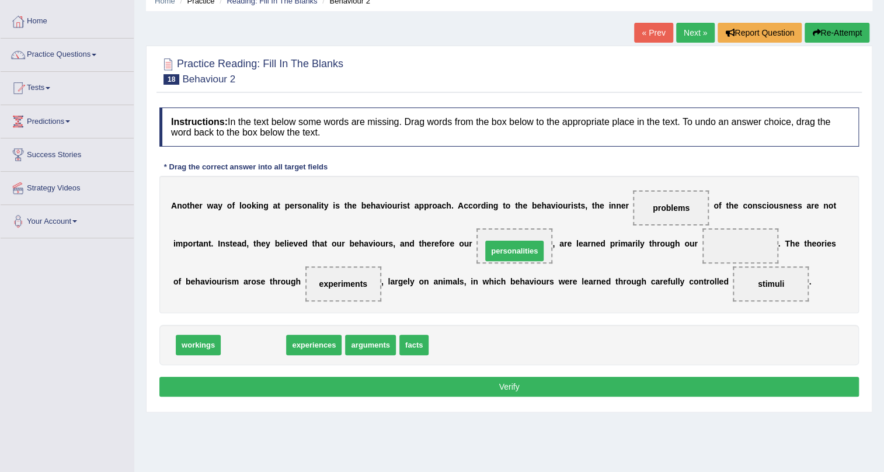
drag, startPoint x: 252, startPoint y: 339, endPoint x: 513, endPoint y: 245, distance: 277.2
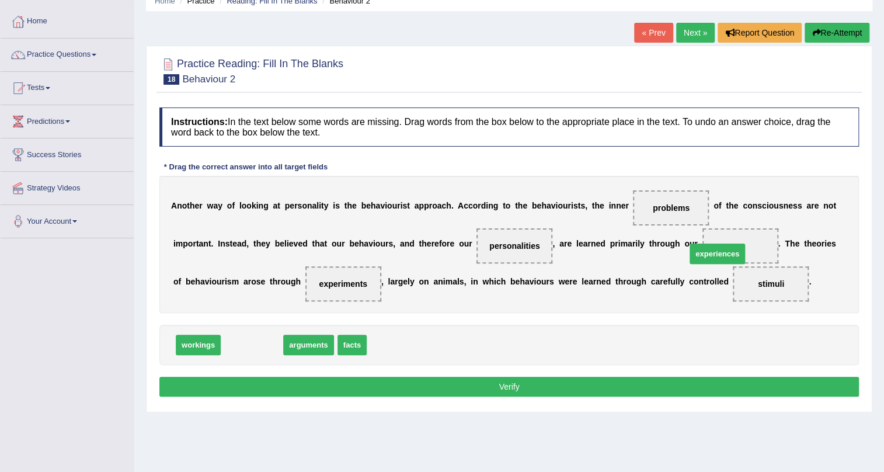
drag, startPoint x: 245, startPoint y: 344, endPoint x: 711, endPoint y: 250, distance: 475.7
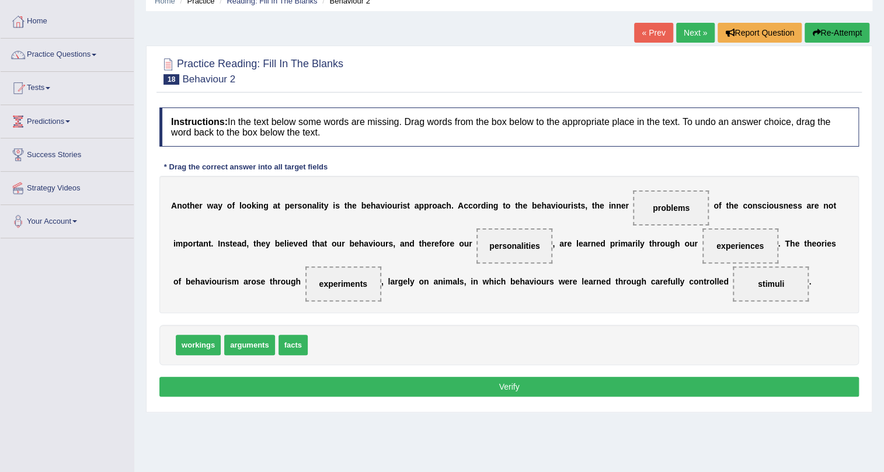
click at [587, 380] on button "Verify" at bounding box center [508, 387] width 699 height 20
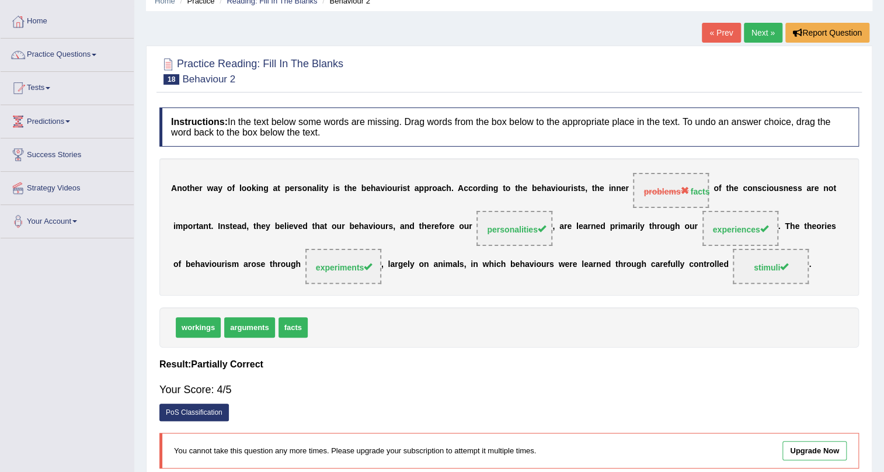
click at [758, 34] on link "Next »" at bounding box center [763, 33] width 39 height 20
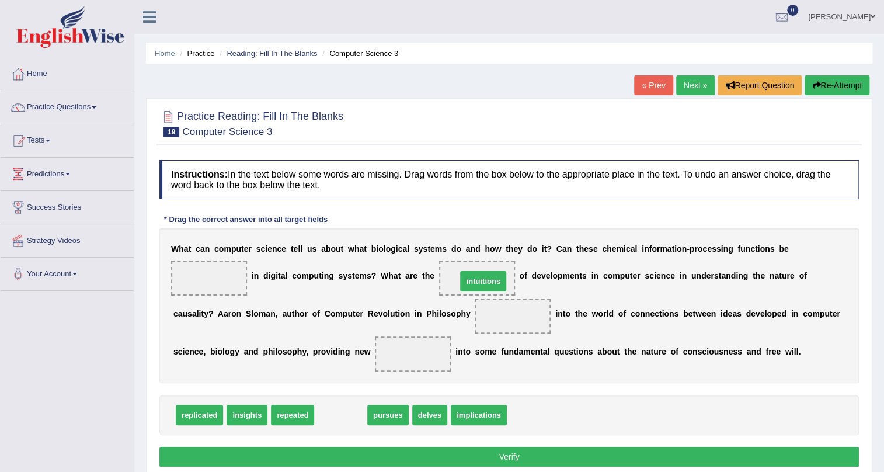
drag, startPoint x: 351, startPoint y: 417, endPoint x: 492, endPoint y: 281, distance: 195.7
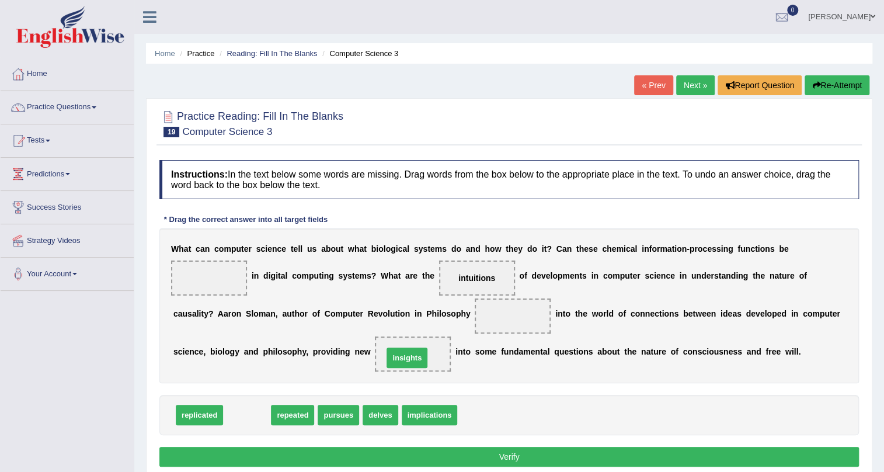
drag, startPoint x: 250, startPoint y: 408, endPoint x: 410, endPoint y: 351, distance: 169.9
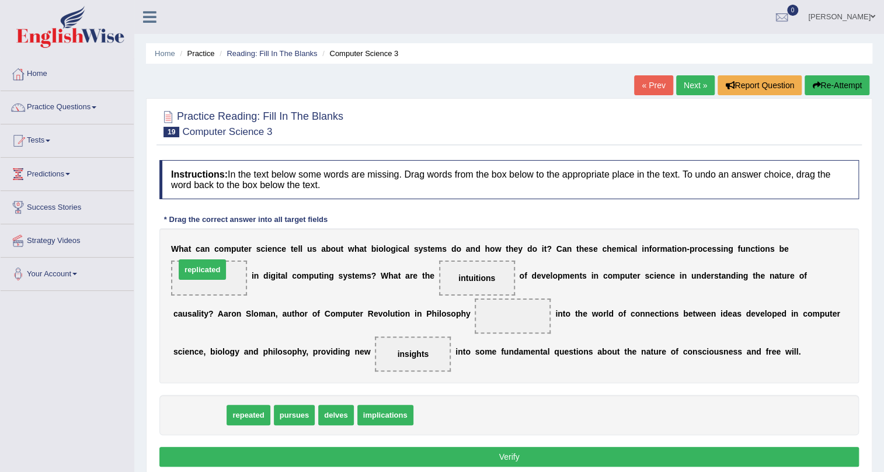
drag, startPoint x: 204, startPoint y: 417, endPoint x: 207, endPoint y: 272, distance: 145.4
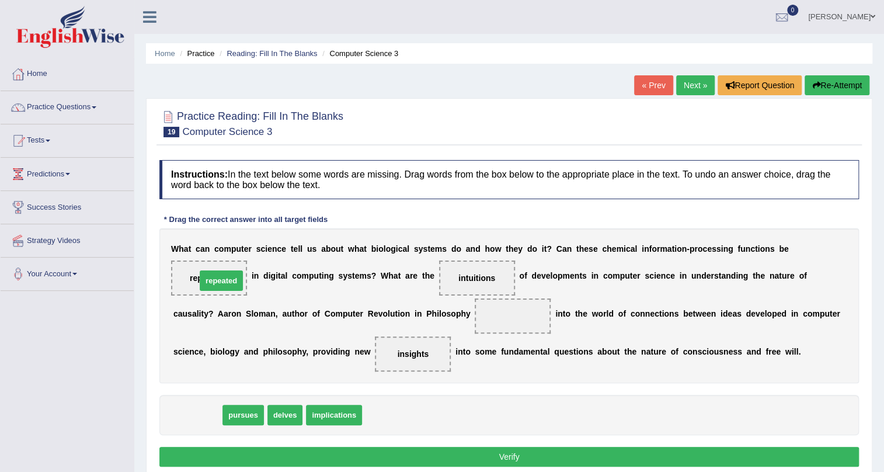
drag, startPoint x: 193, startPoint y: 409, endPoint x: 218, endPoint y: 283, distance: 128.6
drag, startPoint x: 339, startPoint y: 412, endPoint x: 217, endPoint y: 278, distance: 181.0
drag, startPoint x: 194, startPoint y: 416, endPoint x: 515, endPoint y: 330, distance: 332.4
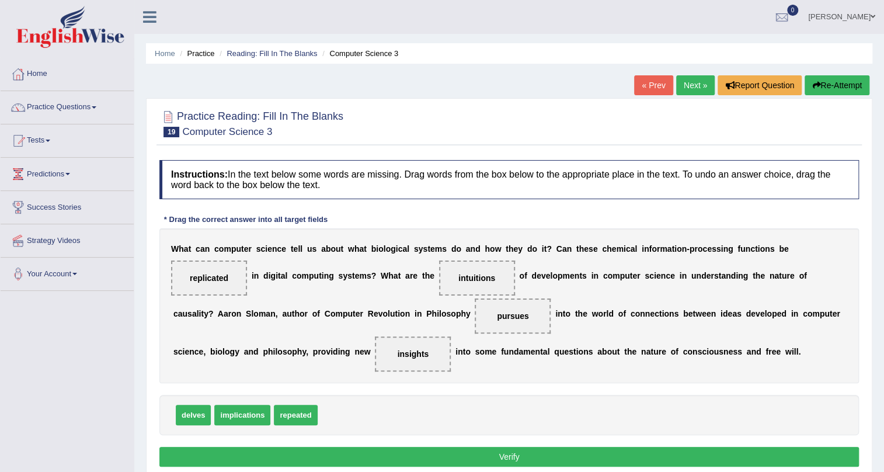
click at [524, 450] on button "Verify" at bounding box center [508, 457] width 699 height 20
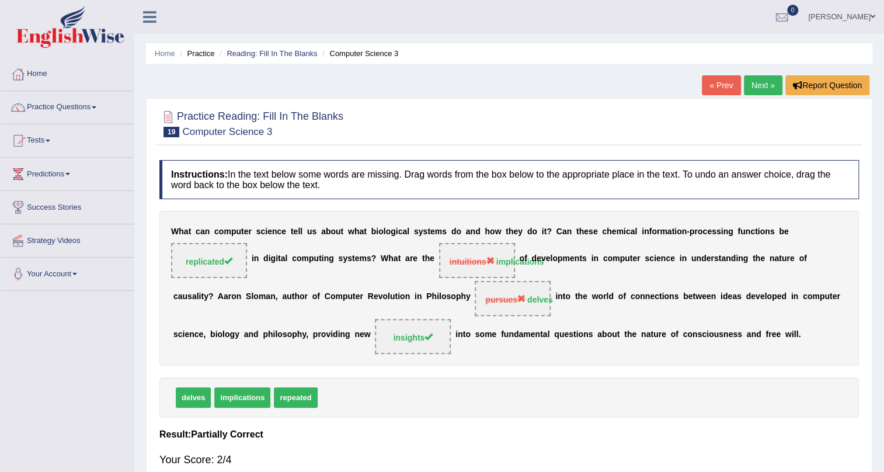
click at [771, 83] on link "Next »" at bounding box center [763, 85] width 39 height 20
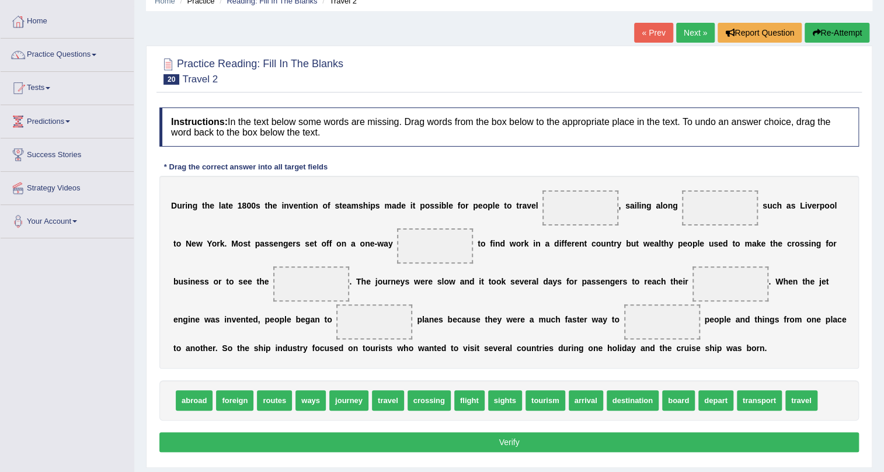
scroll to position [53, 0]
click at [706, 30] on link "Next »" at bounding box center [695, 33] width 39 height 20
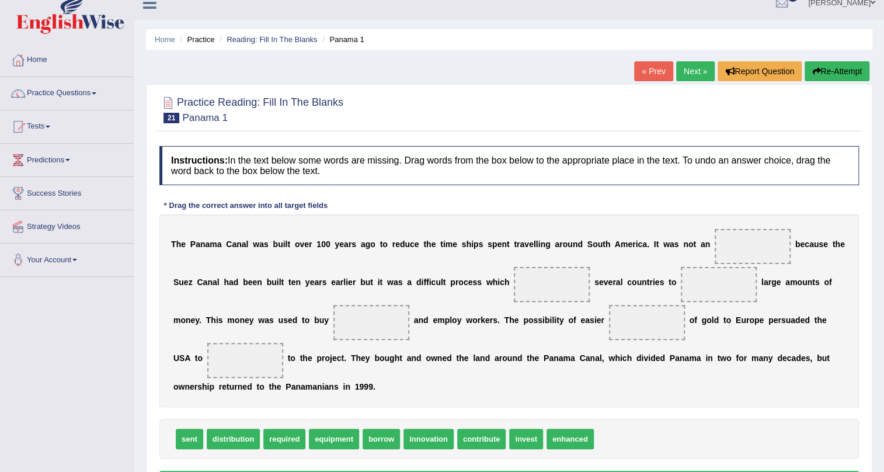
scroll to position [53, 0]
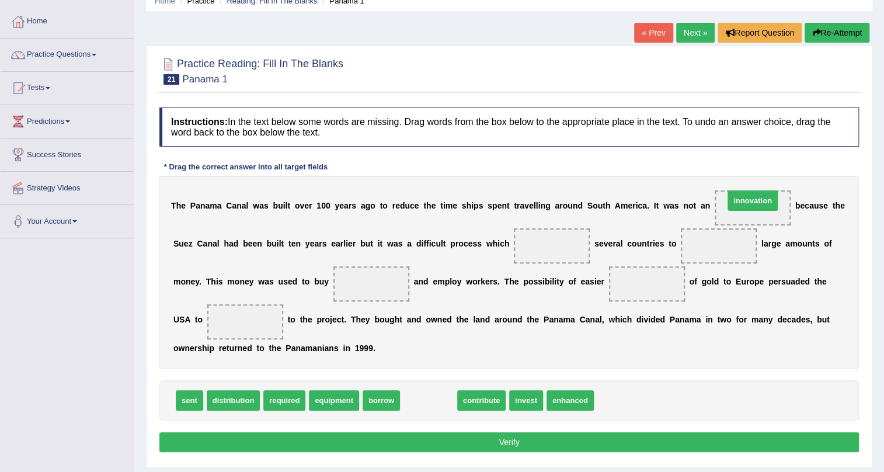
drag, startPoint x: 435, startPoint y: 399, endPoint x: 759, endPoint y: 199, distance: 380.6
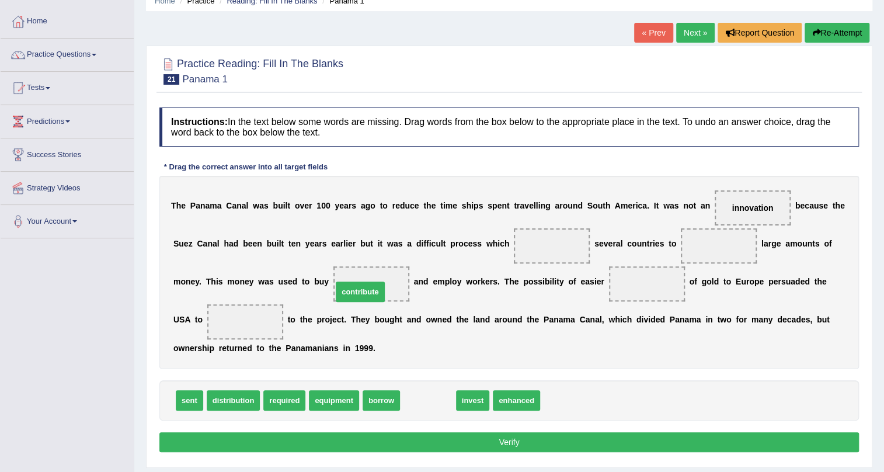
drag, startPoint x: 437, startPoint y: 399, endPoint x: 370, endPoint y: 289, distance: 129.0
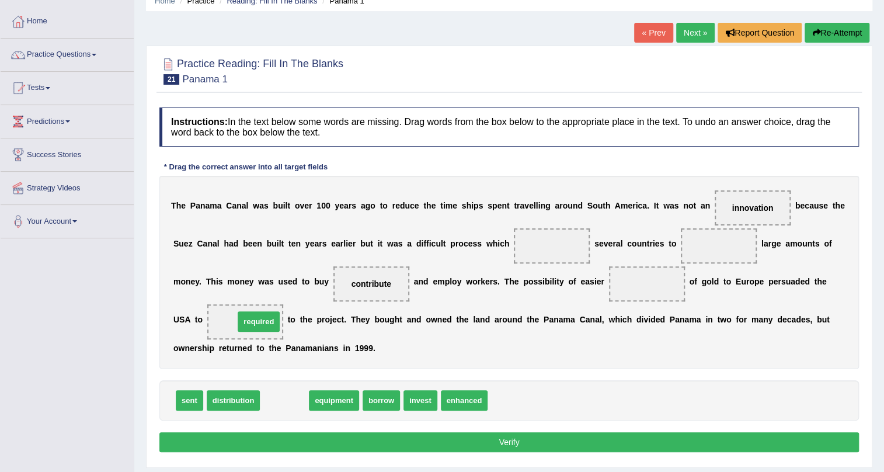
drag, startPoint x: 283, startPoint y: 403, endPoint x: 257, endPoint y: 323, distance: 83.4
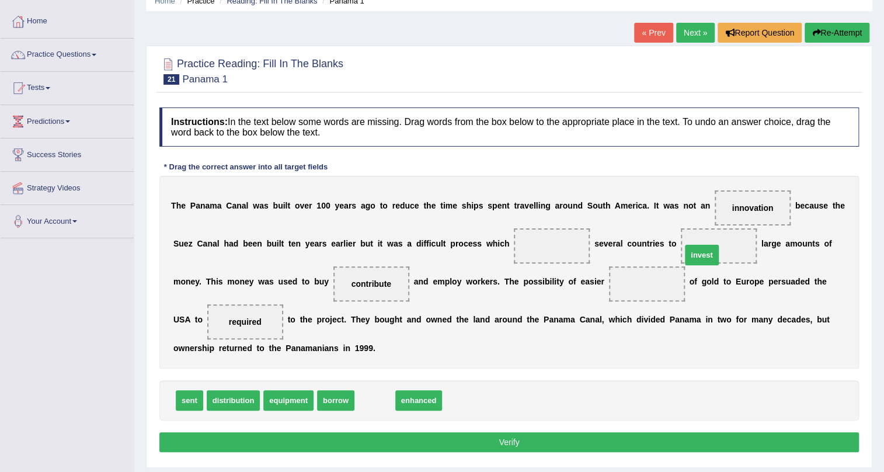
drag, startPoint x: 377, startPoint y: 398, endPoint x: 706, endPoint y: 250, distance: 360.9
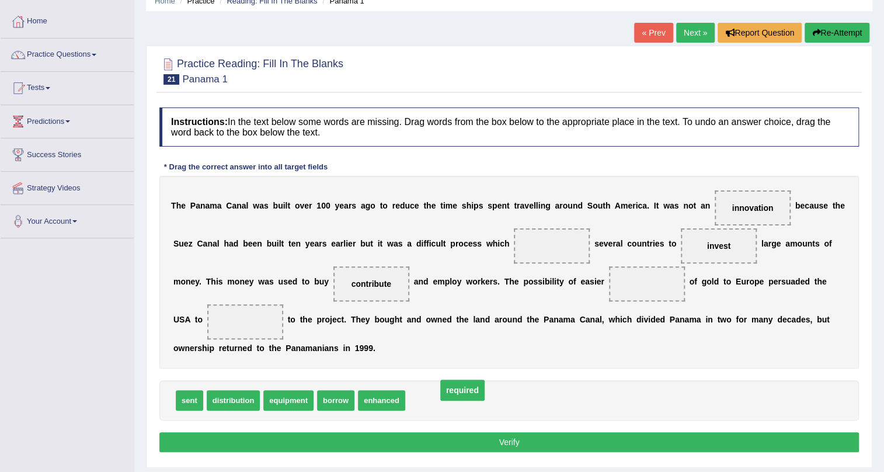
drag, startPoint x: 244, startPoint y: 321, endPoint x: 459, endPoint y: 386, distance: 224.4
drag, startPoint x: 379, startPoint y: 280, endPoint x: 571, endPoint y: 248, distance: 194.2
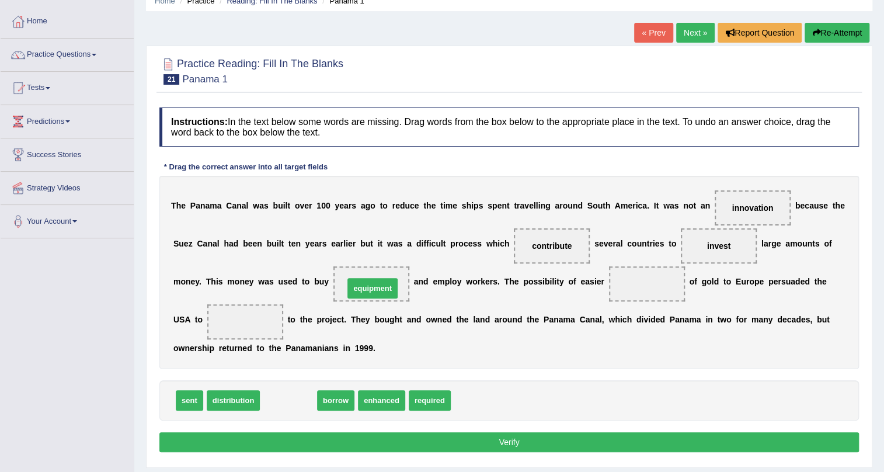
drag, startPoint x: 291, startPoint y: 395, endPoint x: 375, endPoint y: 283, distance: 140.1
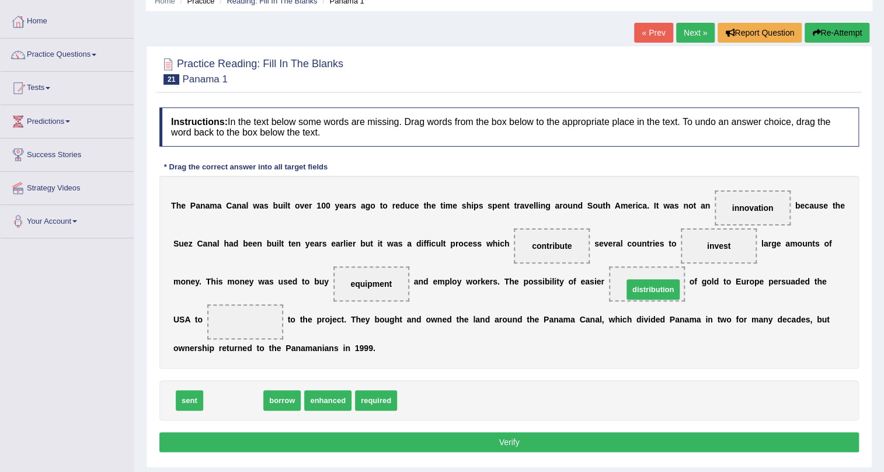
drag, startPoint x: 245, startPoint y: 402, endPoint x: 664, endPoint y: 290, distance: 433.9
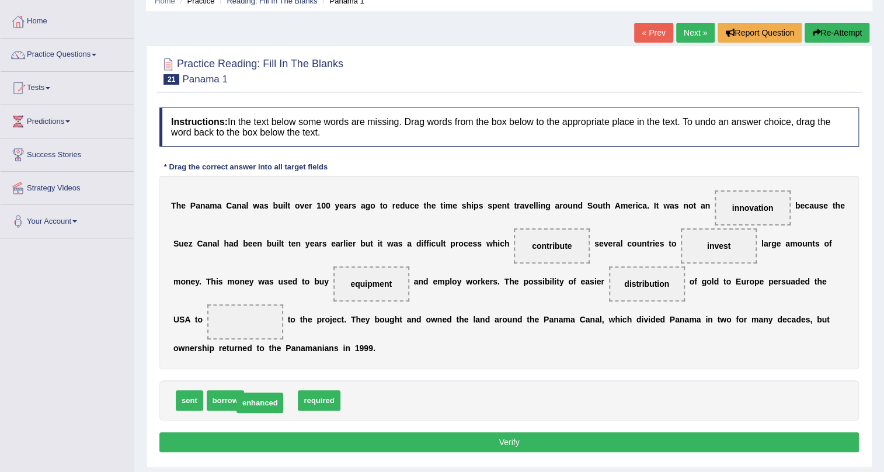
drag, startPoint x: 281, startPoint y: 400, endPoint x: 274, endPoint y: 403, distance: 8.1
drag, startPoint x: 224, startPoint y: 401, endPoint x: 245, endPoint y: 327, distance: 77.2
click at [556, 437] on button "Verify" at bounding box center [508, 442] width 699 height 20
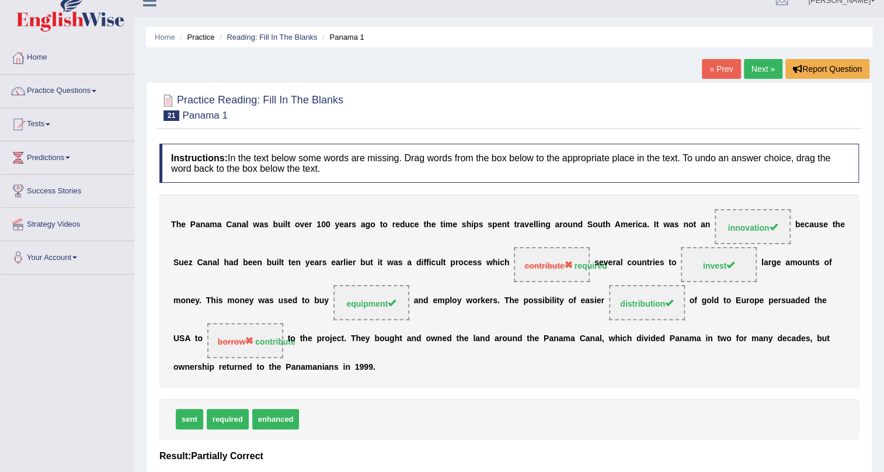
scroll to position [0, 0]
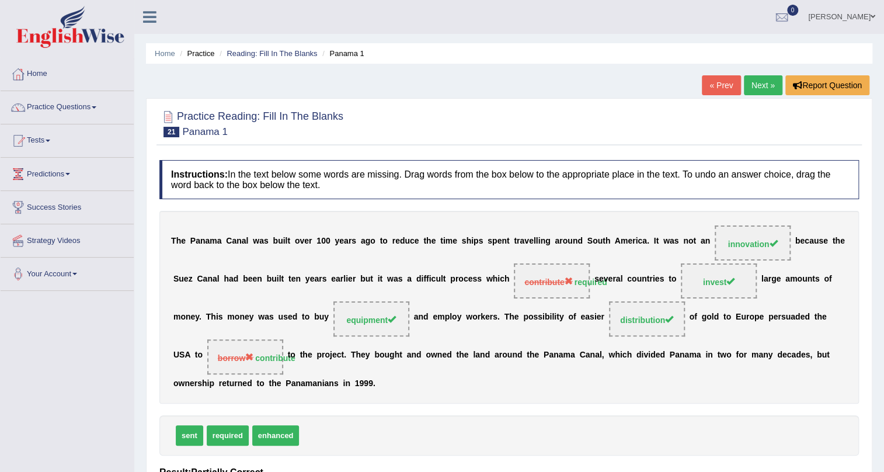
click at [761, 90] on link "Next »" at bounding box center [763, 85] width 39 height 20
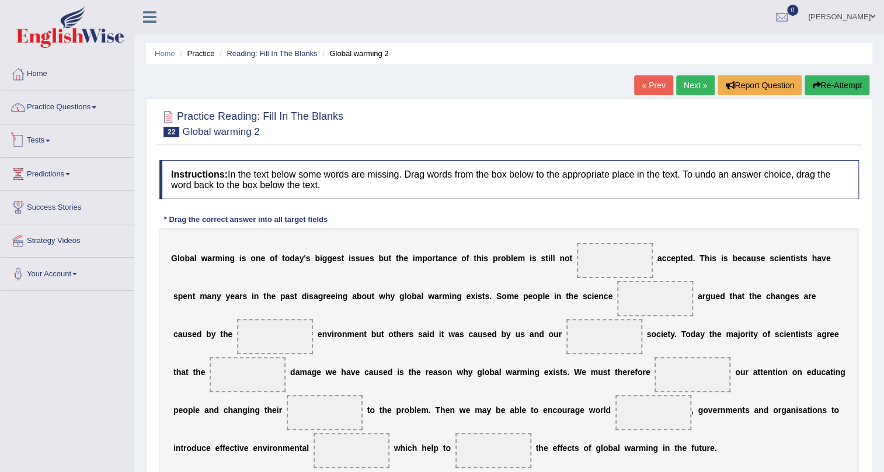
click at [53, 137] on link "Tests" at bounding box center [67, 138] width 133 height 29
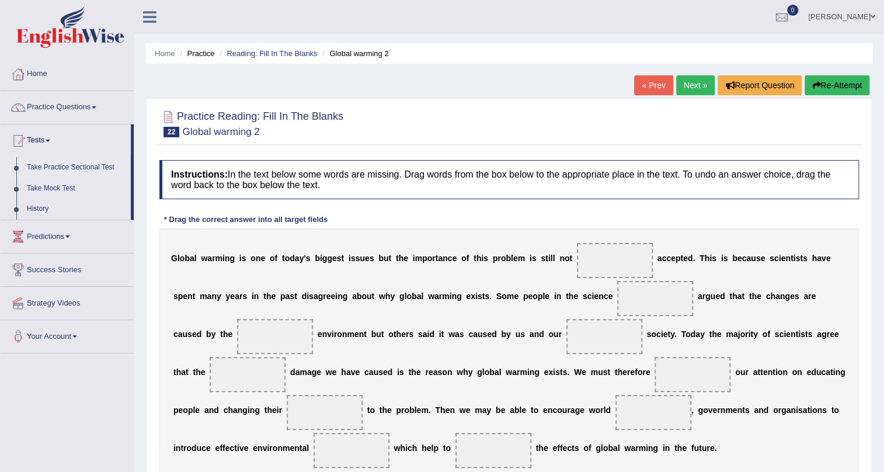
click at [58, 165] on link "Take Practice Sectional Test" at bounding box center [76, 167] width 109 height 21
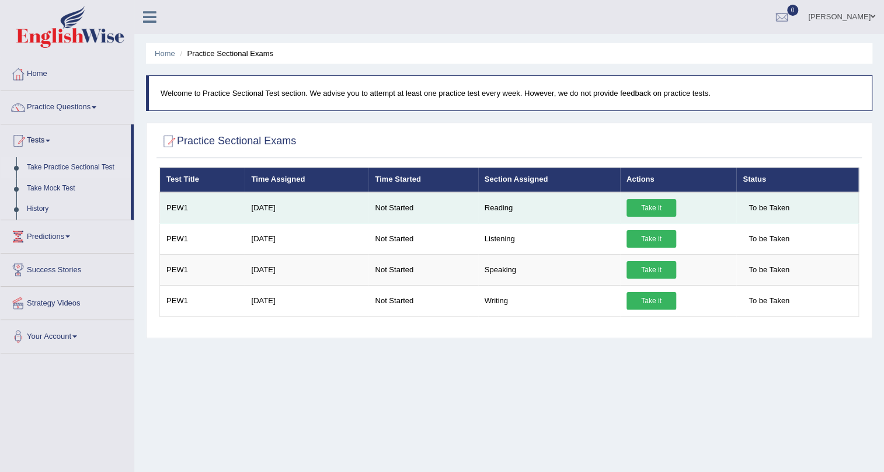
click at [651, 202] on link "Take it" at bounding box center [651, 208] width 50 height 18
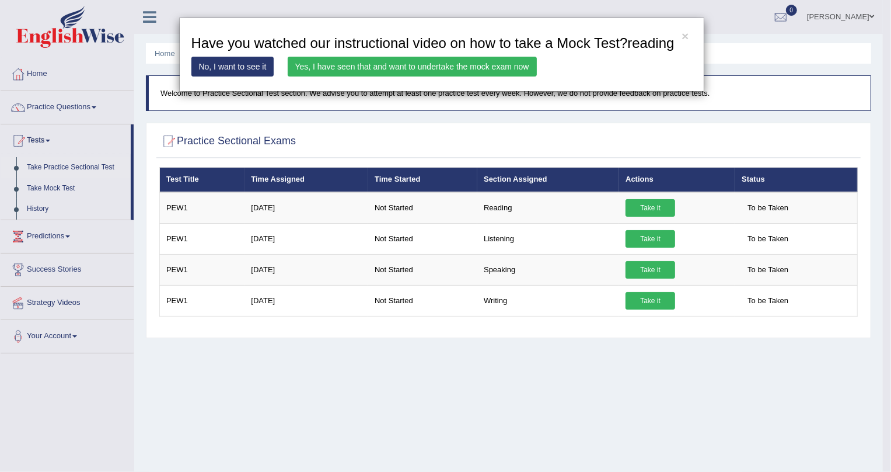
click at [344, 69] on link "Yes, I have seen that and want to undertake the mock exam now" at bounding box center [412, 67] width 249 height 20
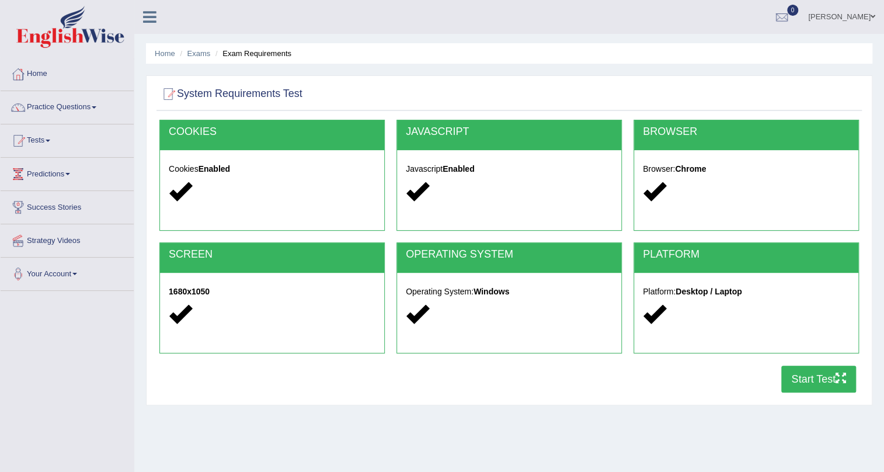
click at [791, 369] on button "Start Test" at bounding box center [818, 378] width 75 height 27
click at [52, 142] on link "Tests" at bounding box center [67, 138] width 133 height 29
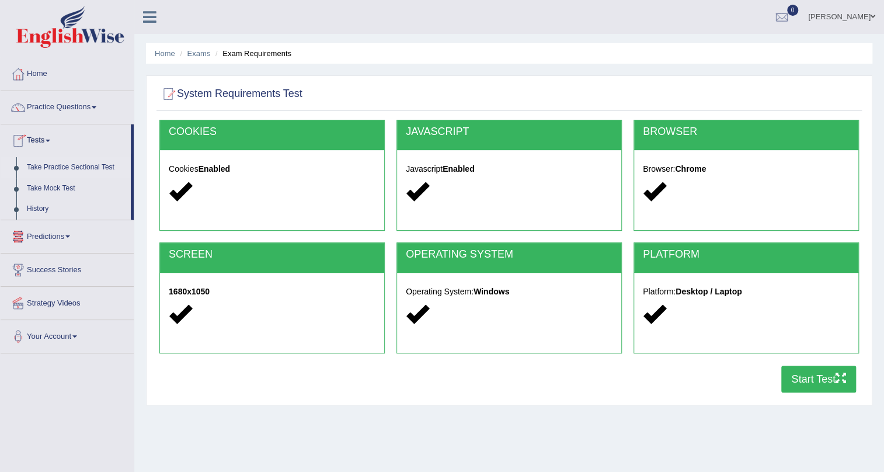
click at [55, 164] on link "Take Practice Sectional Test" at bounding box center [76, 167] width 109 height 21
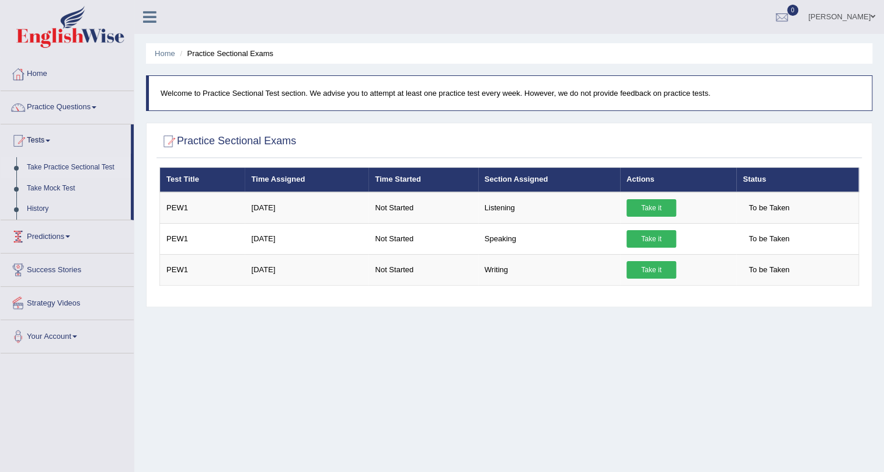
click at [43, 238] on link "Predictions" at bounding box center [67, 234] width 133 height 29
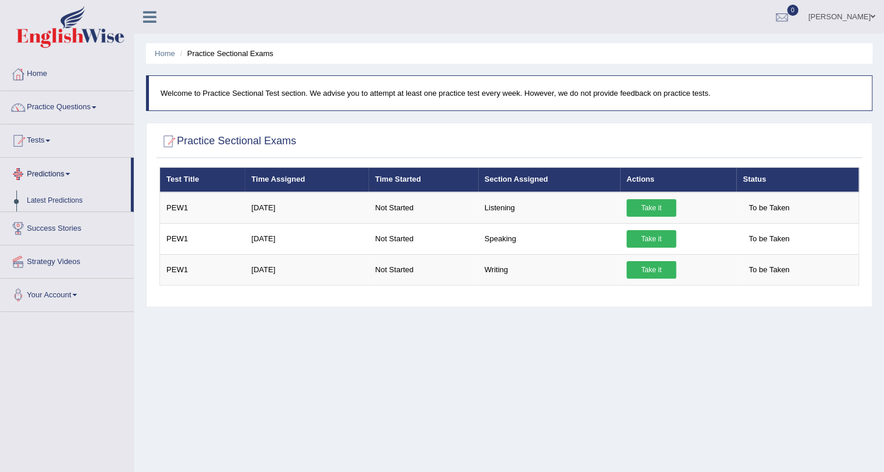
click at [53, 172] on link "Predictions" at bounding box center [66, 172] width 130 height 29
click at [43, 137] on link "Tests" at bounding box center [67, 138] width 133 height 29
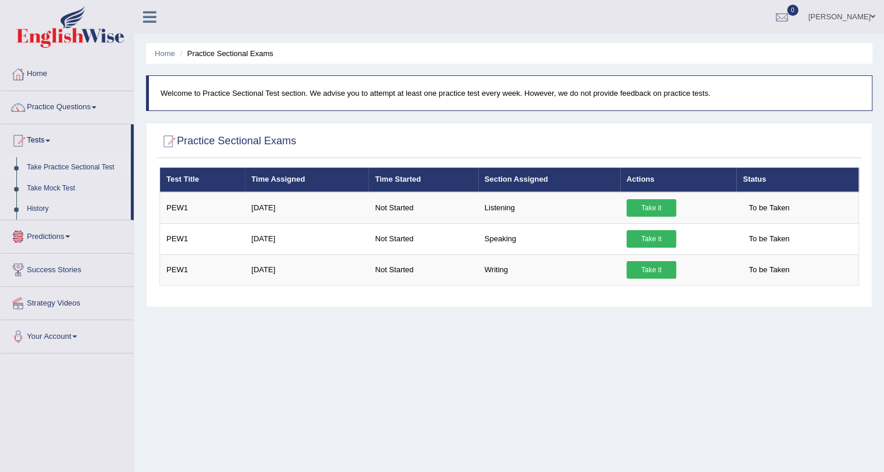
click at [32, 208] on link "History" at bounding box center [76, 208] width 109 height 21
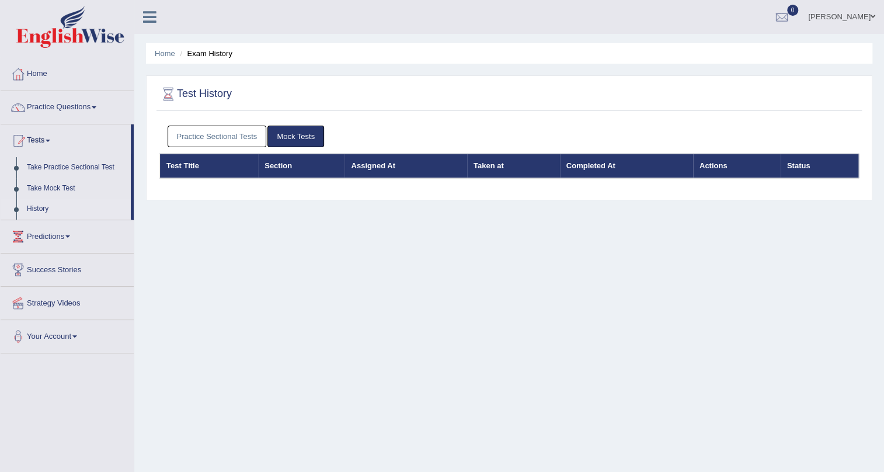
click at [239, 140] on link "Practice Sectional Tests" at bounding box center [217, 137] width 99 height 22
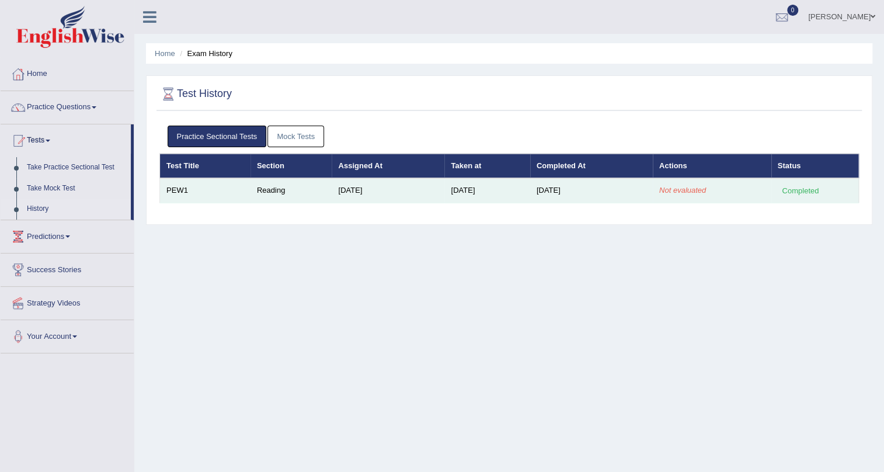
click at [684, 190] on em "Not evaluated" at bounding box center [682, 190] width 47 height 9
click at [259, 190] on td "Reading" at bounding box center [291, 190] width 82 height 25
click at [806, 193] on div "Completed" at bounding box center [801, 190] width 46 height 12
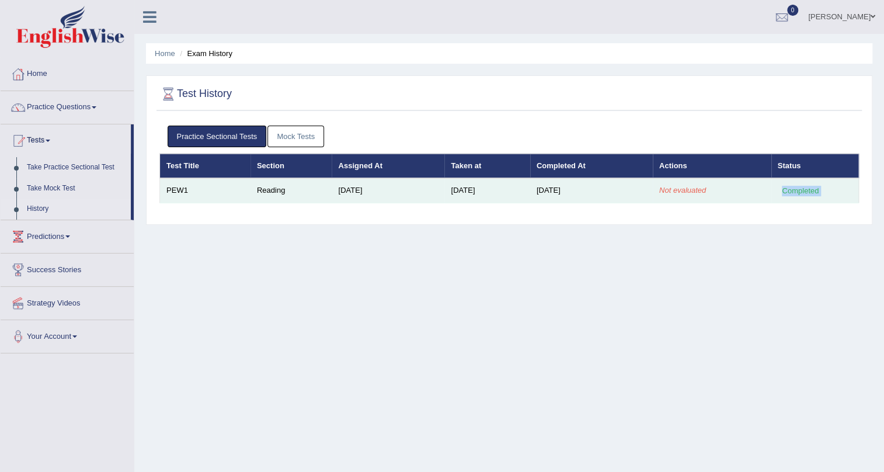
click at [771, 195] on td "Completed" at bounding box center [815, 190] width 88 height 25
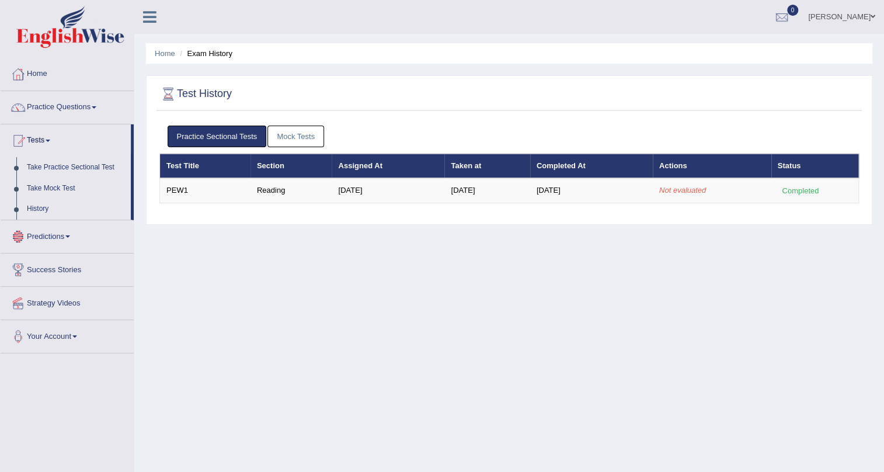
click at [40, 241] on link "Predictions" at bounding box center [67, 234] width 133 height 29
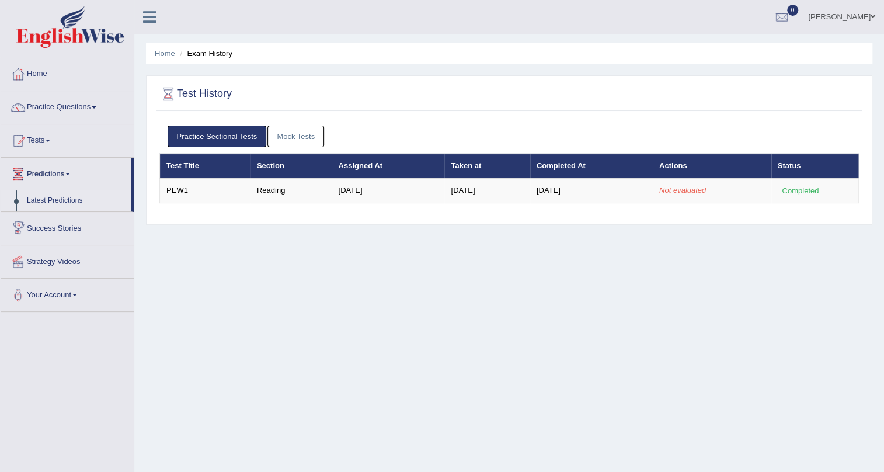
click at [43, 204] on link "Latest Predictions" at bounding box center [76, 200] width 109 height 21
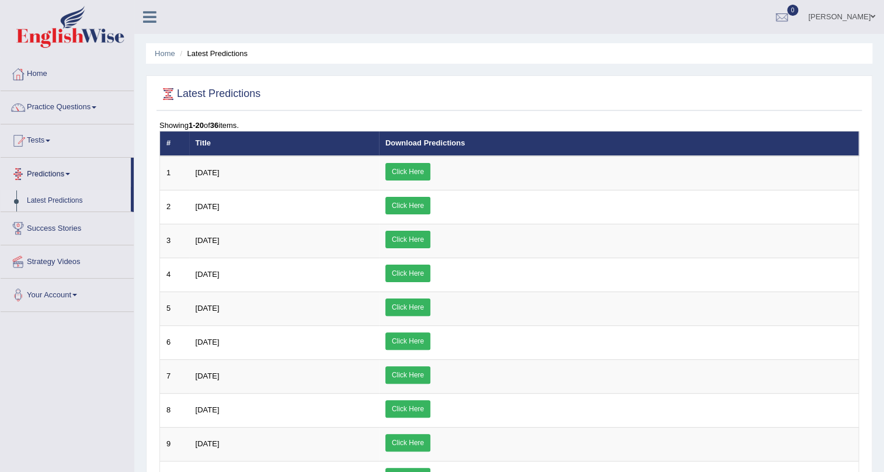
click at [46, 142] on link "Tests" at bounding box center [67, 138] width 133 height 29
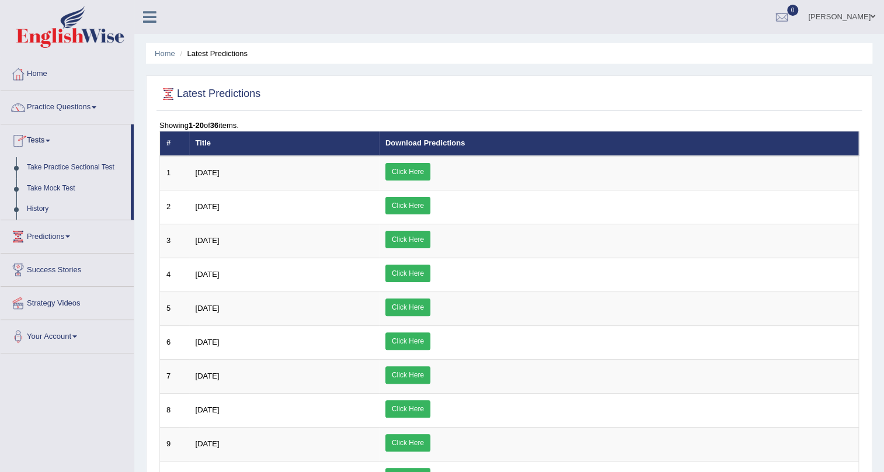
click at [46, 147] on link "Tests" at bounding box center [66, 138] width 130 height 29
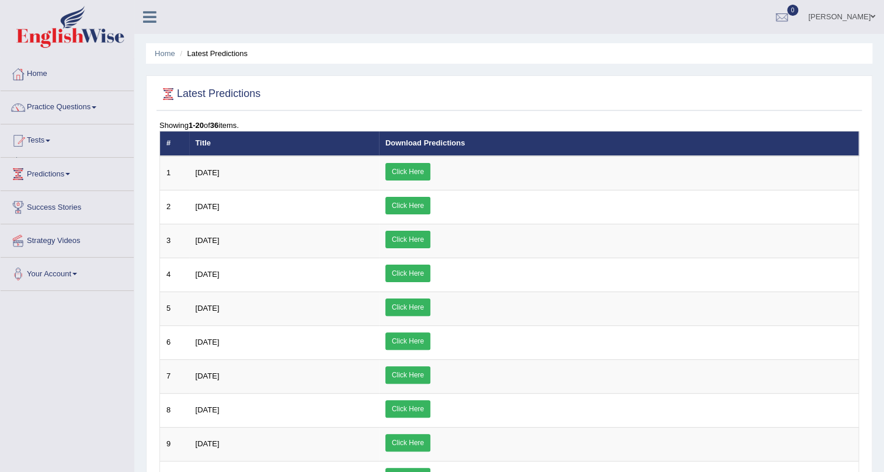
click at [52, 111] on link "Practice Questions" at bounding box center [67, 105] width 133 height 29
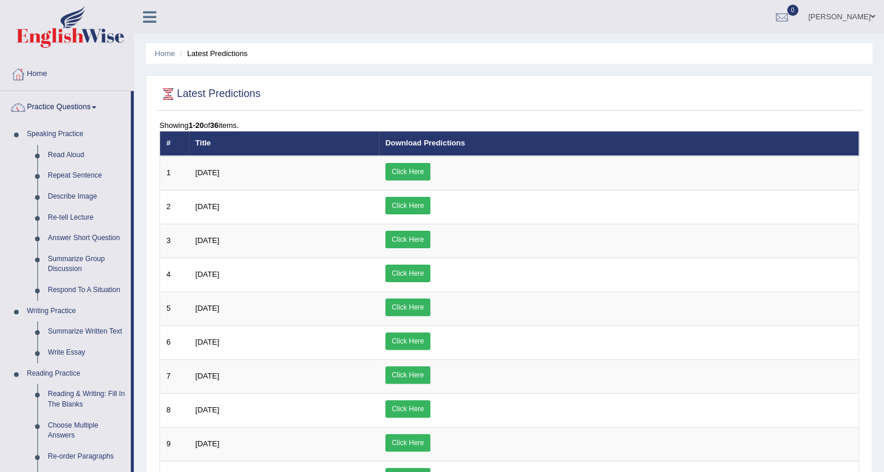
click at [51, 113] on link "Practice Questions" at bounding box center [66, 105] width 130 height 29
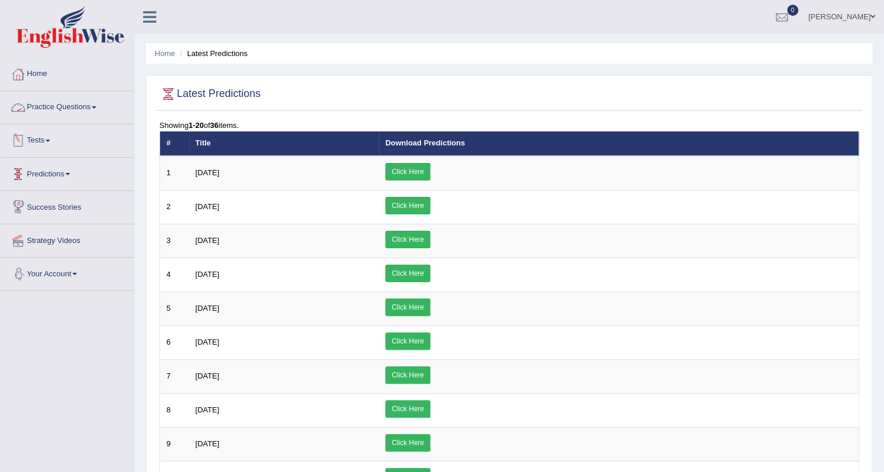
click at [54, 107] on link "Practice Questions" at bounding box center [67, 105] width 133 height 29
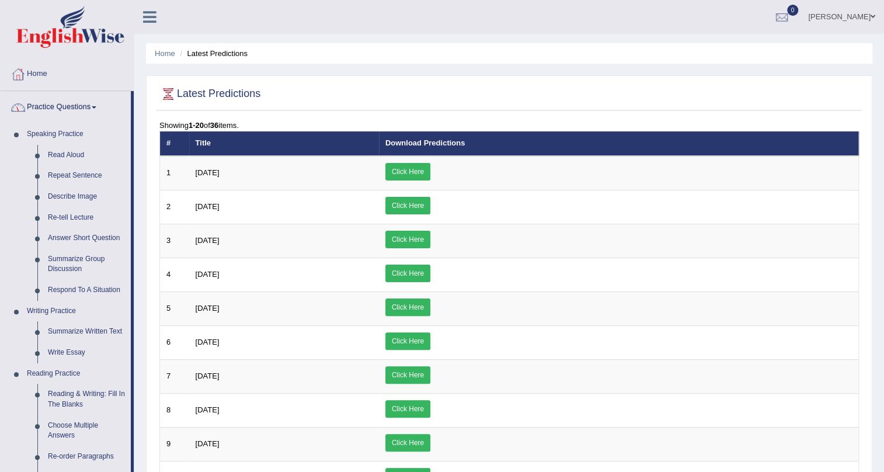
click at [54, 109] on link "Practice Questions" at bounding box center [66, 105] width 130 height 29
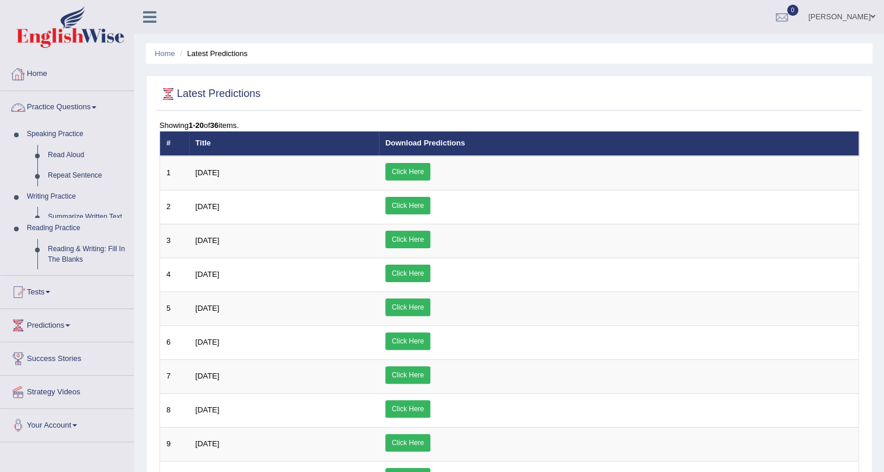
click at [43, 78] on link "Home" at bounding box center [67, 72] width 133 height 29
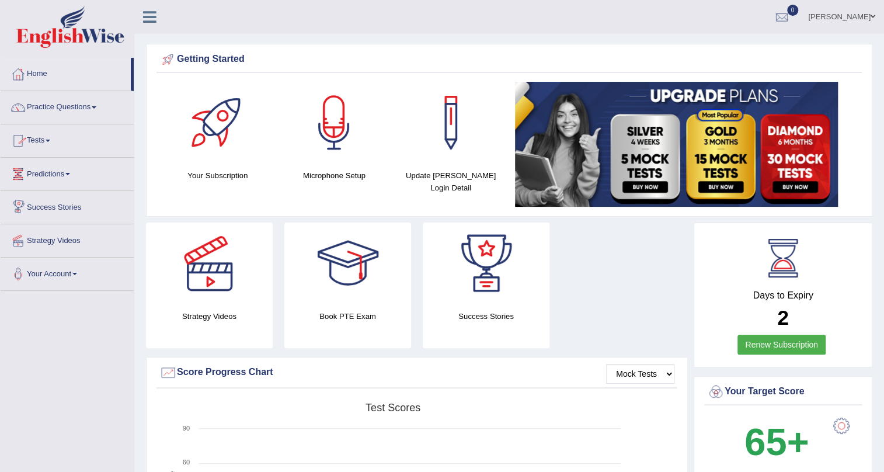
click at [34, 141] on link "Tests" at bounding box center [67, 138] width 133 height 29
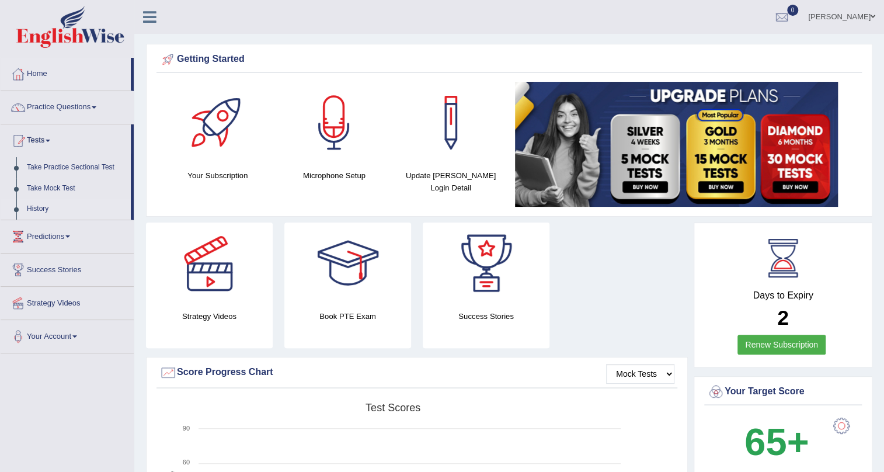
click at [32, 205] on link "History" at bounding box center [76, 208] width 109 height 21
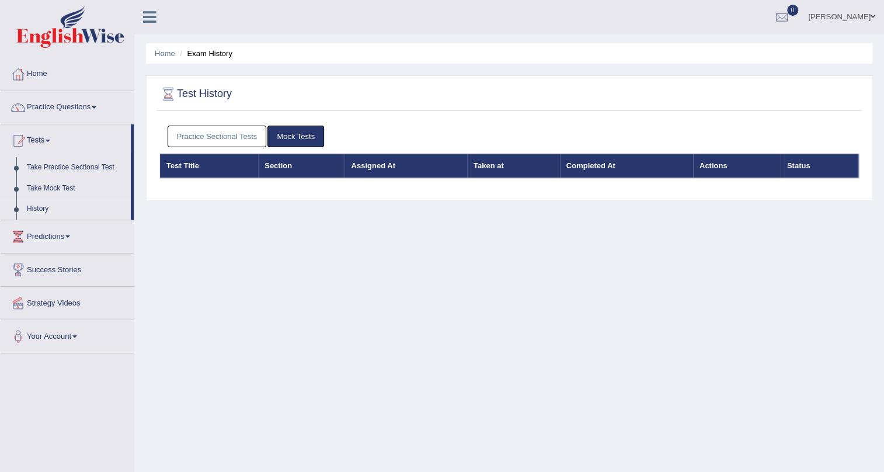
click at [220, 140] on link "Practice Sectional Tests" at bounding box center [217, 137] width 99 height 22
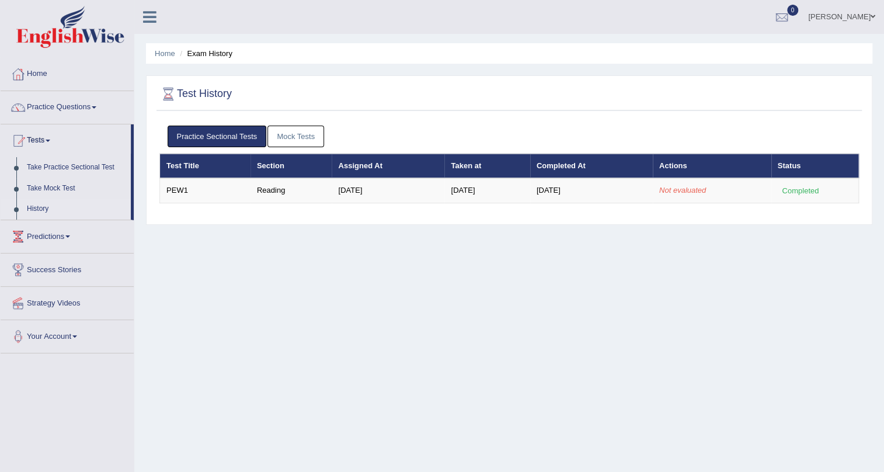
click at [27, 74] on link "Home" at bounding box center [67, 72] width 133 height 29
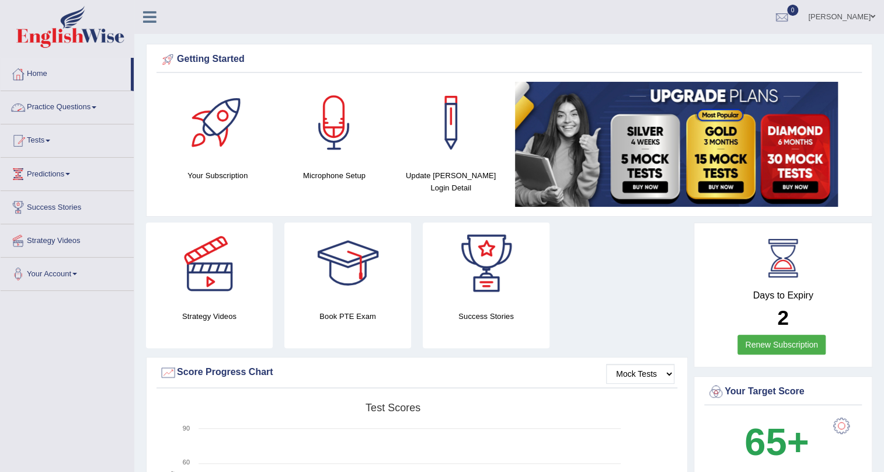
click at [48, 103] on link "Practice Questions" at bounding box center [67, 105] width 133 height 29
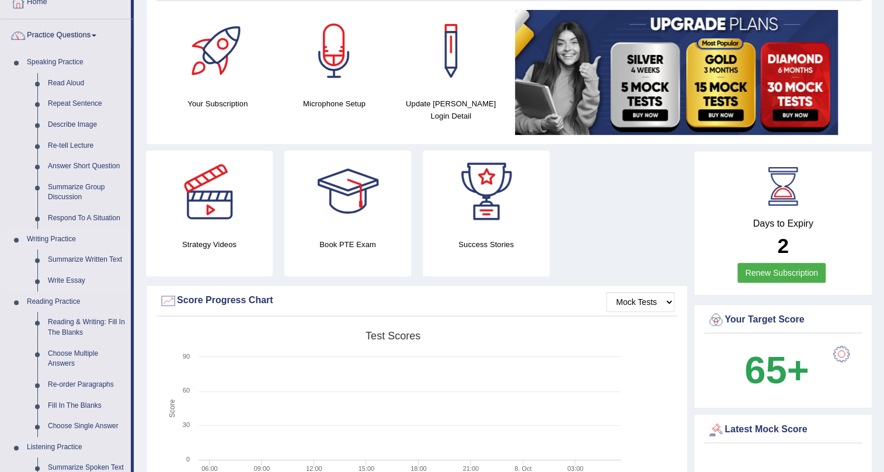
scroll to position [53, 0]
